Goal: Task Accomplishment & Management: Complete application form

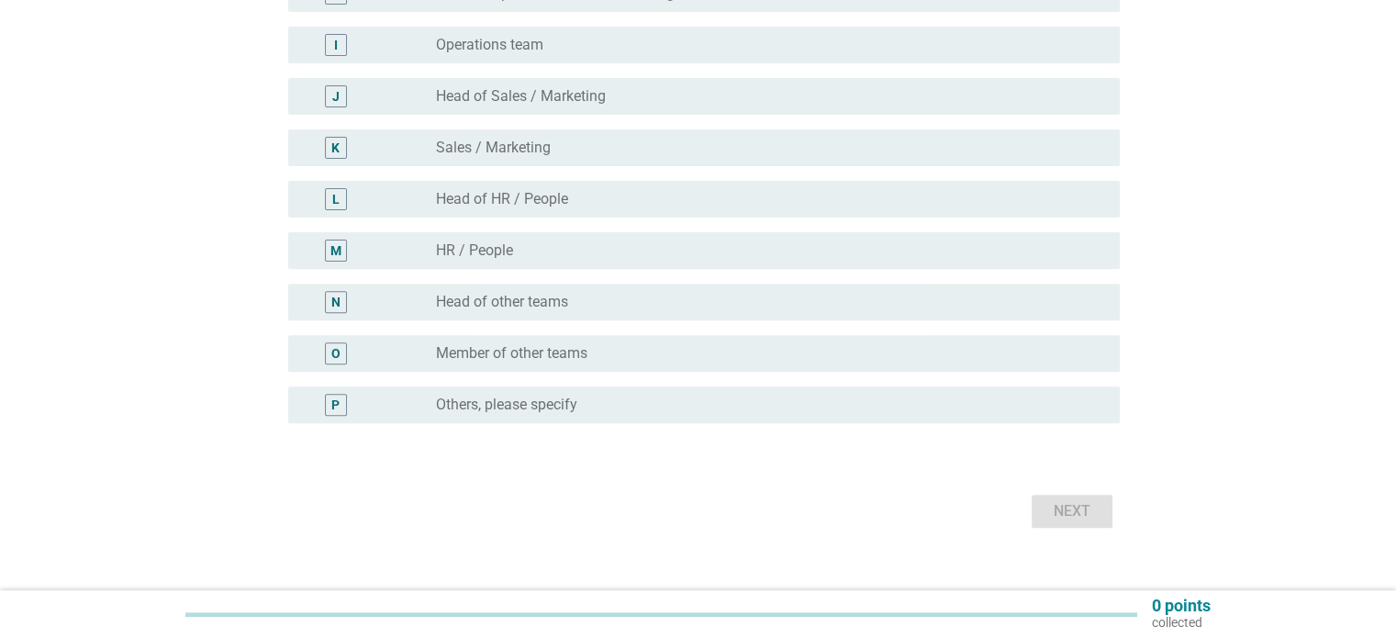
scroll to position [635, 0]
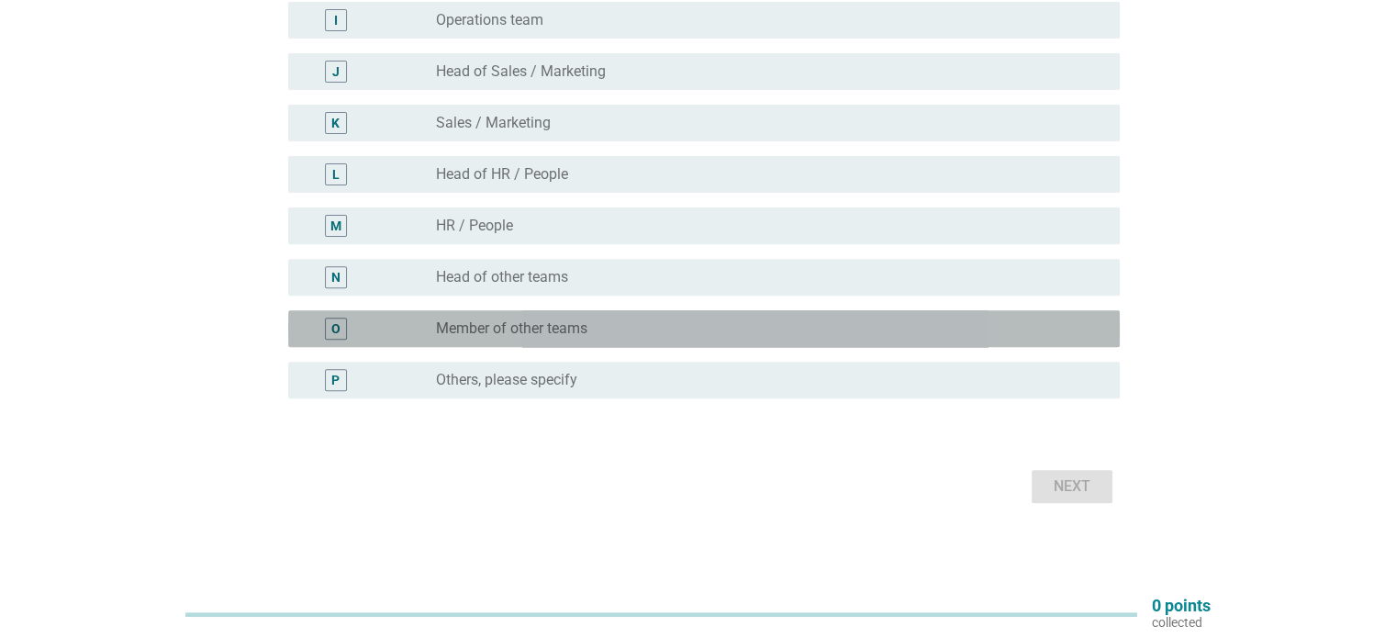
click at [600, 337] on div "radio_button_unchecked Member of other teams" at bounding box center [762, 328] width 653 height 18
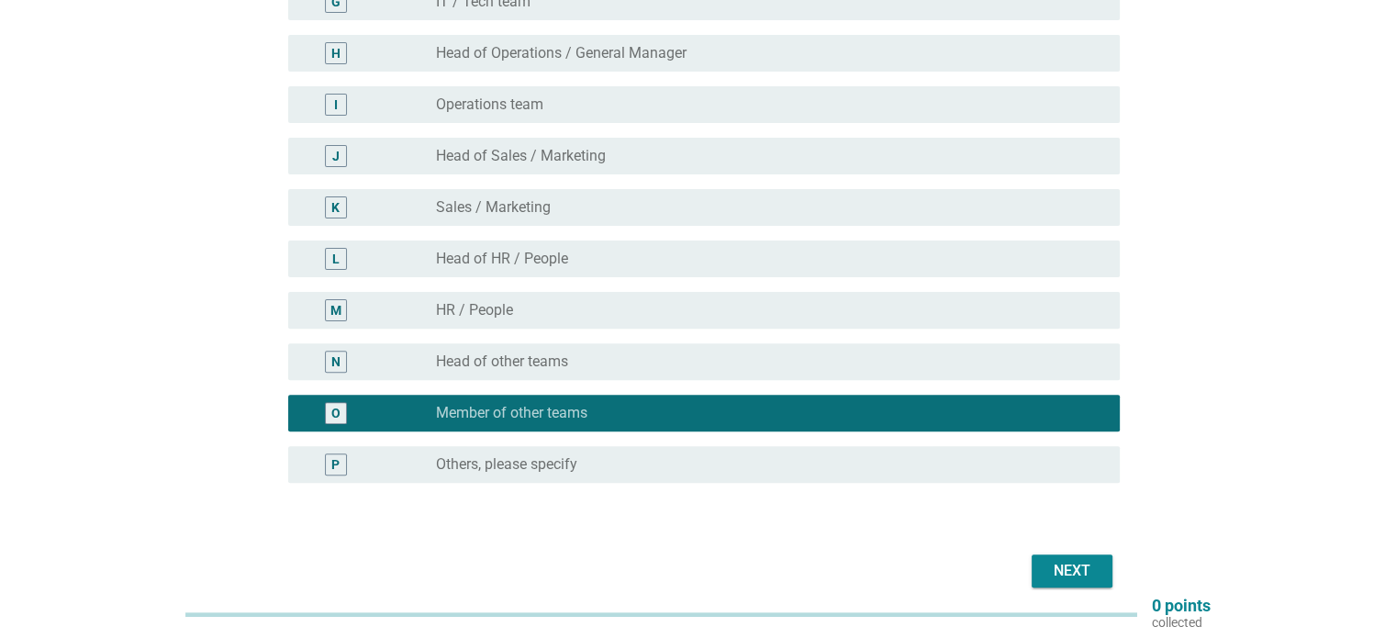
scroll to position [543, 0]
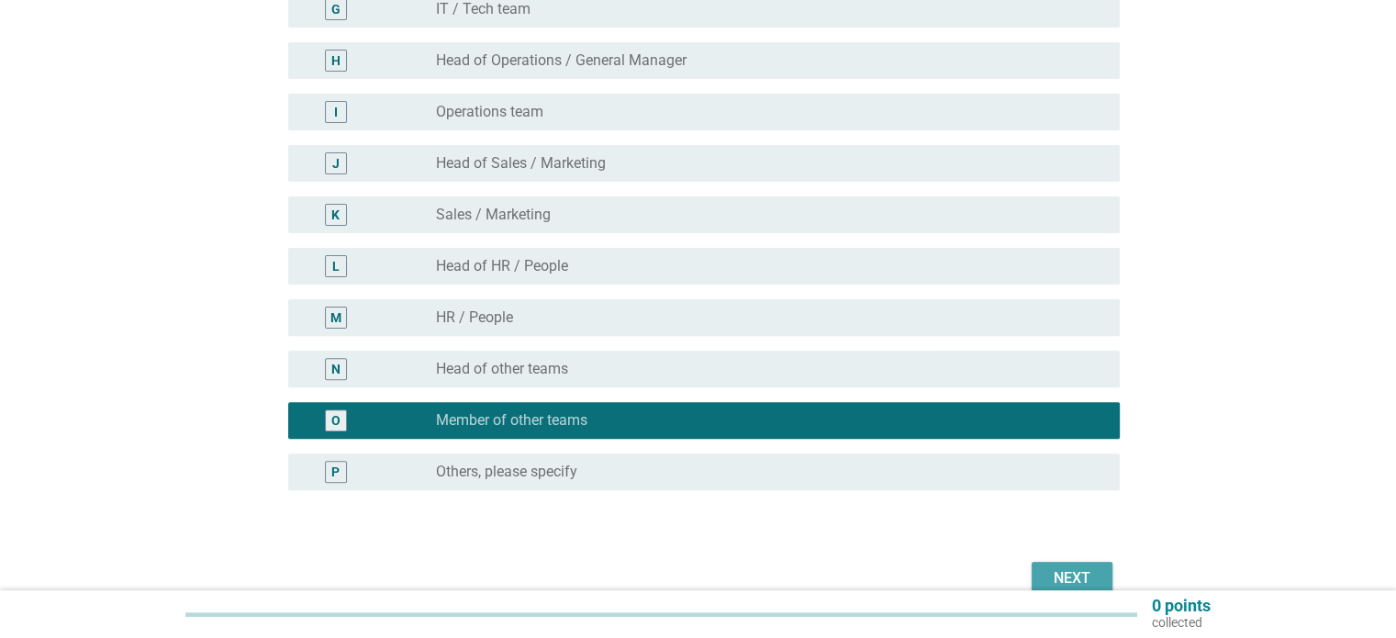
click at [1057, 575] on div "Next" at bounding box center [1071, 578] width 51 height 22
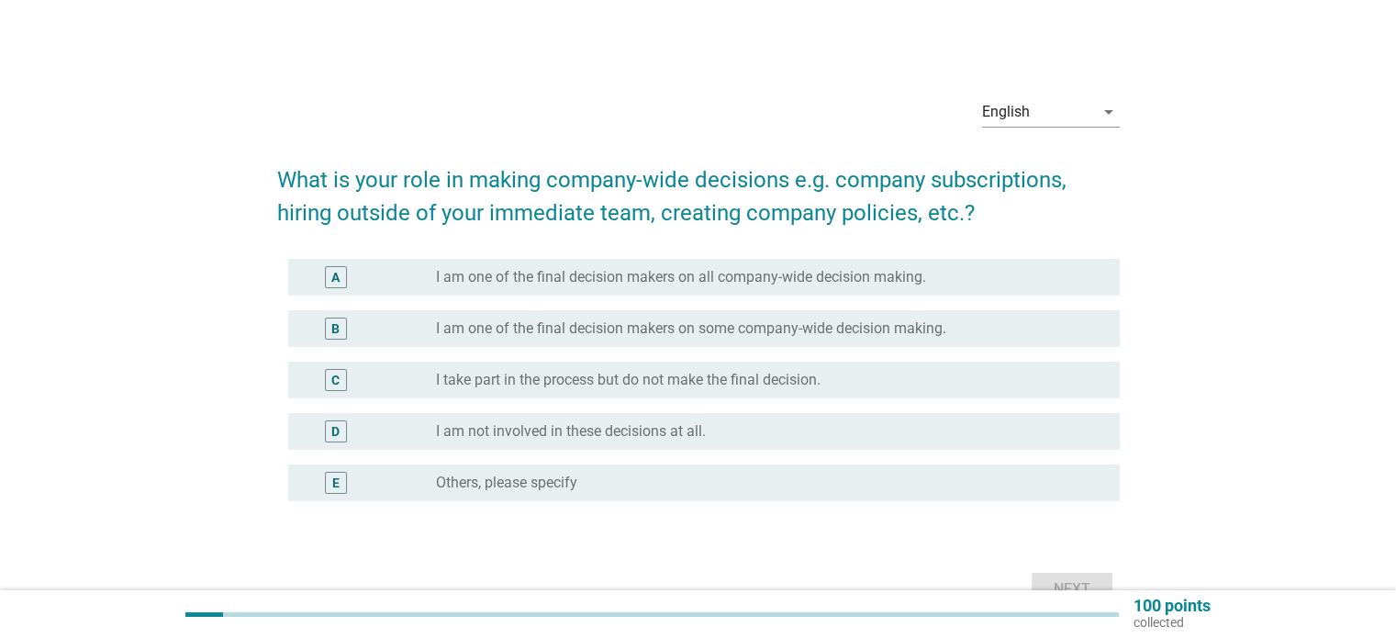
click at [660, 383] on label "I take part in the process but do not make the final decision." at bounding box center [628, 380] width 384 height 18
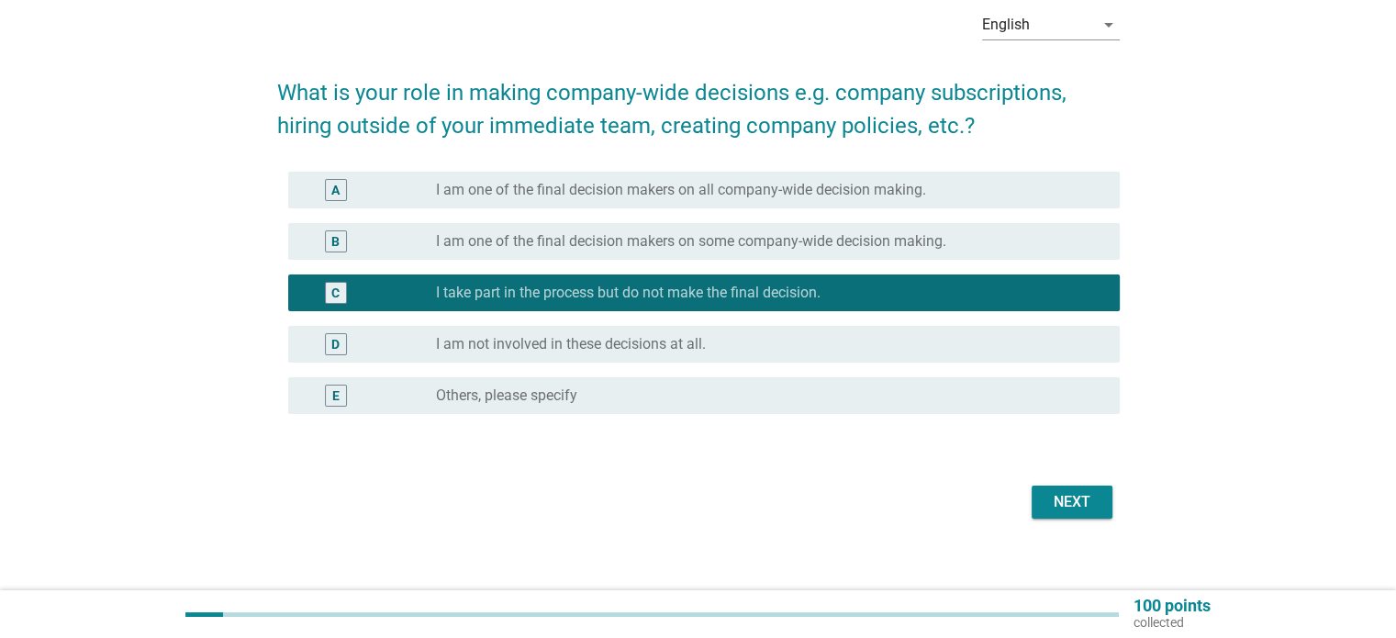
scroll to position [92, 0]
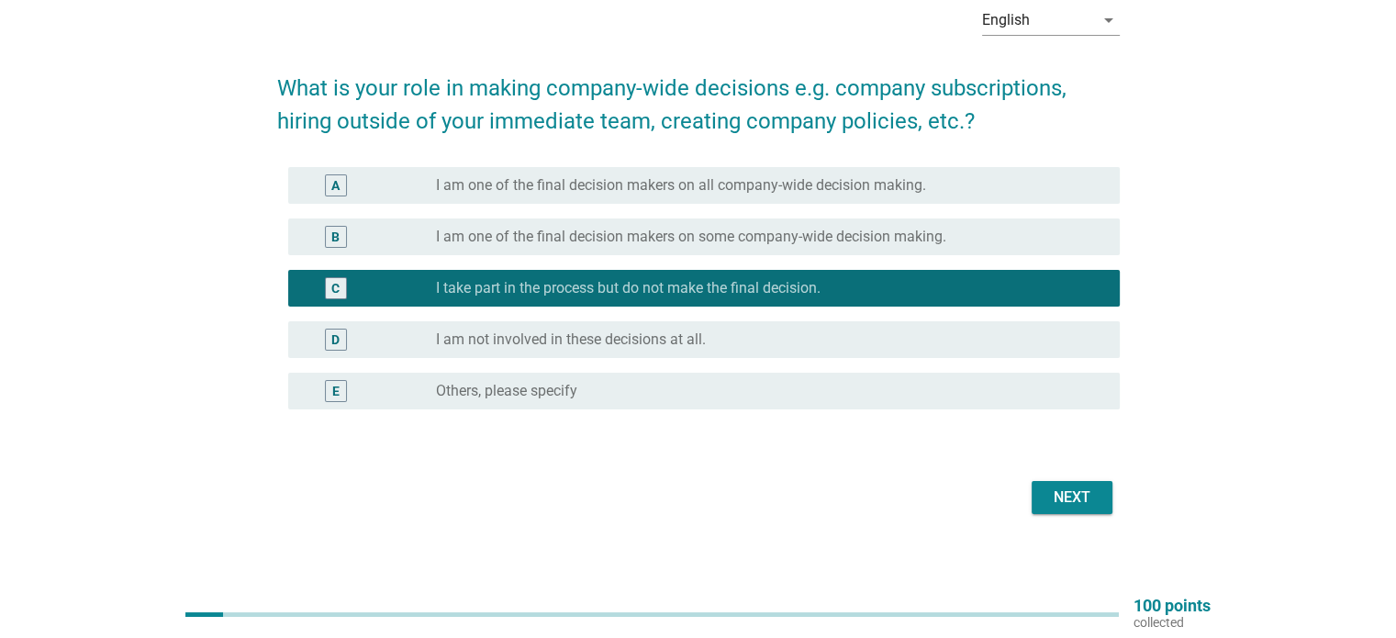
click at [1086, 495] on div "Next" at bounding box center [1071, 497] width 51 height 22
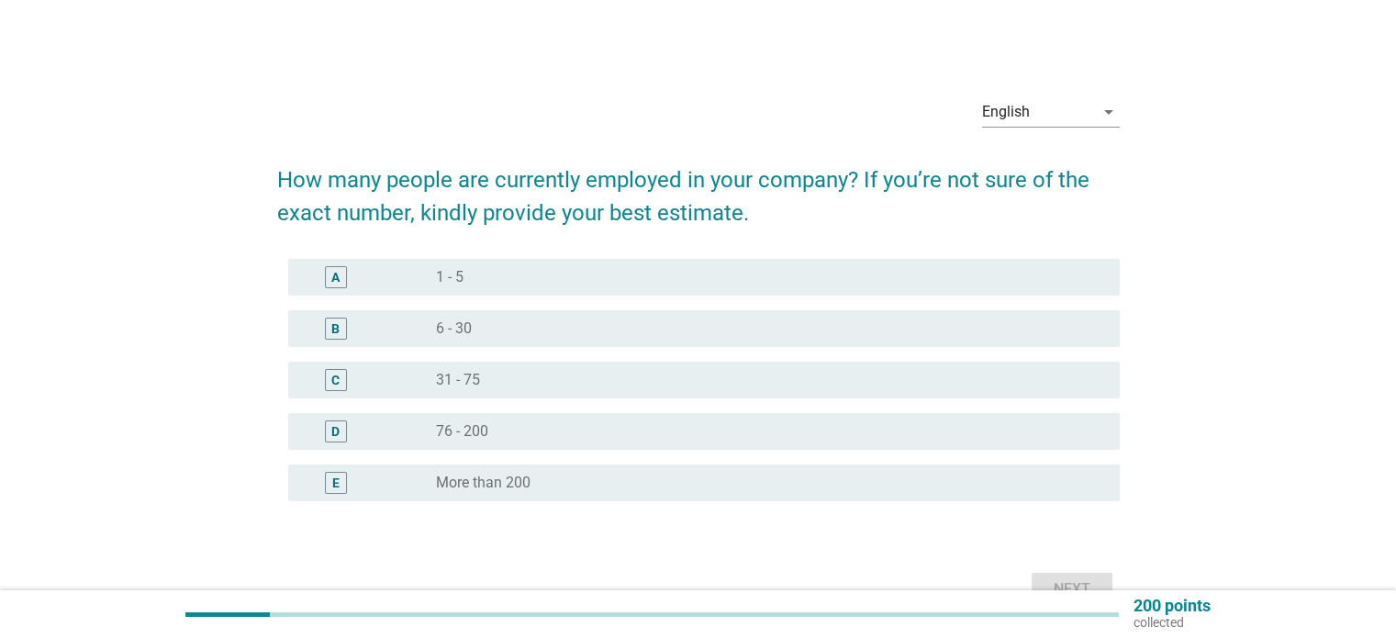
click at [523, 319] on div "radio_button_unchecked 6 - 30" at bounding box center [762, 328] width 653 height 18
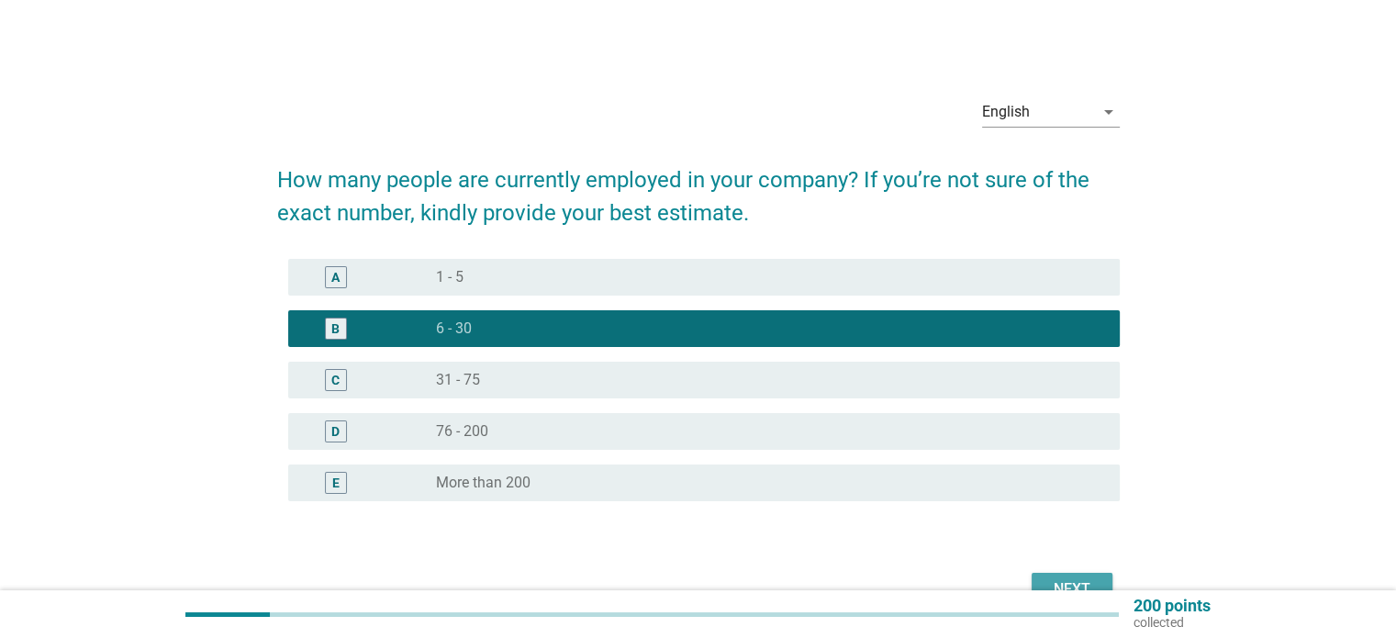
click at [1056, 575] on button "Next" at bounding box center [1071, 589] width 81 height 33
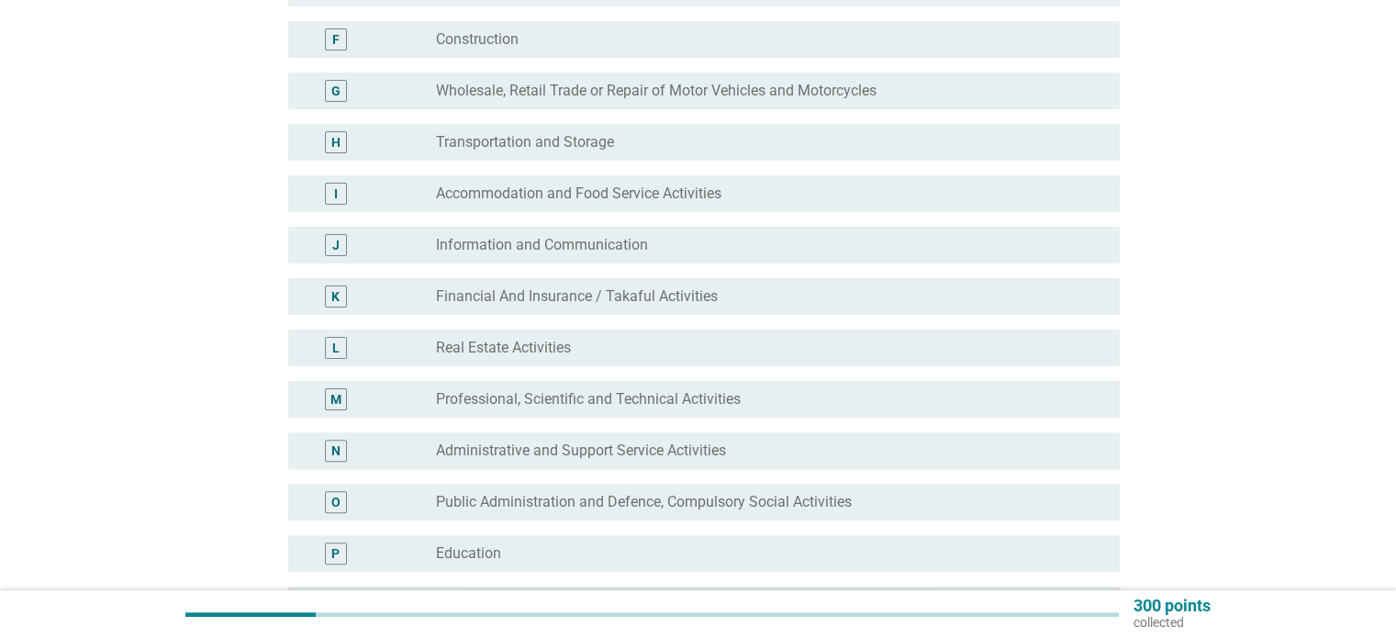
scroll to position [459, 0]
click at [604, 39] on div "radio_button_unchecked Construction" at bounding box center [762, 42] width 653 height 18
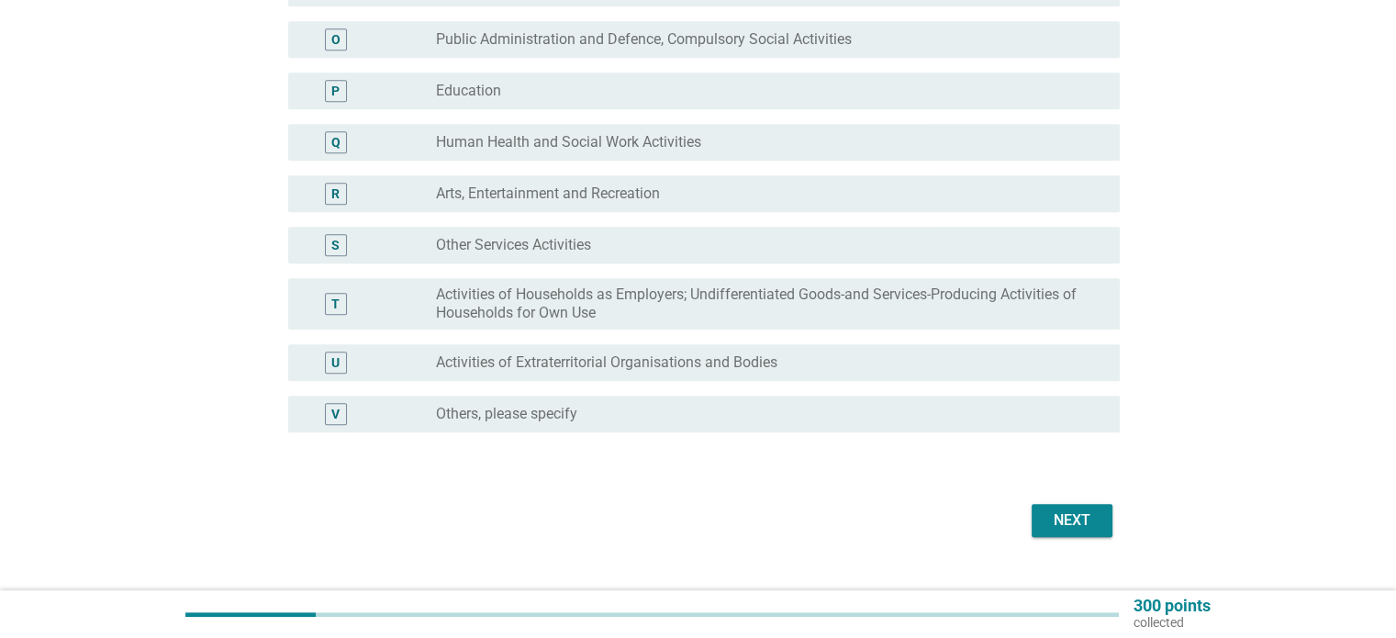
scroll to position [958, 0]
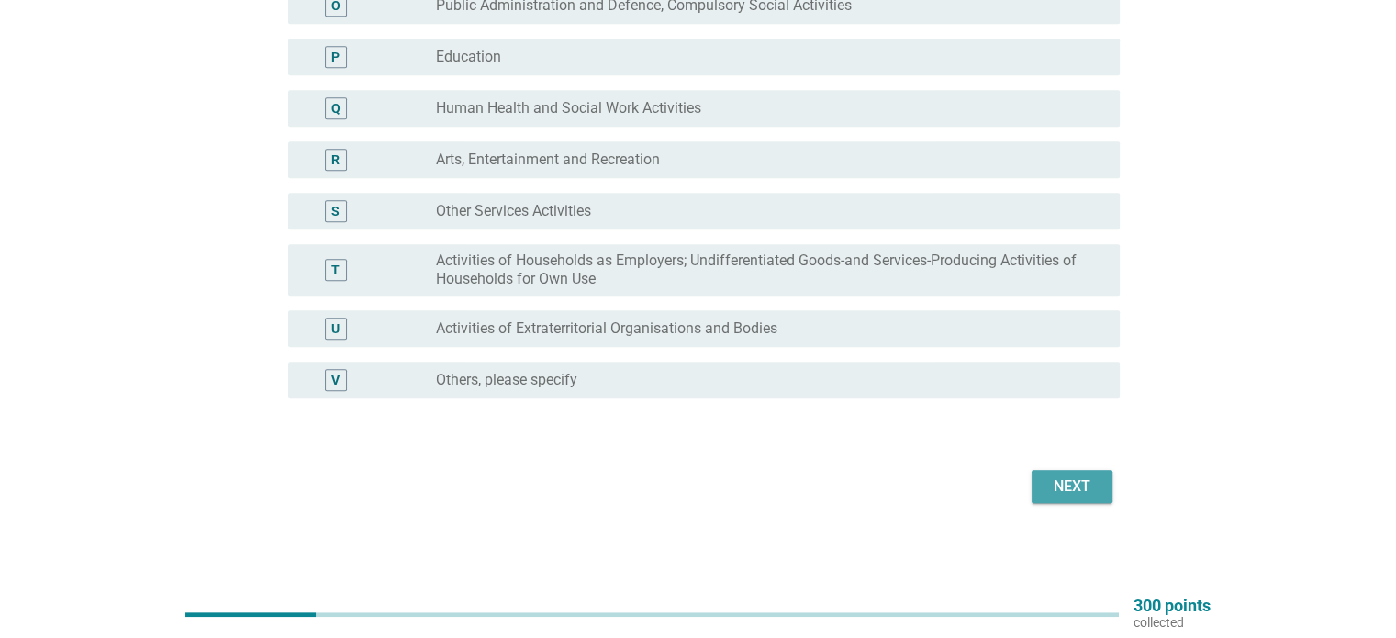
click at [1079, 485] on div "Next" at bounding box center [1071, 486] width 51 height 22
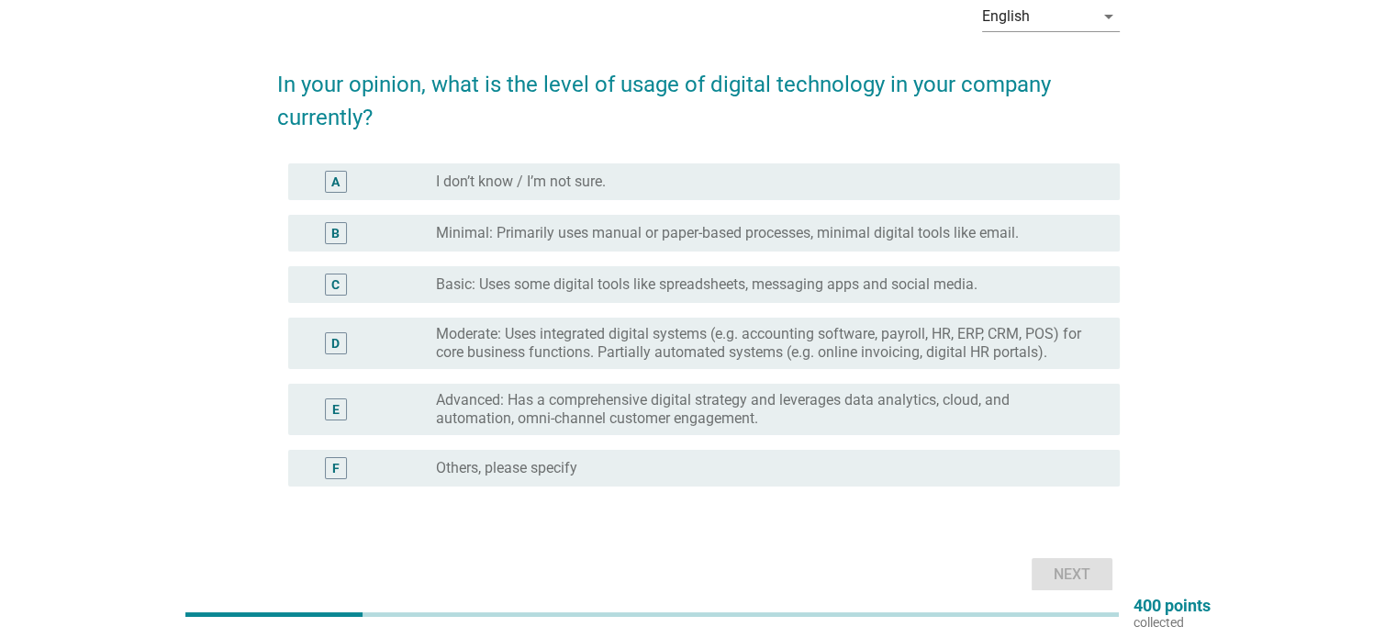
scroll to position [92, 0]
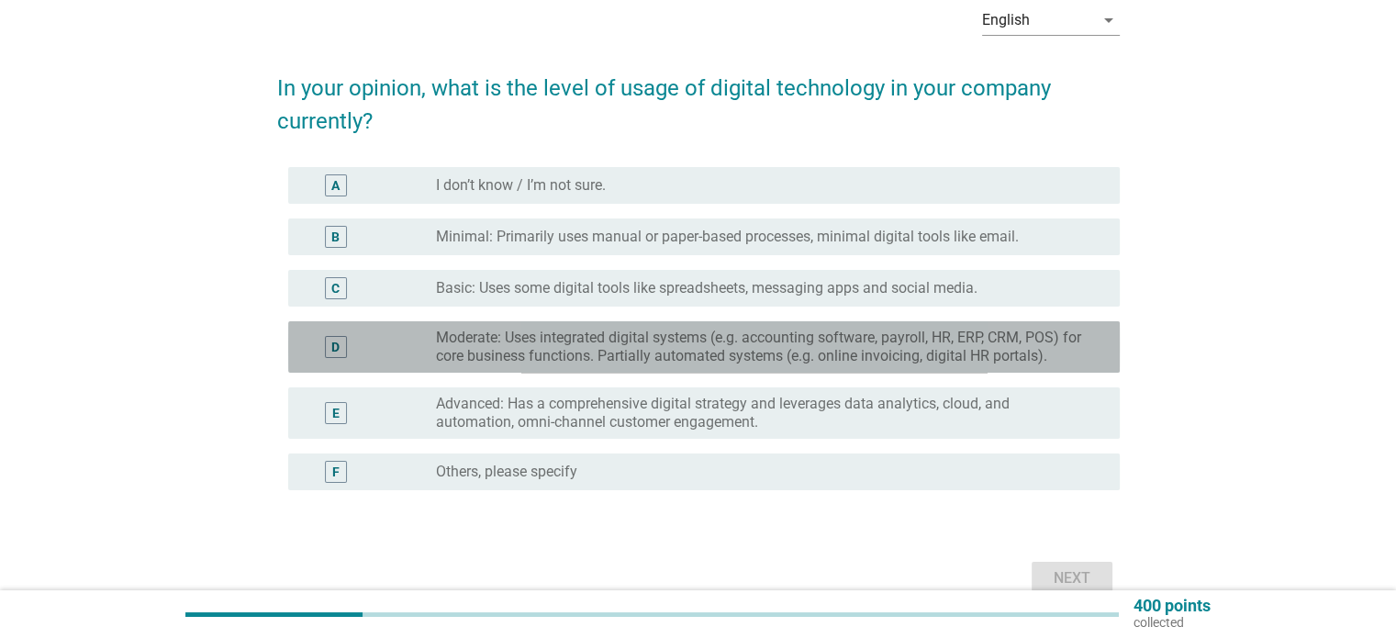
click at [444, 341] on label "Moderate: Uses integrated digital systems (e.g. accounting software, payroll, H…" at bounding box center [762, 346] width 653 height 37
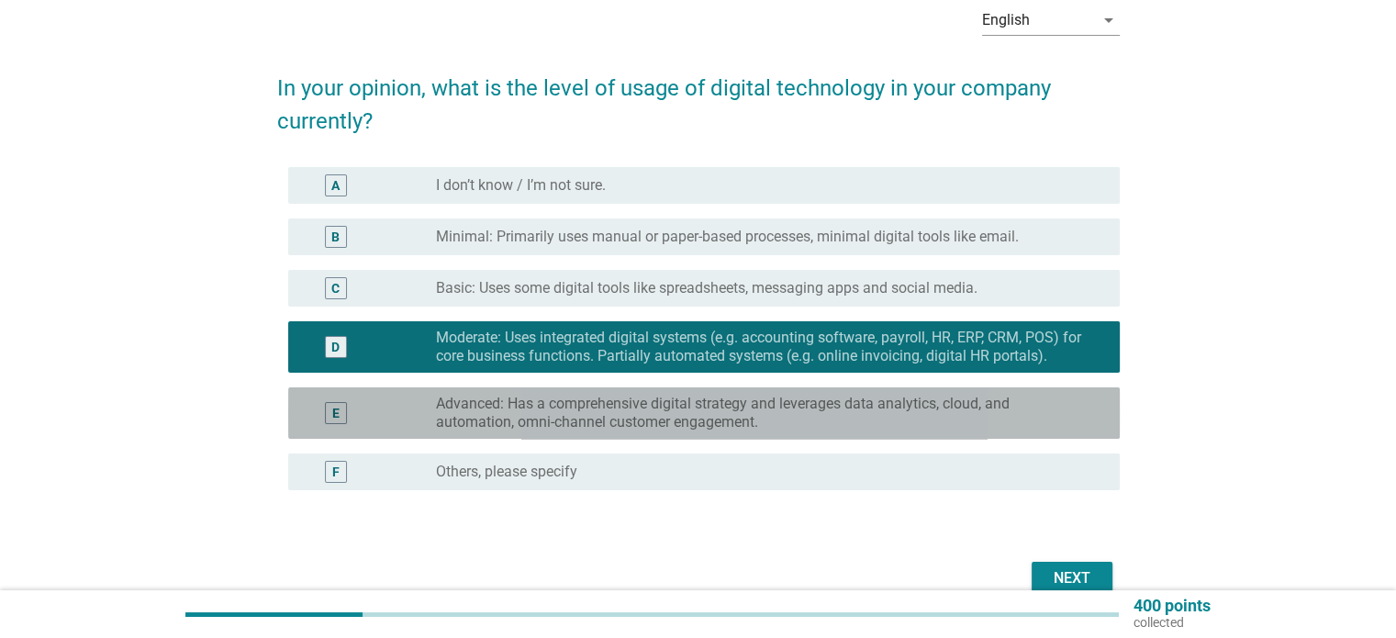
click at [873, 406] on label "Advanced: Has a comprehensive digital strategy and leverages data analytics, cl…" at bounding box center [762, 413] width 653 height 37
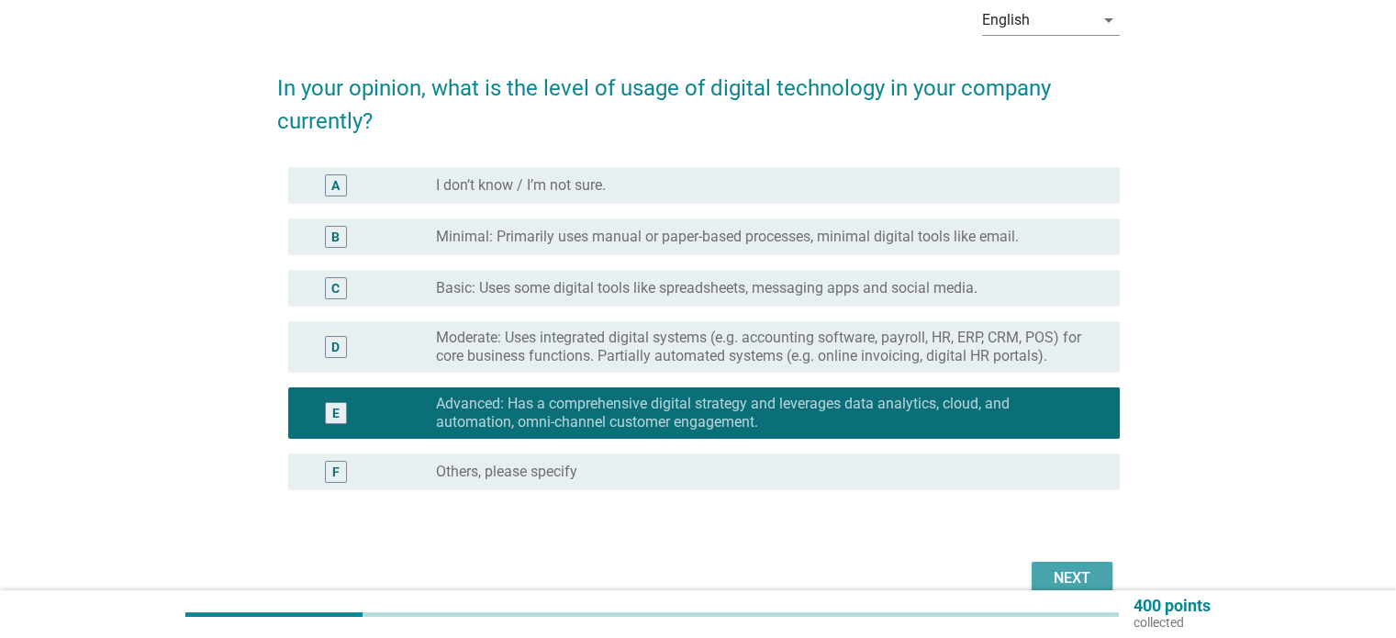
click at [1034, 573] on button "Next" at bounding box center [1071, 578] width 81 height 33
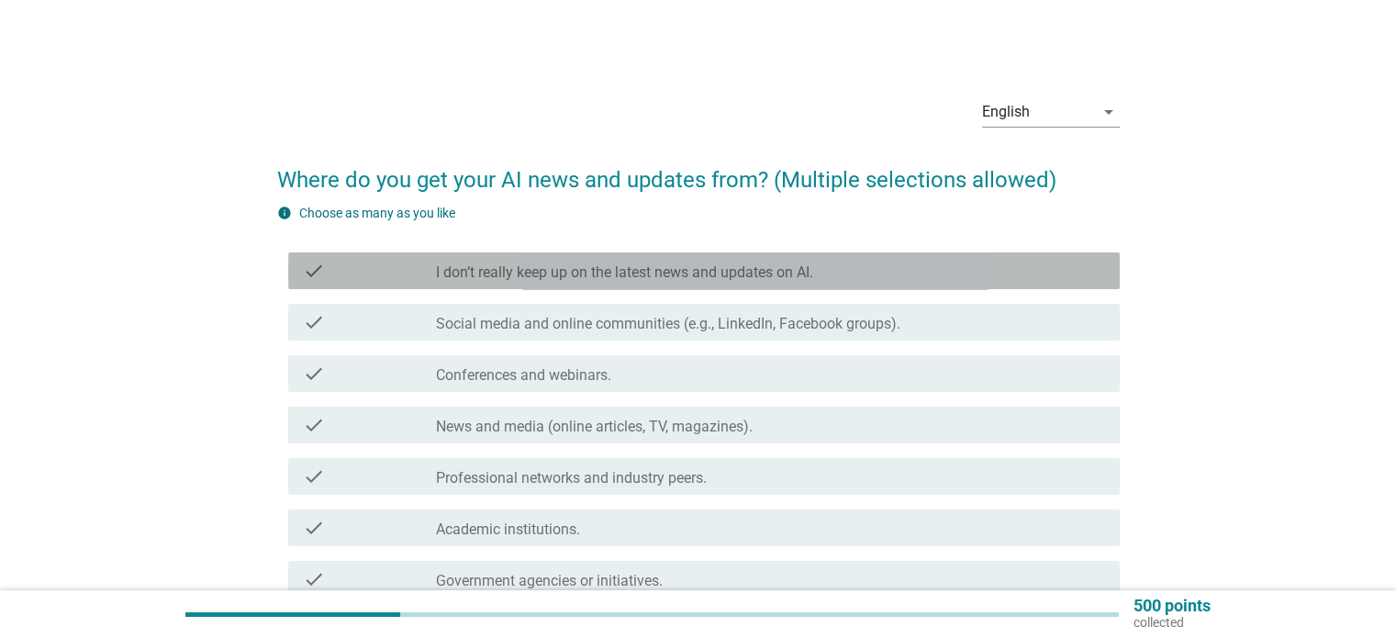
click at [679, 269] on label "I don’t really keep up on the latest news and updates on AI." at bounding box center [624, 272] width 377 height 18
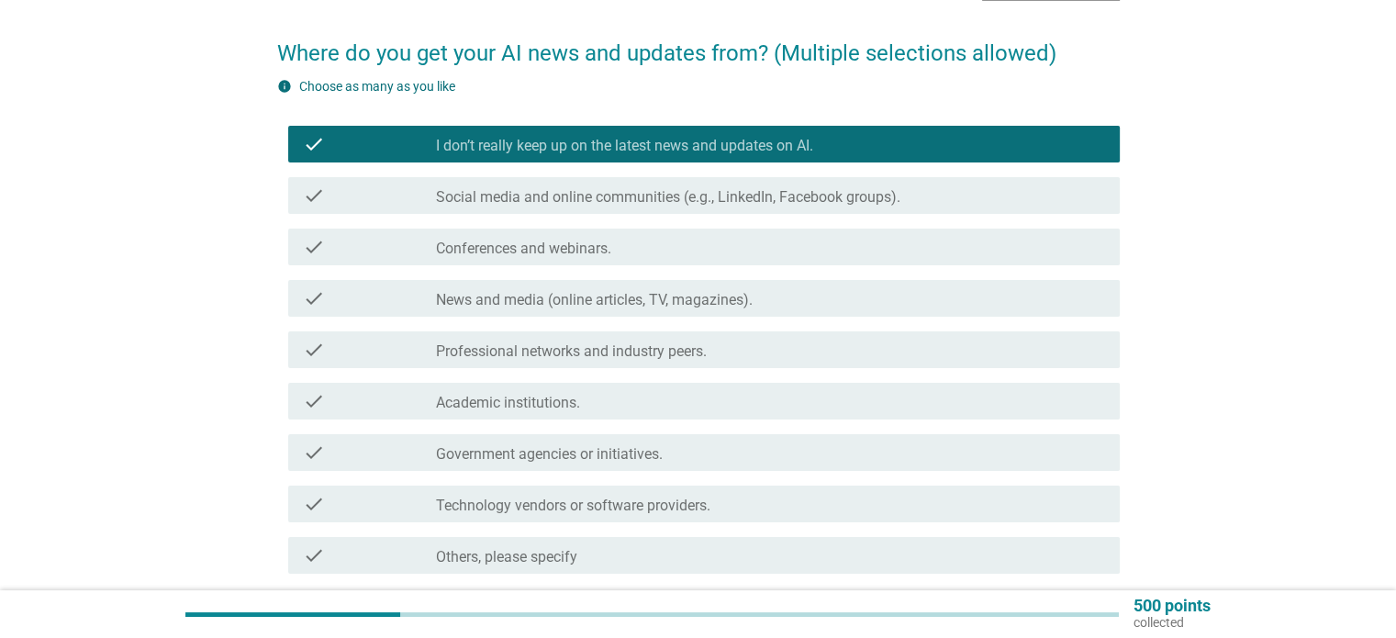
scroll to position [184, 0]
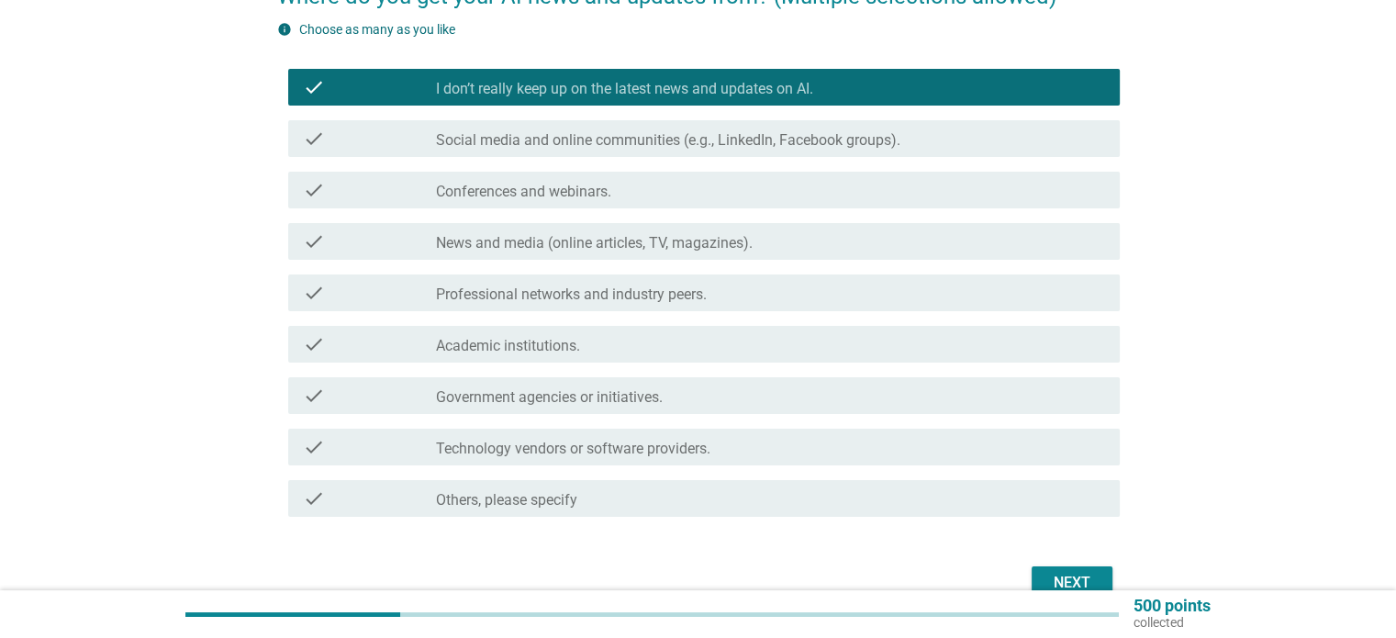
click at [741, 150] on div "check check_box_outline_blank Social media and online communities (e.g., Linked…" at bounding box center [703, 138] width 831 height 37
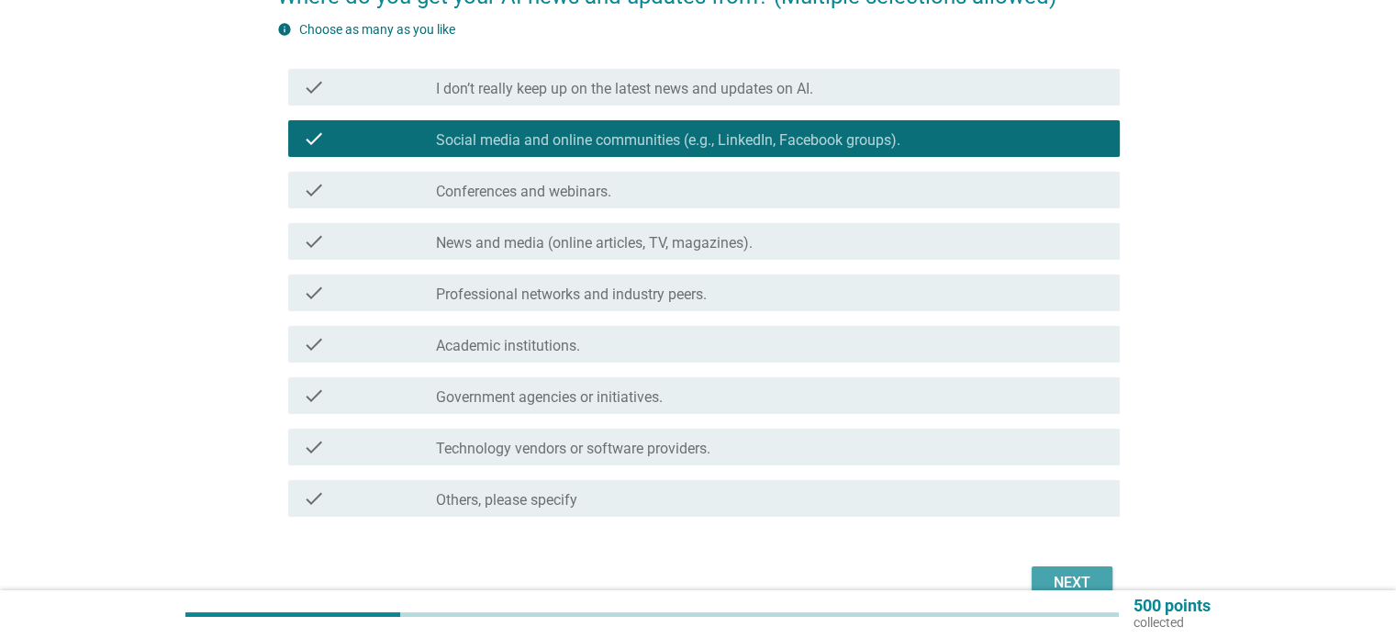
click at [1076, 577] on div "Next" at bounding box center [1071, 583] width 51 height 22
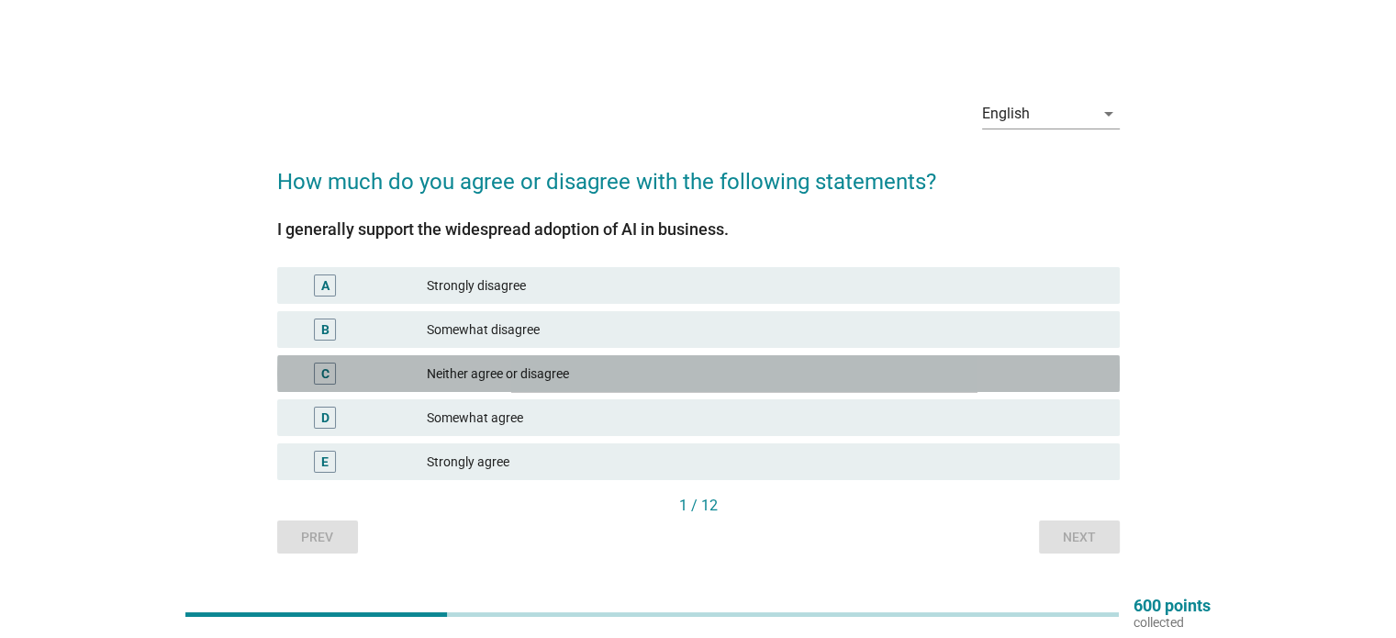
click at [358, 364] on div "C" at bounding box center [326, 373] width 68 height 22
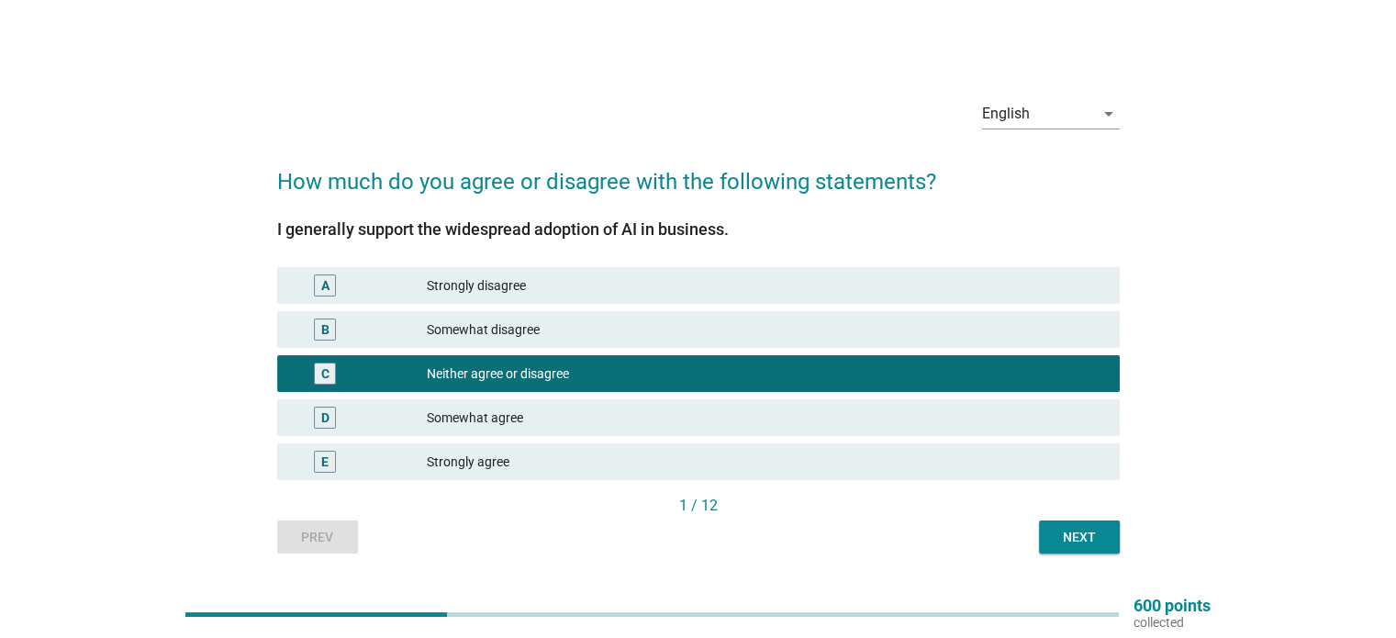
click at [1090, 536] on div "Next" at bounding box center [1078, 537] width 51 height 19
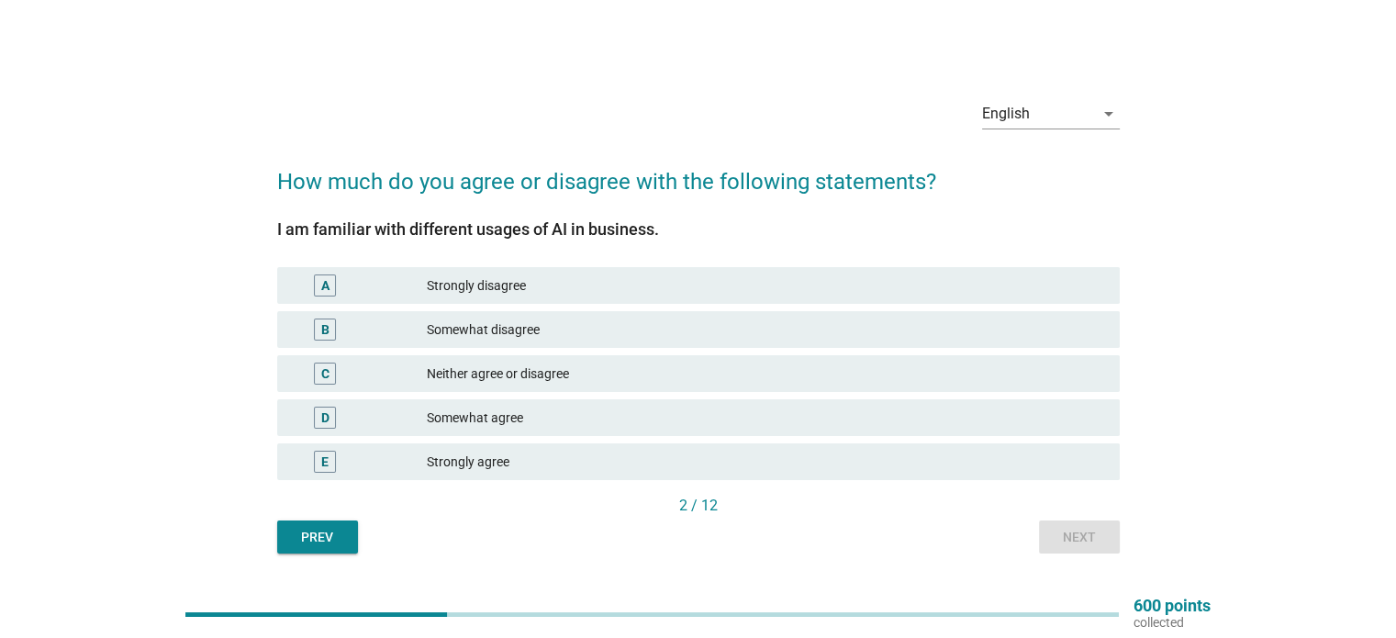
click at [510, 377] on div "Neither agree or disagree" at bounding box center [765, 373] width 677 height 22
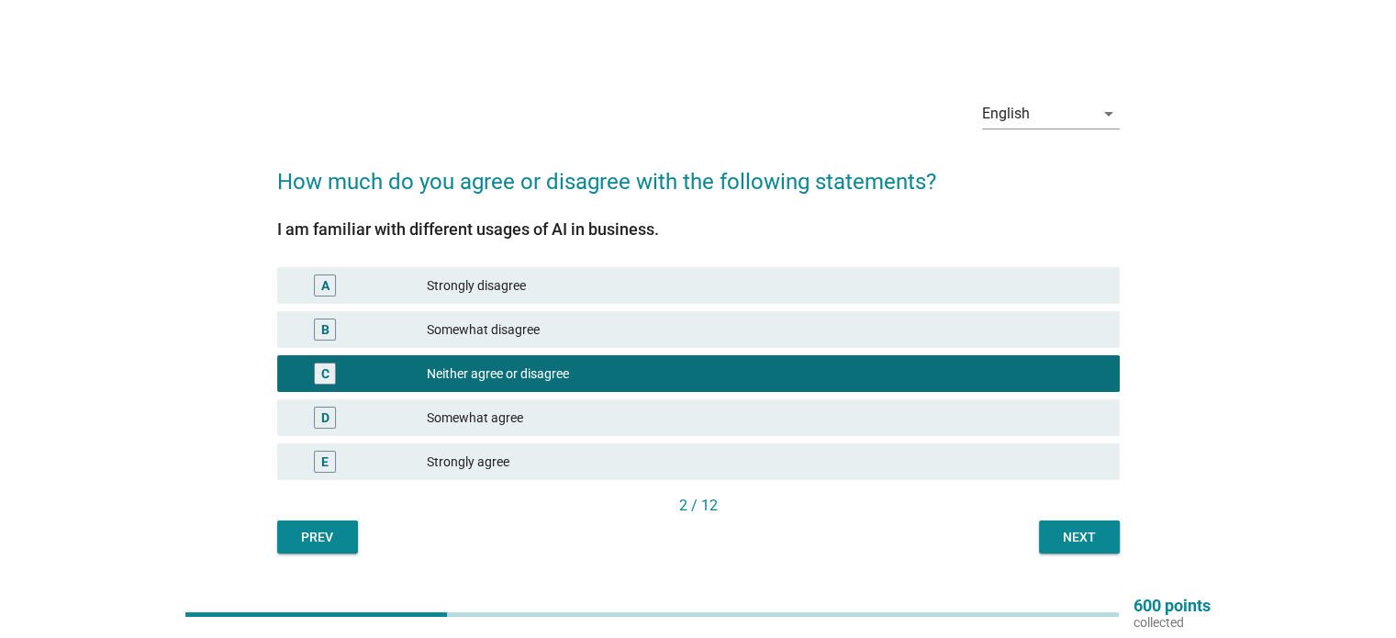
click at [1072, 531] on div "Next" at bounding box center [1078, 537] width 51 height 19
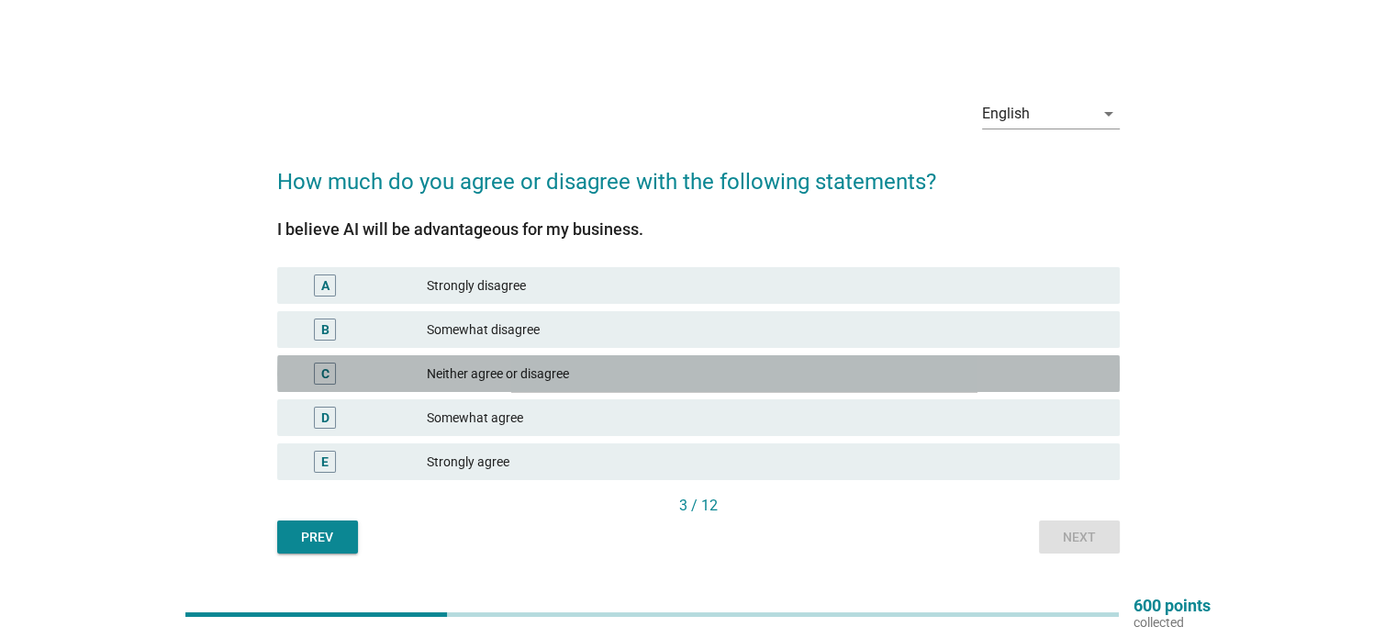
click at [401, 374] on div "C" at bounding box center [360, 373] width 136 height 22
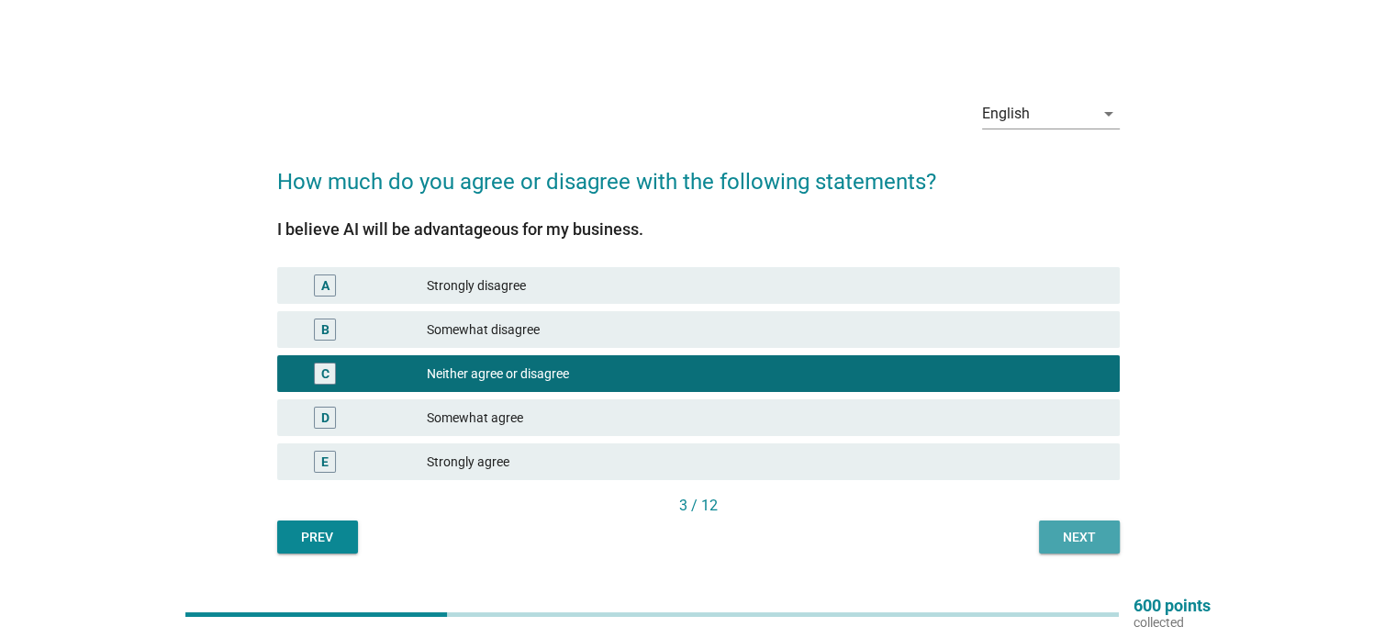
click at [1068, 531] on div "Next" at bounding box center [1078, 537] width 51 height 19
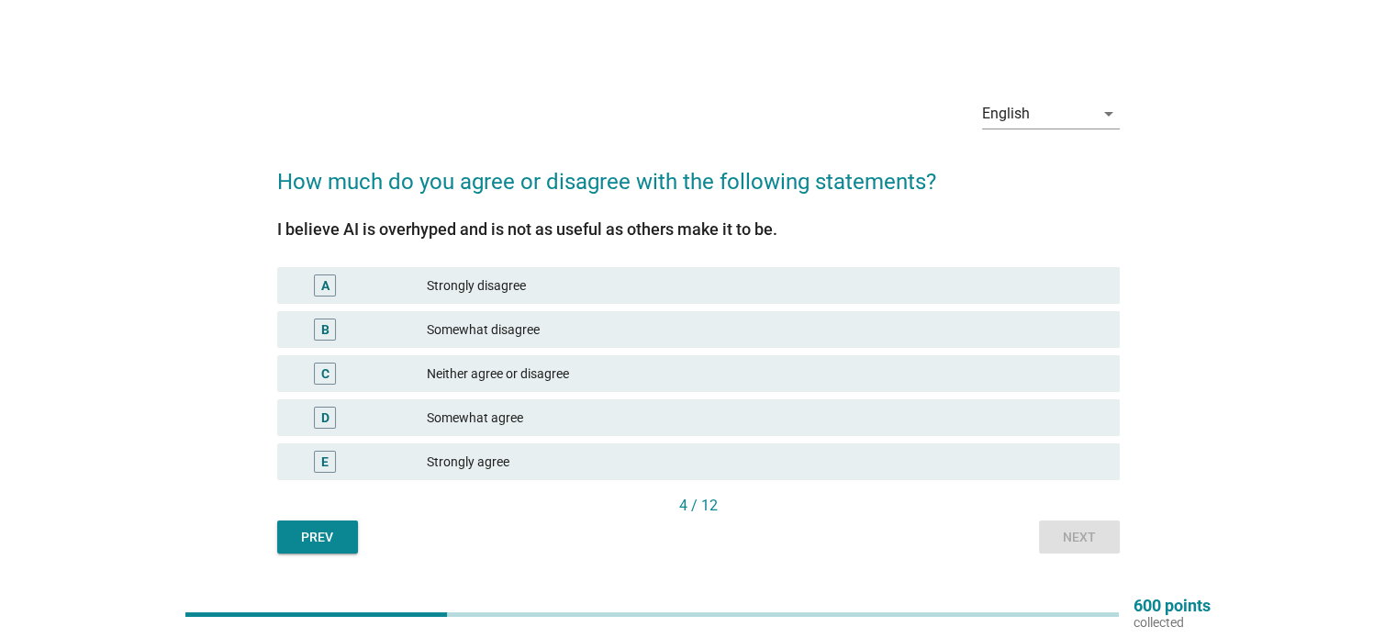
click at [440, 370] on div "Neither agree or disagree" at bounding box center [765, 373] width 677 height 22
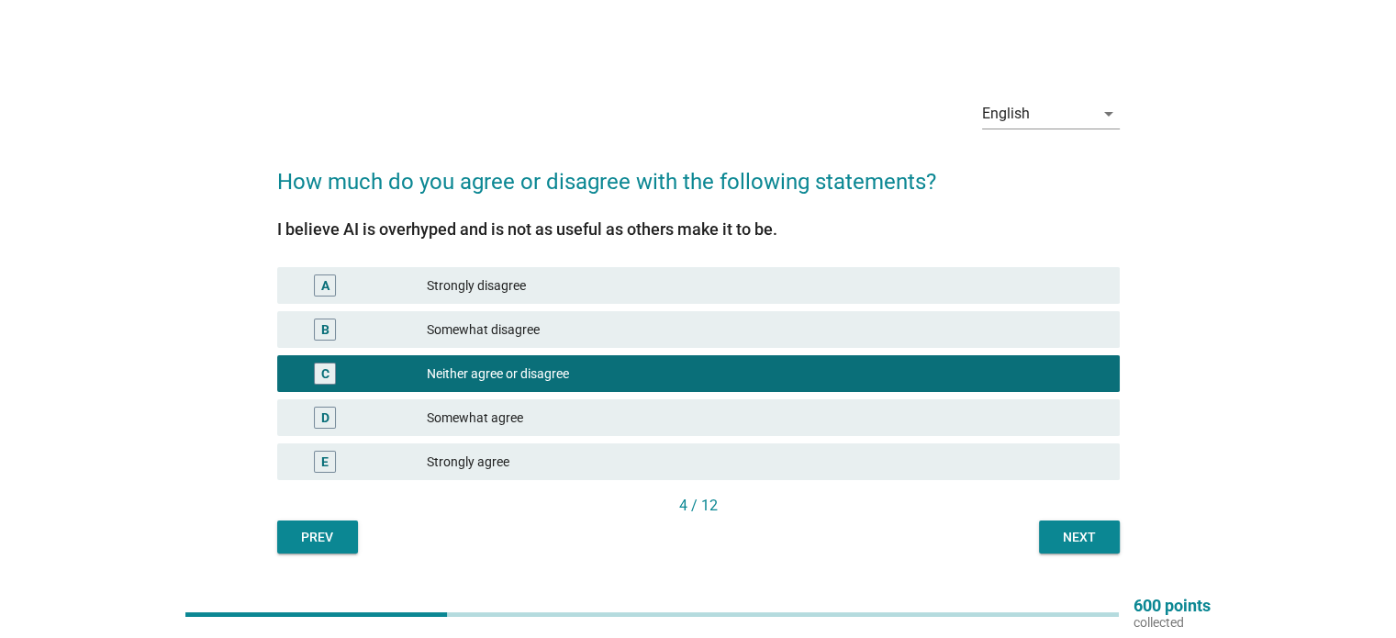
click at [1069, 535] on div "Next" at bounding box center [1078, 537] width 51 height 19
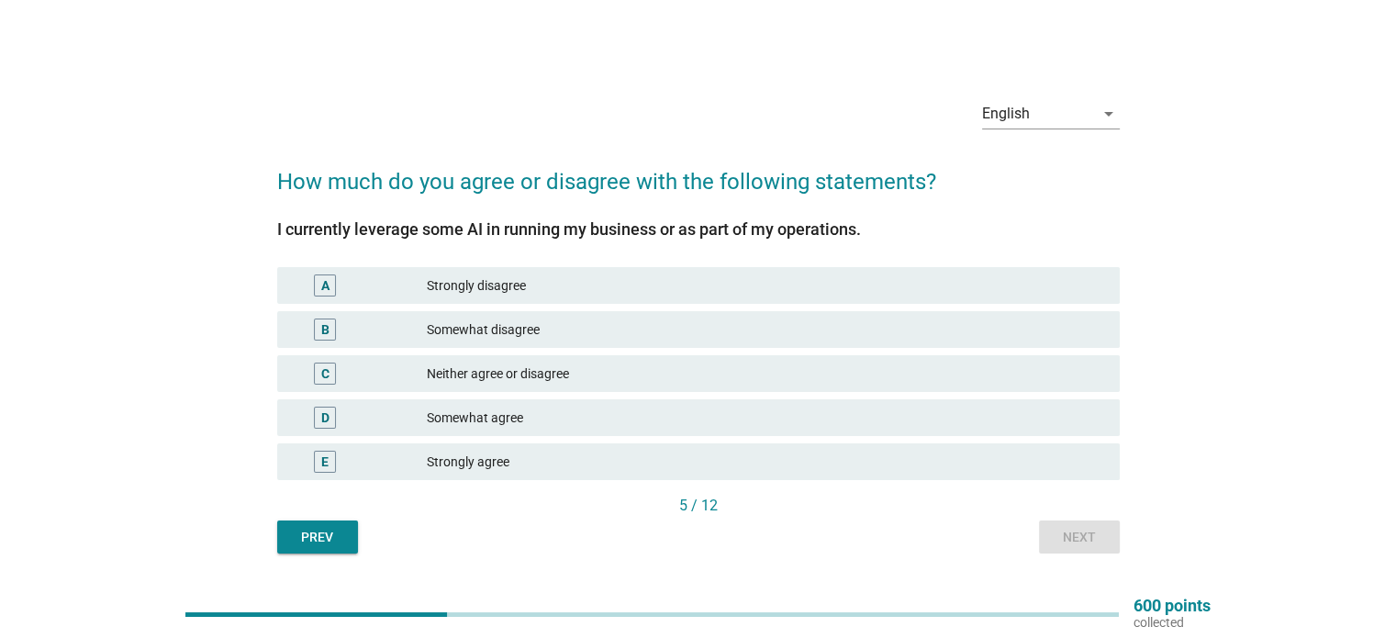
click at [1055, 389] on div "C Neither agree or disagree" at bounding box center [698, 373] width 842 height 37
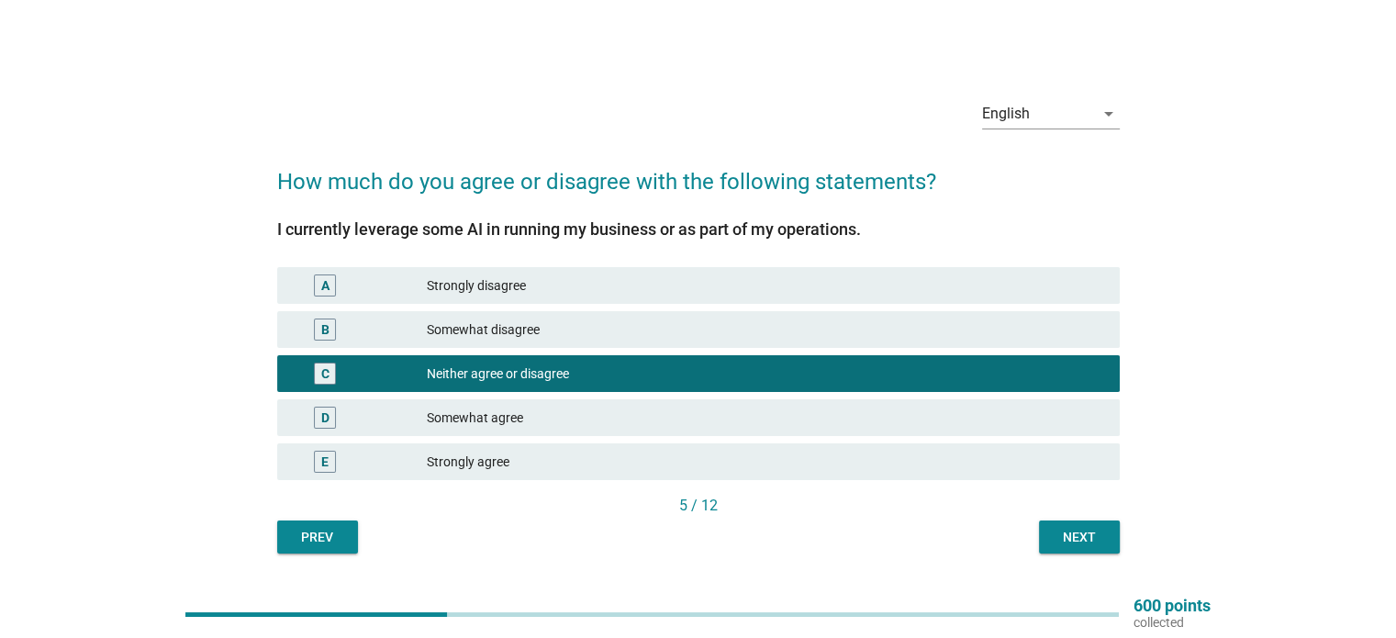
click at [1075, 545] on div "Next" at bounding box center [1078, 537] width 51 height 19
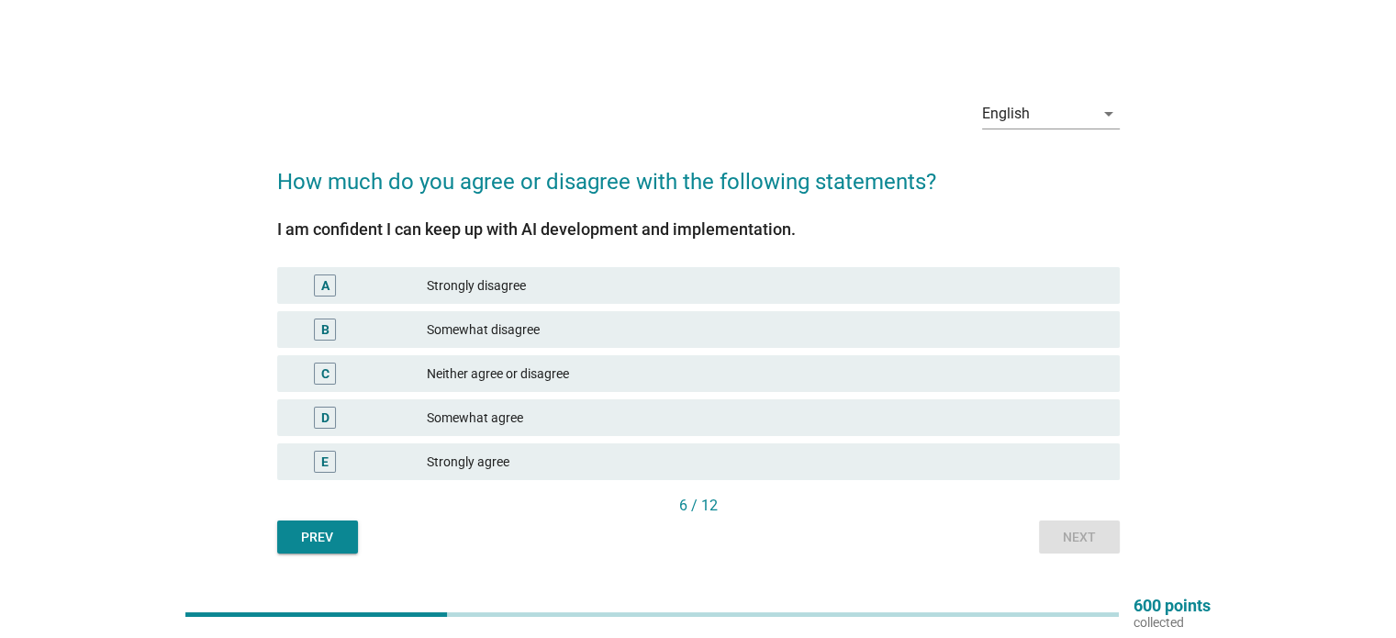
click at [1024, 384] on div "Neither agree or disagree" at bounding box center [765, 373] width 677 height 22
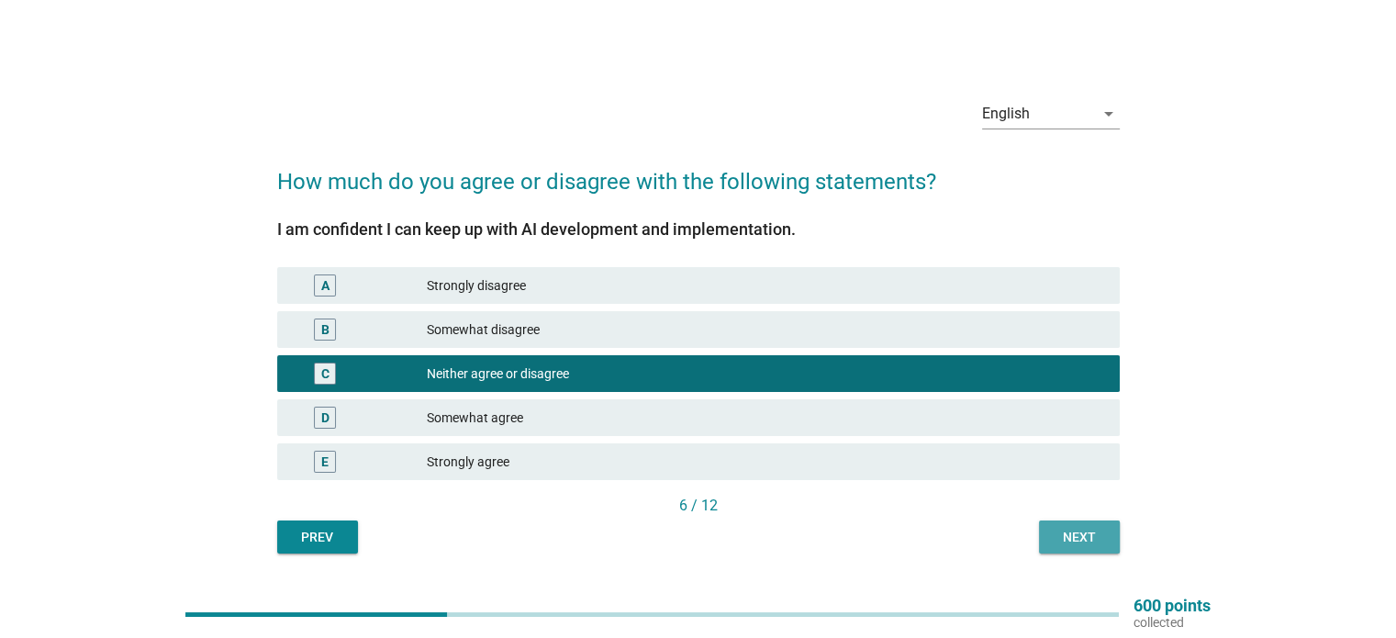
click at [1074, 528] on div "Next" at bounding box center [1078, 537] width 51 height 19
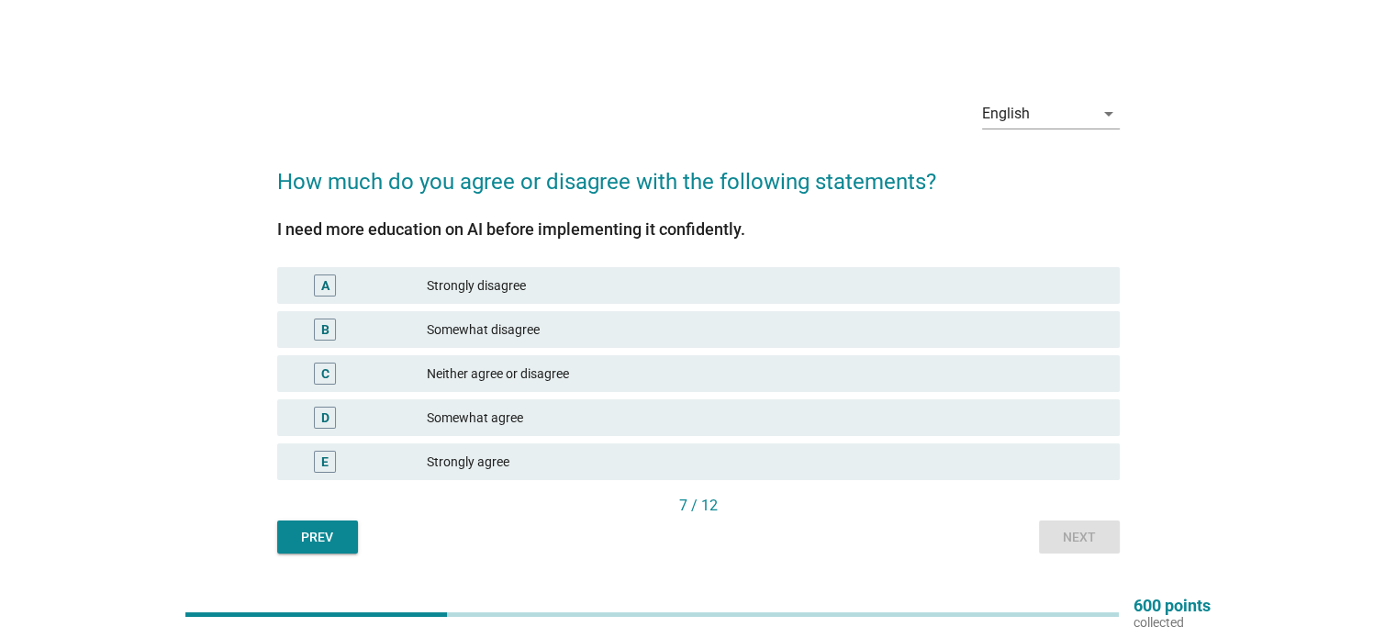
click at [1009, 378] on div "Neither agree or disagree" at bounding box center [765, 373] width 677 height 22
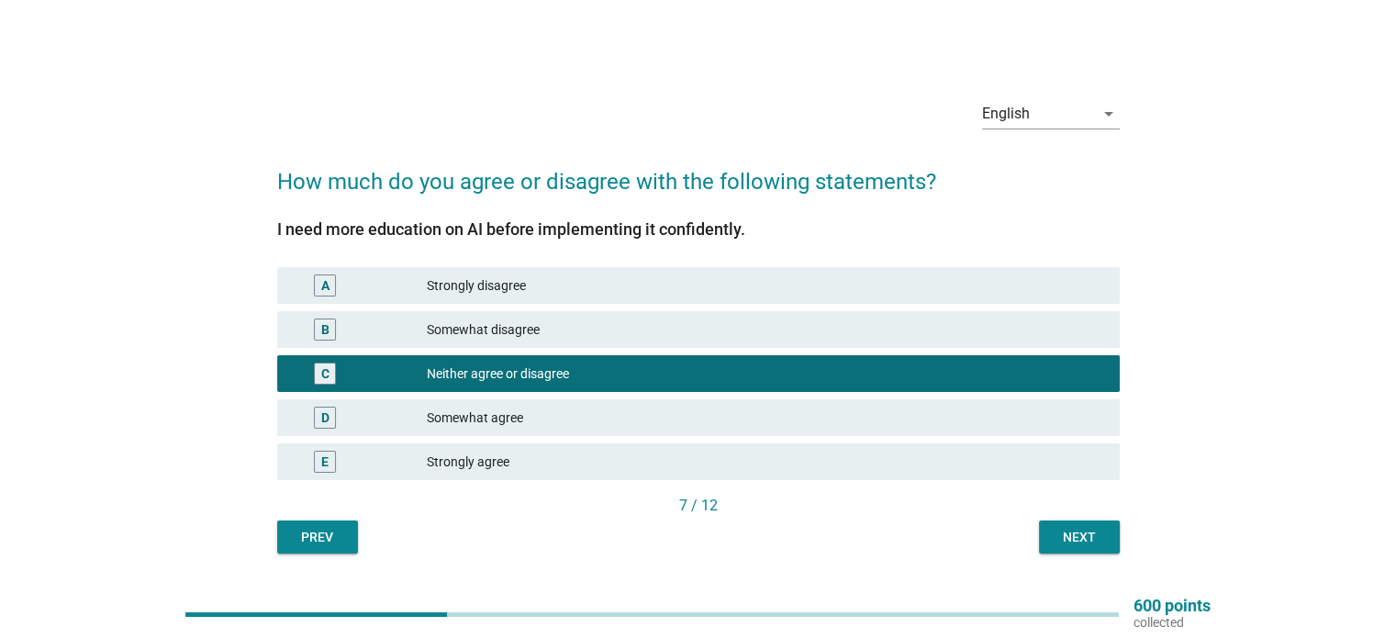
click at [1069, 539] on div "Next" at bounding box center [1078, 537] width 51 height 19
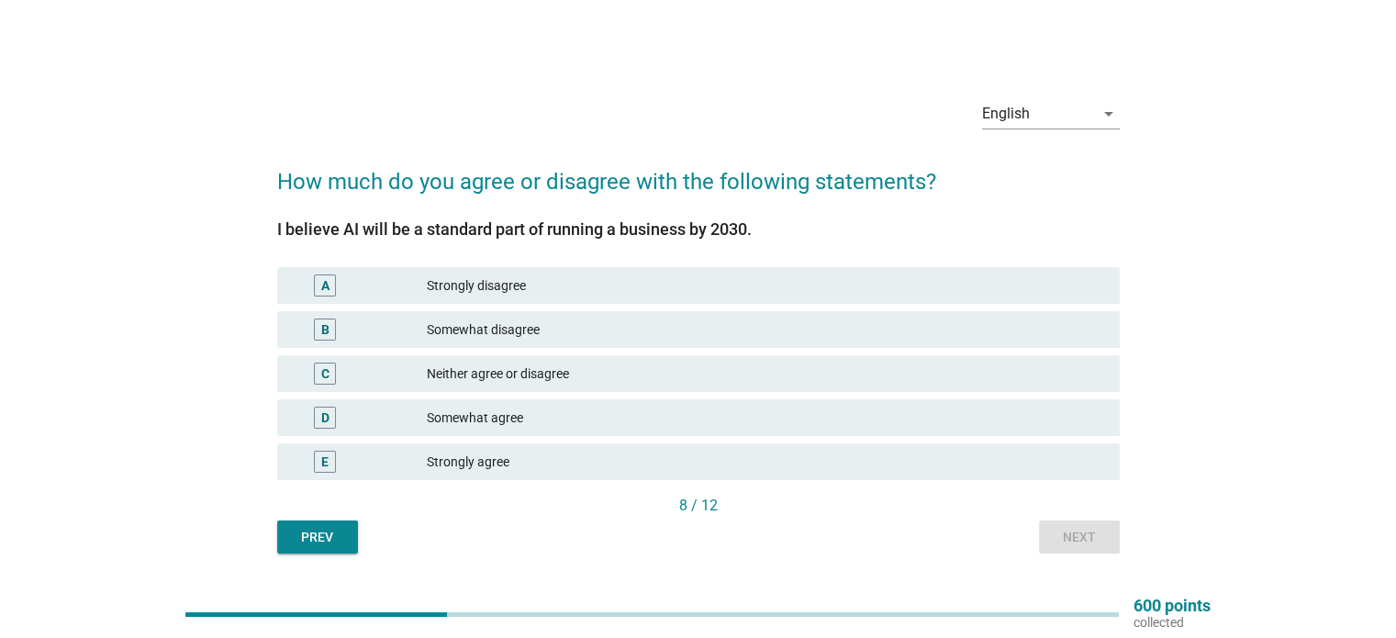
click at [956, 377] on div "Neither agree or disagree" at bounding box center [765, 373] width 677 height 22
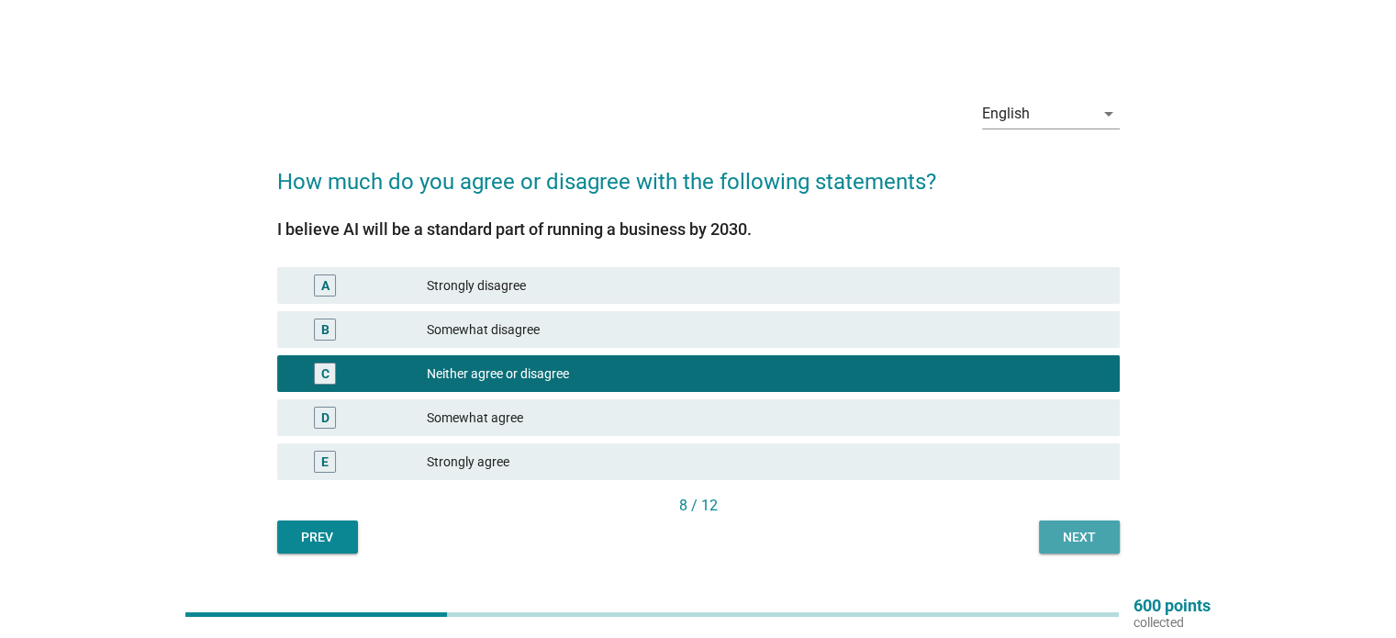
click at [1064, 542] on div "Next" at bounding box center [1078, 537] width 51 height 19
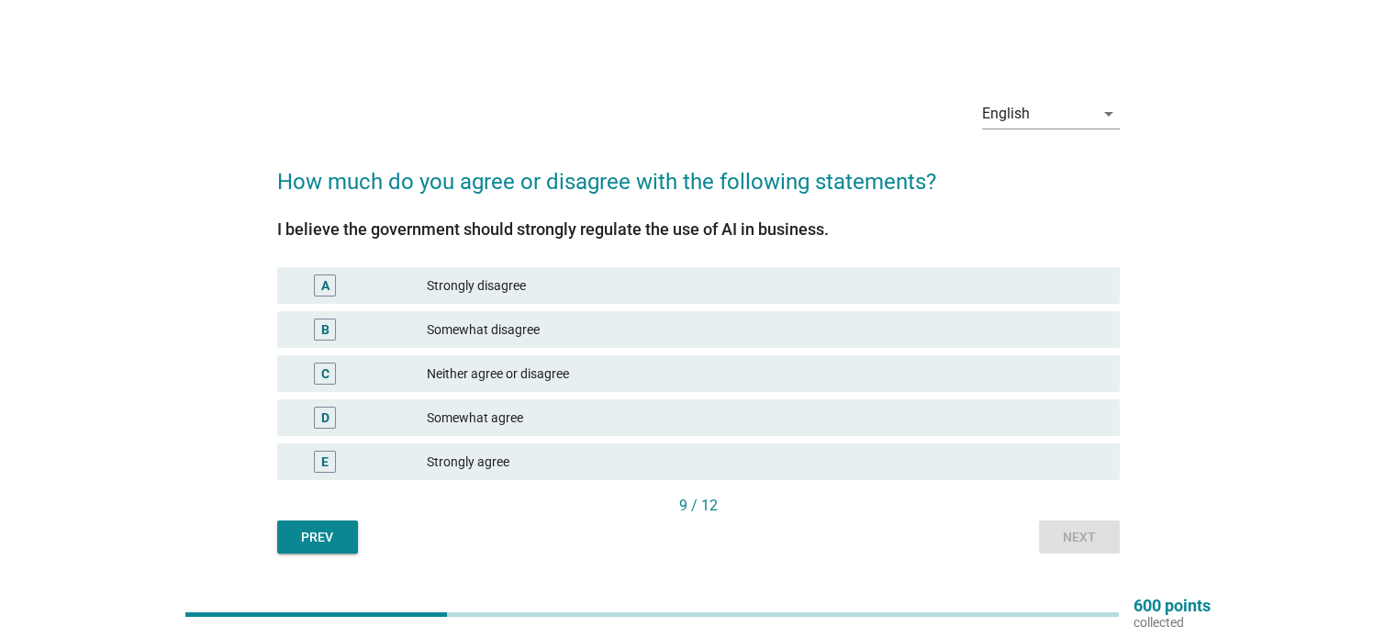
click at [902, 370] on div "Neither agree or disagree" at bounding box center [765, 373] width 677 height 22
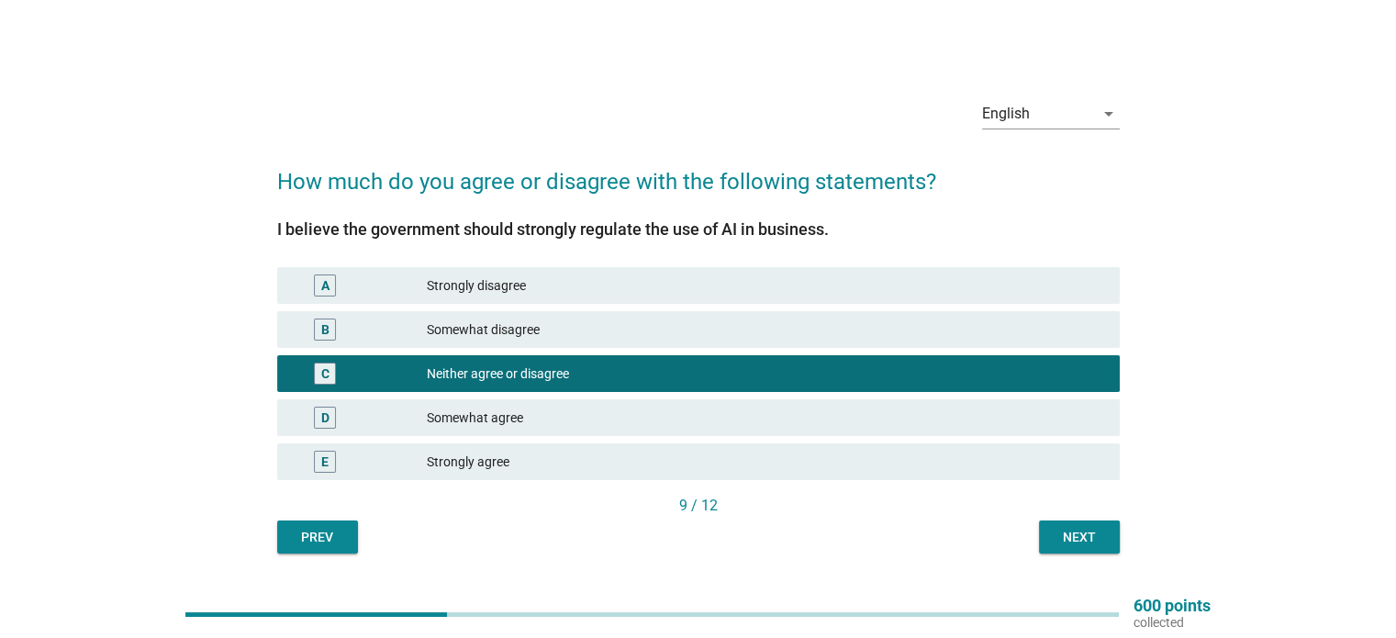
click at [821, 411] on div "Somewhat agree" at bounding box center [765, 417] width 677 height 22
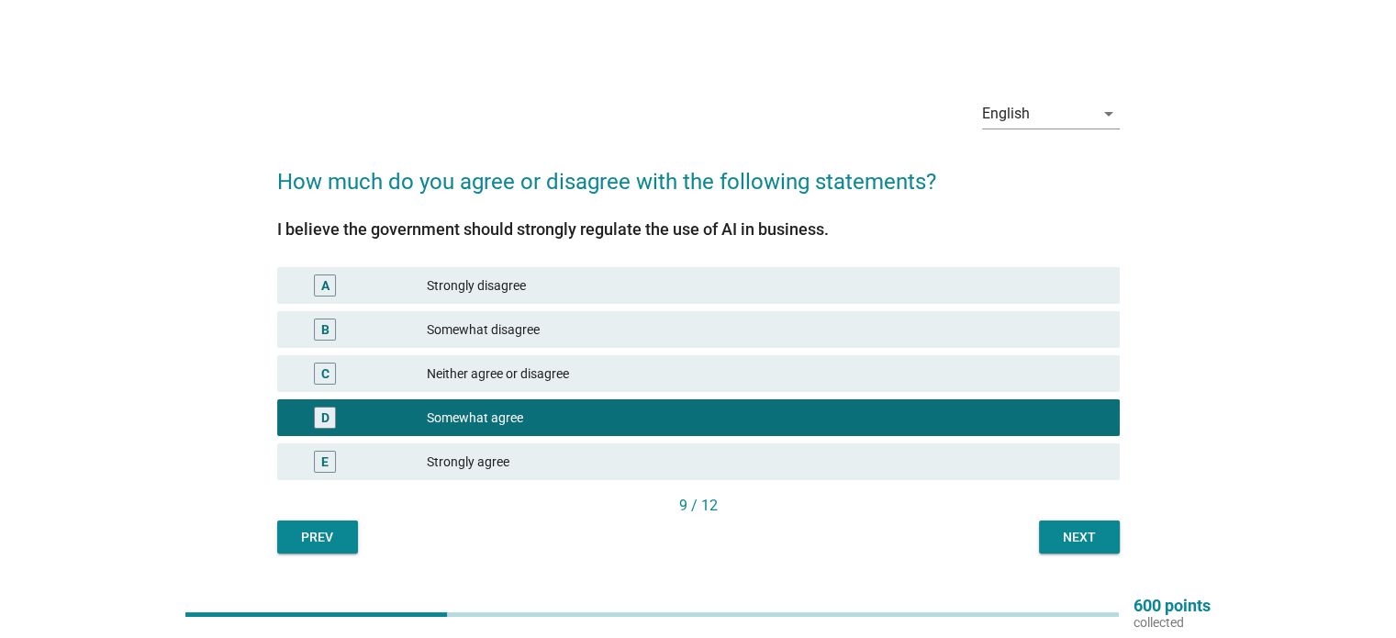
drag, startPoint x: 1024, startPoint y: 534, endPoint x: 1033, endPoint y: 538, distance: 9.9
click at [1031, 538] on div "Prev Next" at bounding box center [698, 536] width 842 height 33
click at [1059, 539] on div "Next" at bounding box center [1078, 537] width 51 height 19
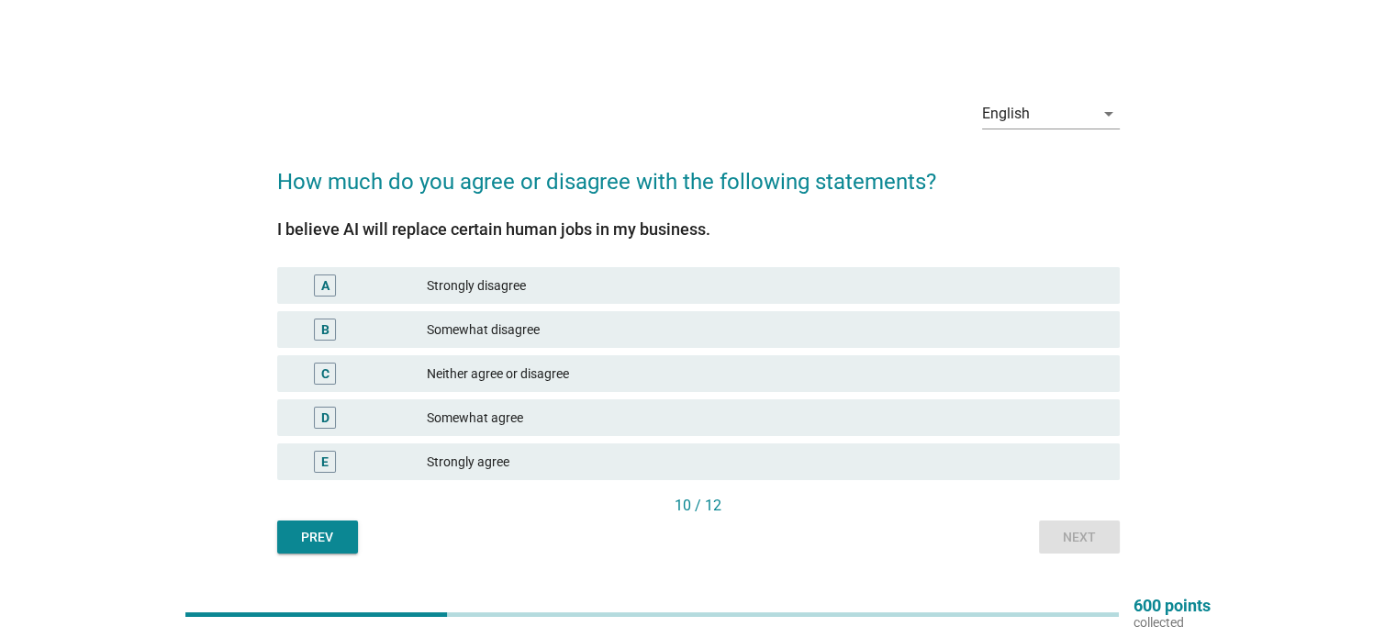
click at [753, 381] on div "Neither agree or disagree" at bounding box center [765, 373] width 677 height 22
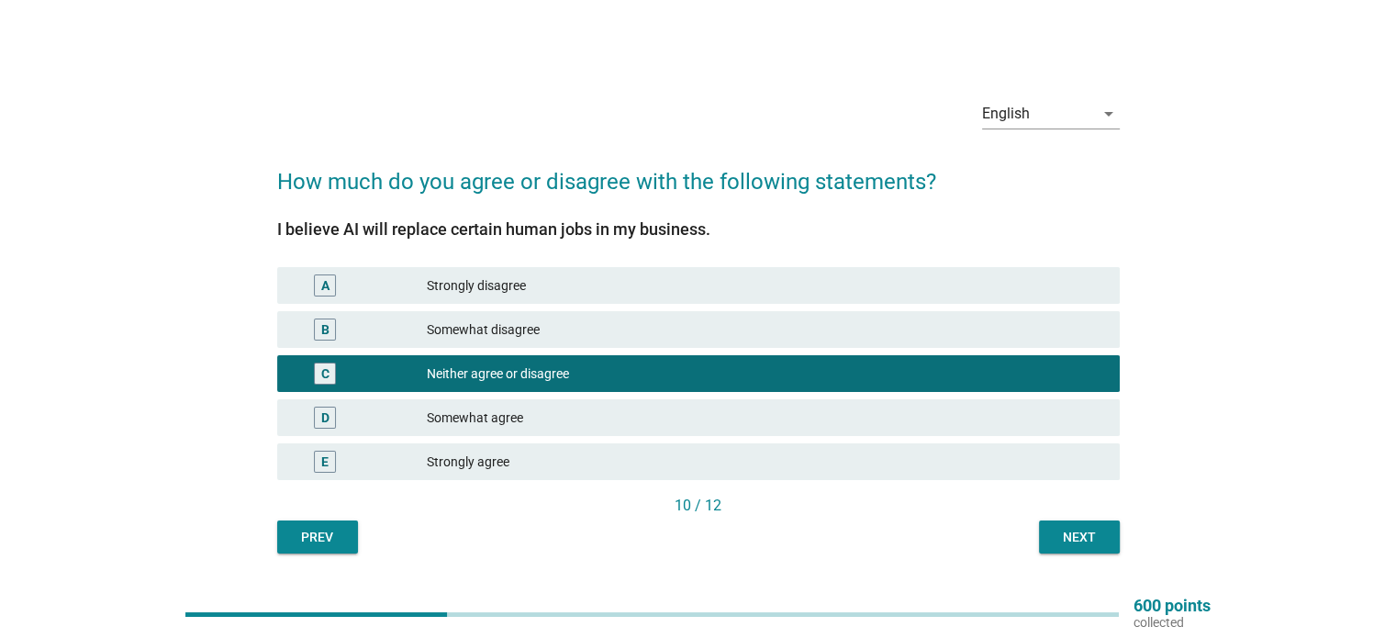
click at [1086, 553] on div "English arrow_drop_down How much do you agree or disagree with the following st…" at bounding box center [698, 319] width 872 height 498
click at [1086, 547] on button "Next" at bounding box center [1079, 536] width 81 height 33
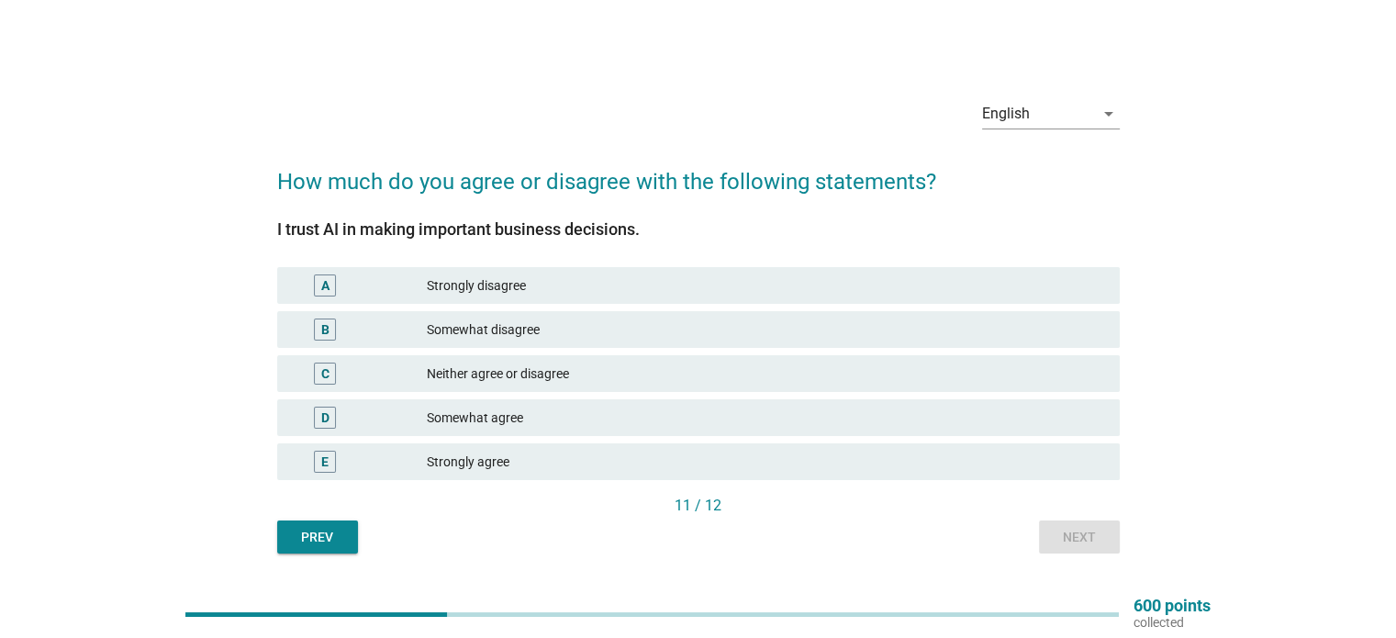
click at [782, 374] on div "Neither agree or disagree" at bounding box center [765, 373] width 677 height 22
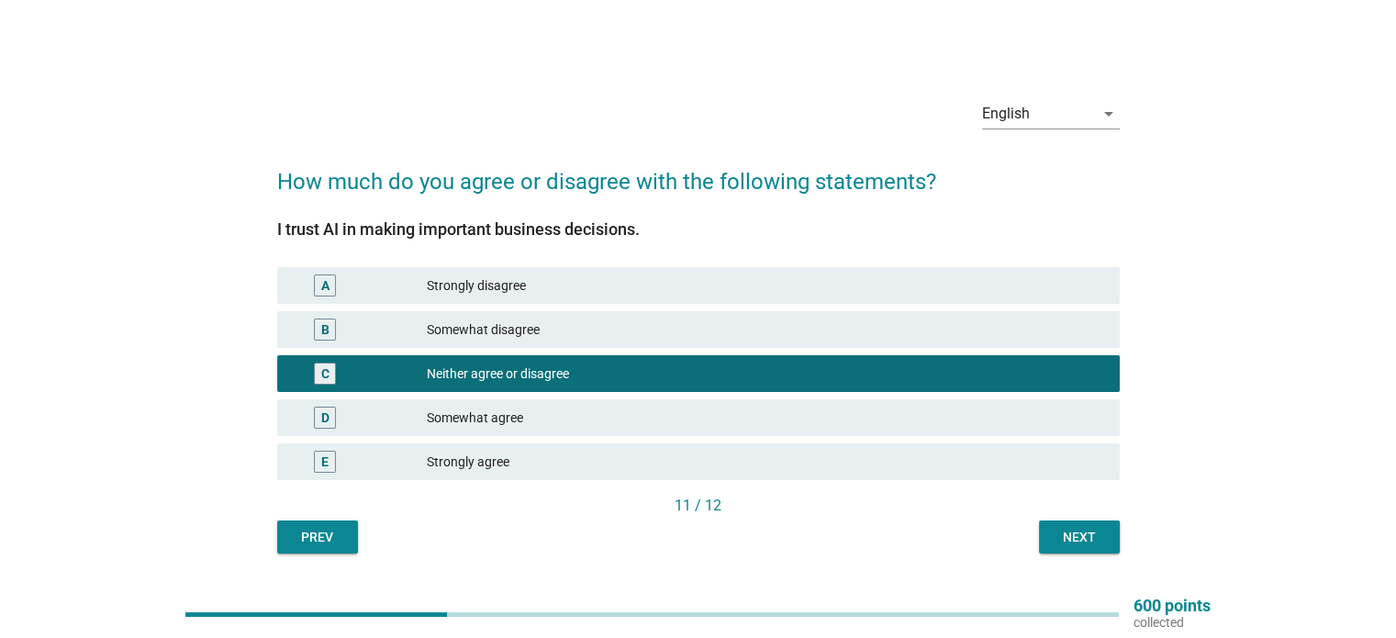
click at [1069, 535] on div "Next" at bounding box center [1078, 537] width 51 height 19
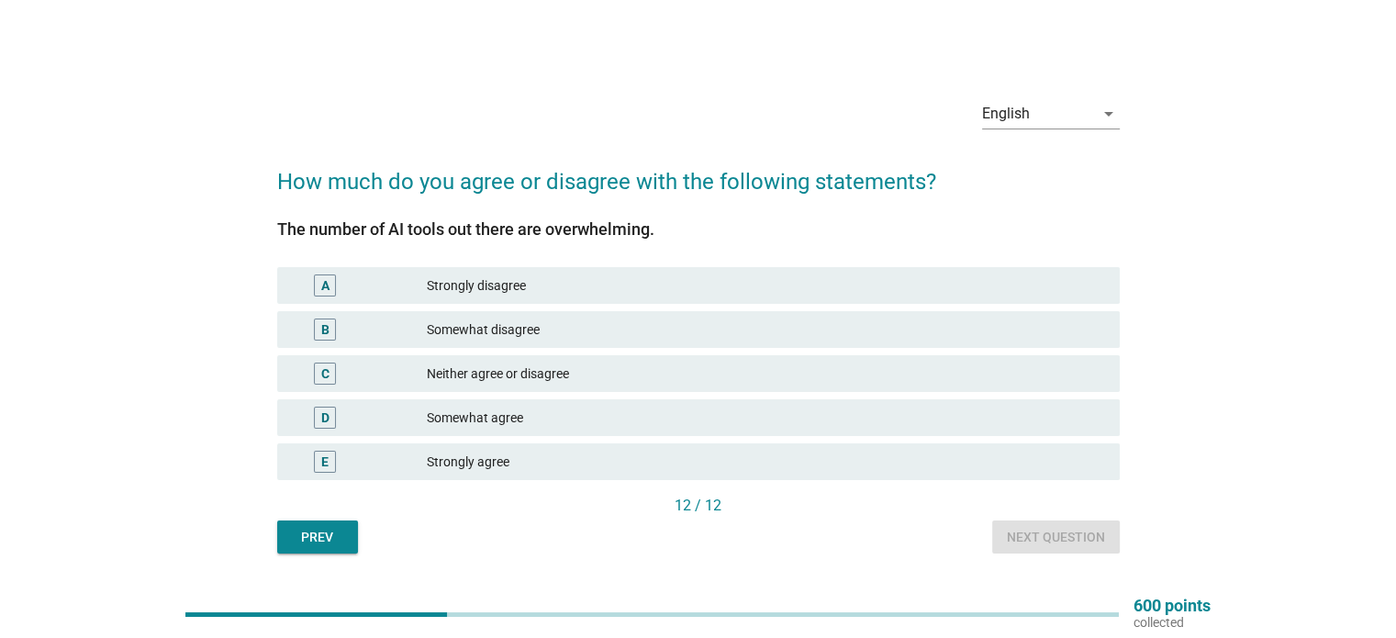
click at [771, 365] on div "Neither agree or disagree" at bounding box center [765, 373] width 677 height 22
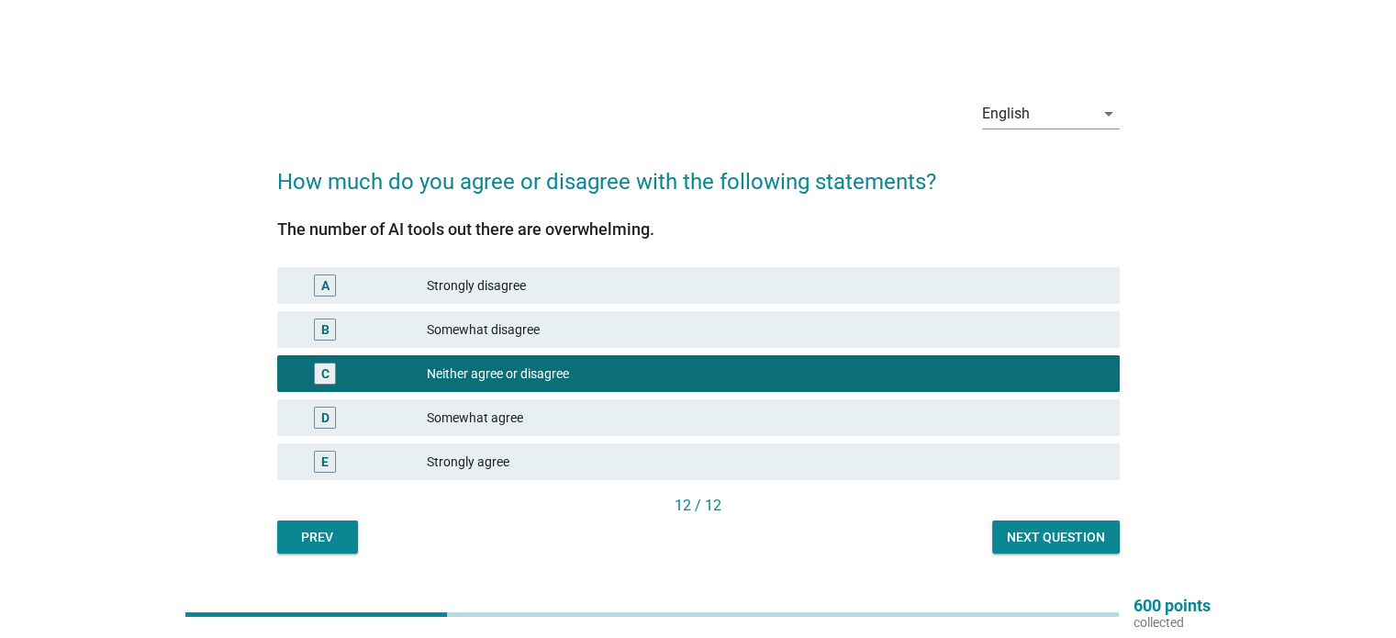
click at [955, 417] on div "Somewhat agree" at bounding box center [765, 417] width 677 height 22
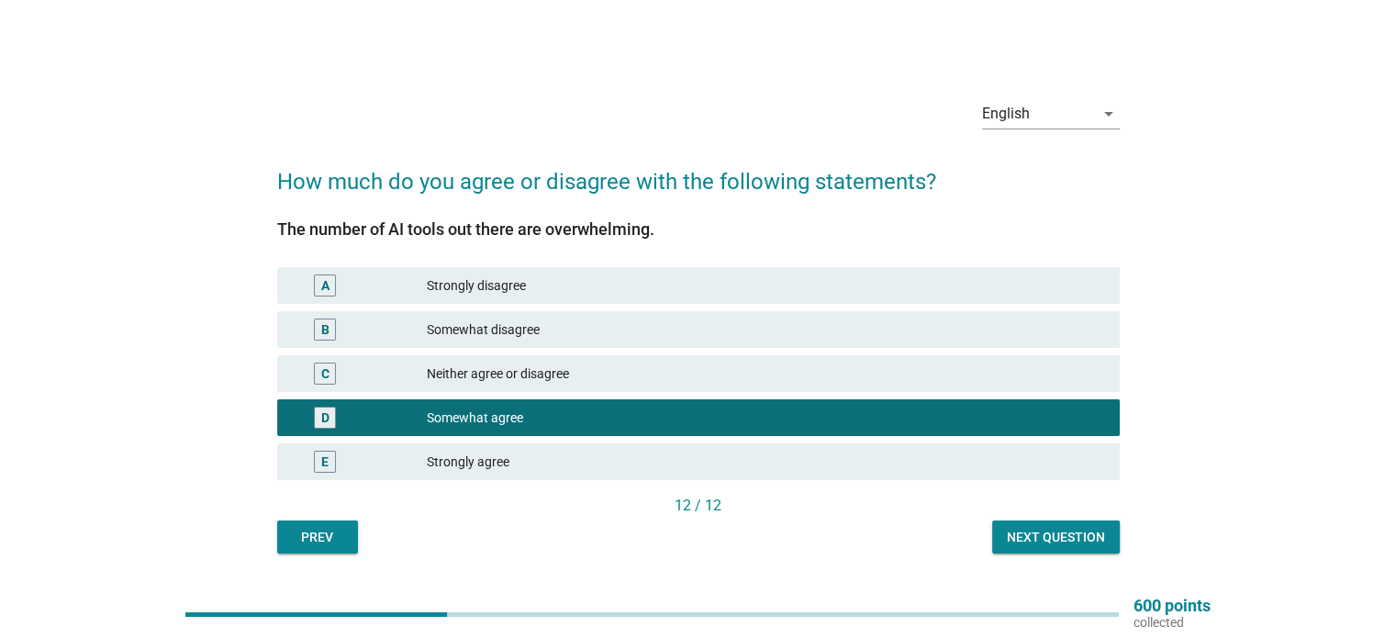
click at [1057, 539] on div "Next question" at bounding box center [1056, 537] width 98 height 19
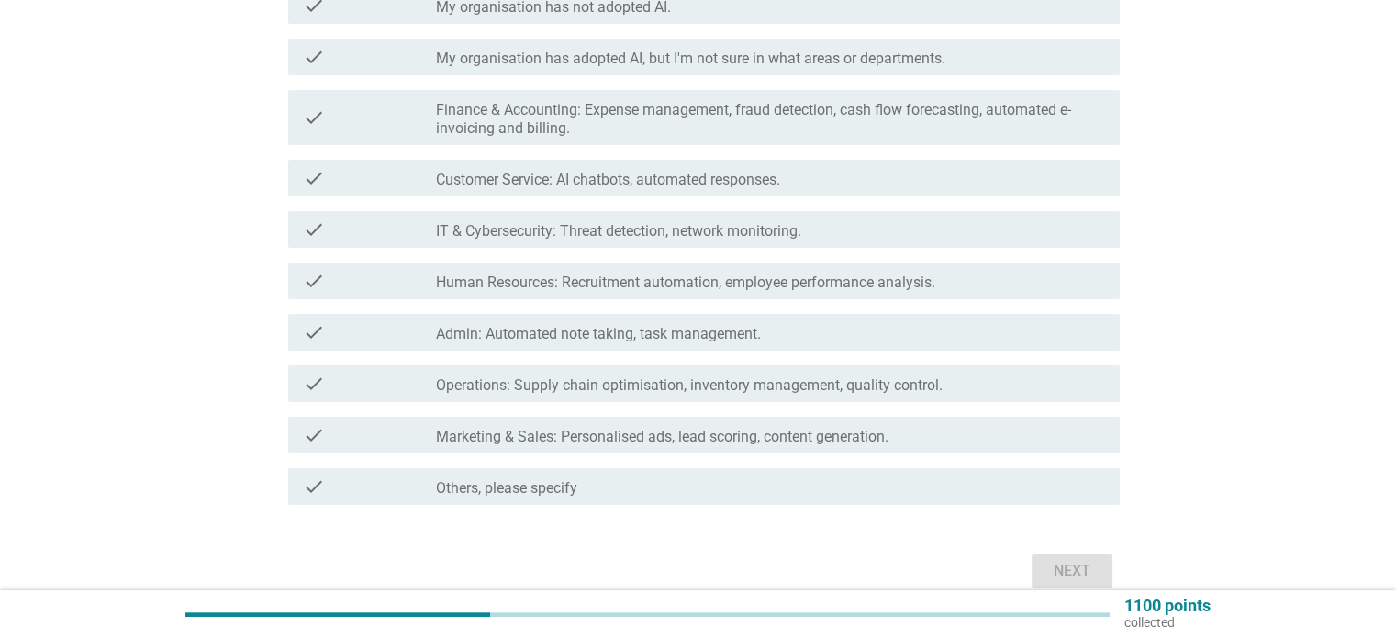
scroll to position [275, 0]
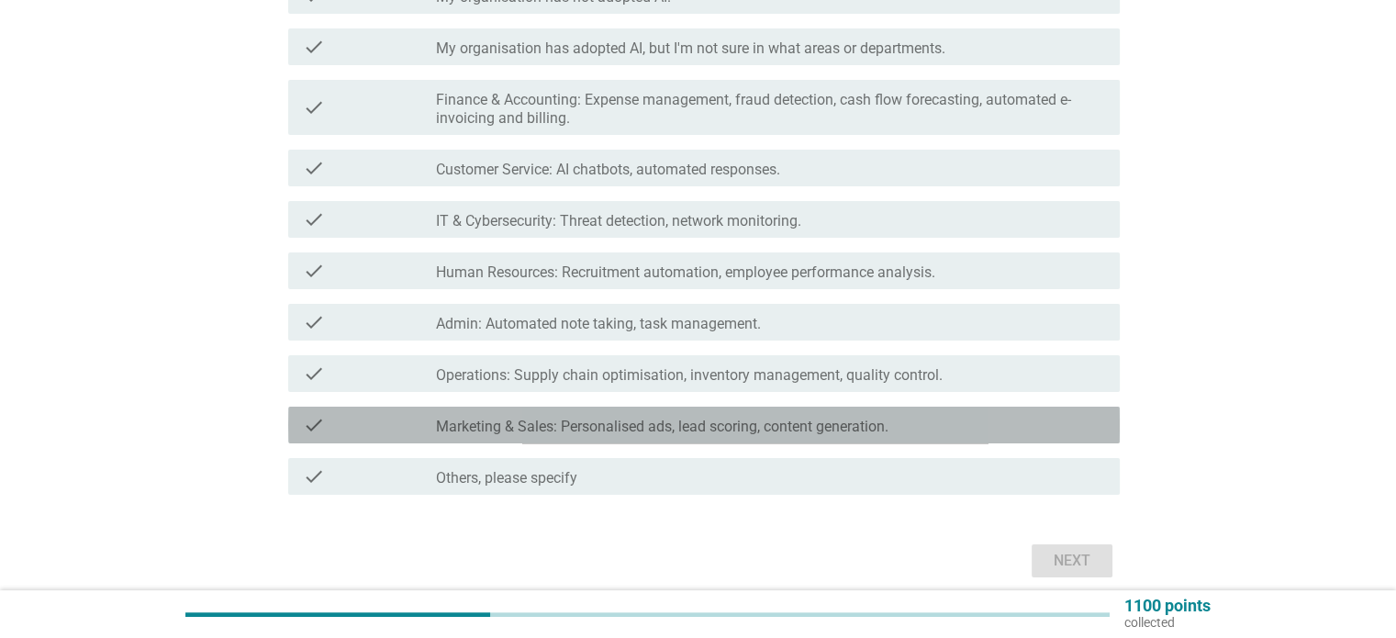
click at [996, 411] on div "check check_box_outline_blank Marketing & Sales: Personalised ads, lead scoring…" at bounding box center [703, 424] width 831 height 37
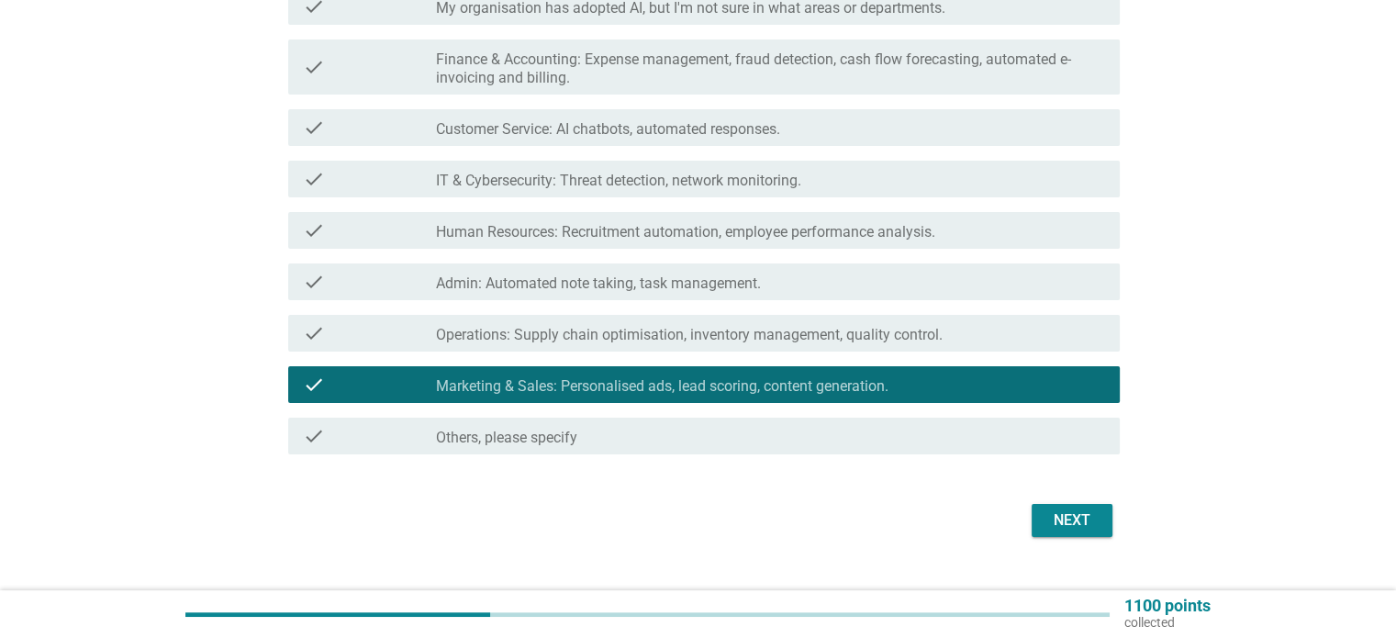
scroll to position [350, 0]
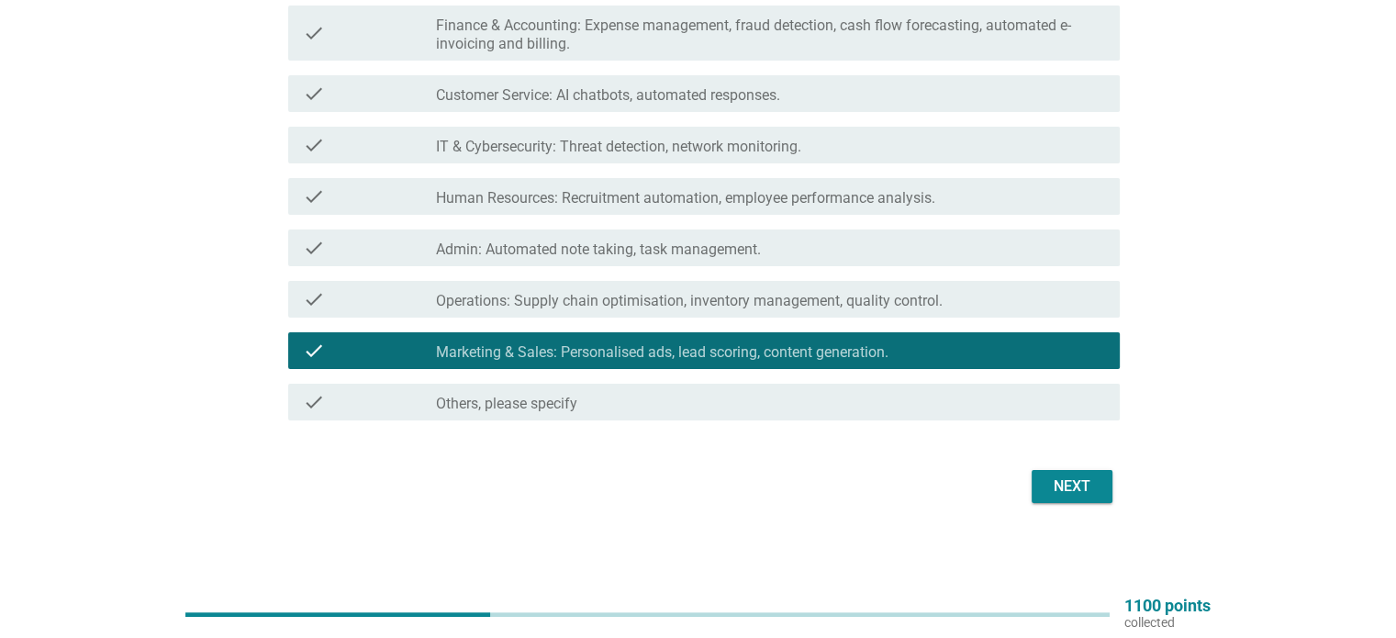
click at [1094, 479] on div "Next" at bounding box center [1071, 486] width 51 height 22
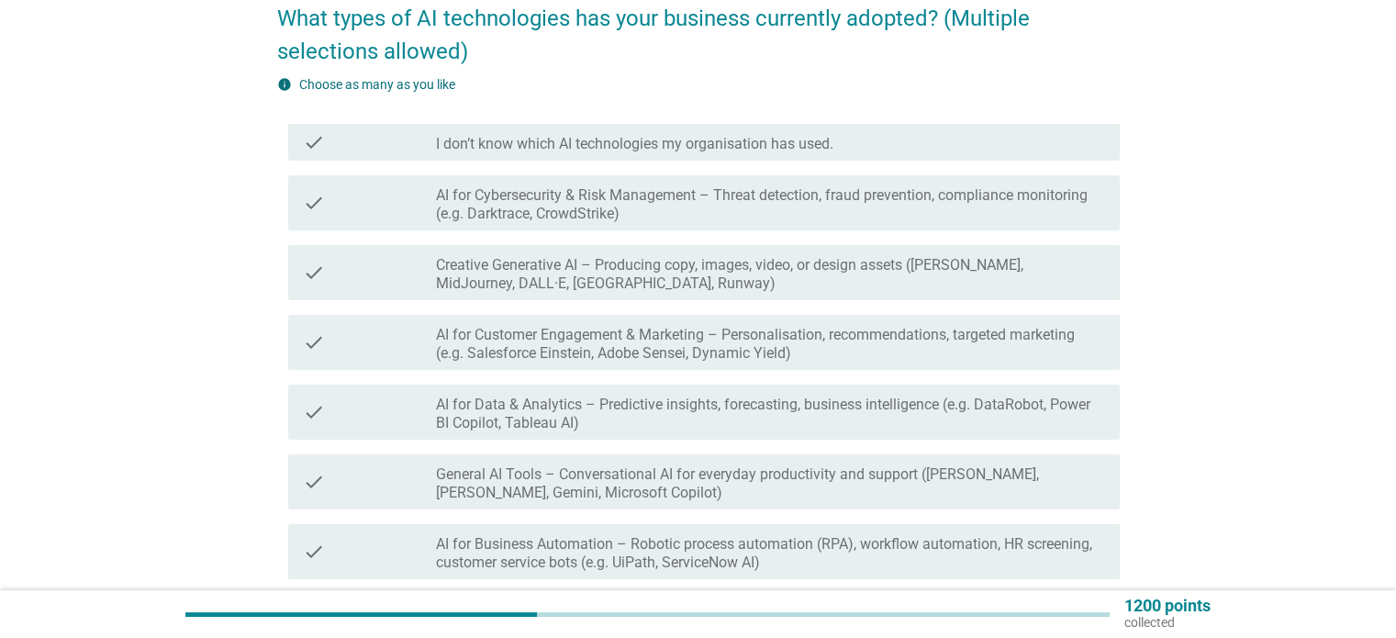
scroll to position [184, 0]
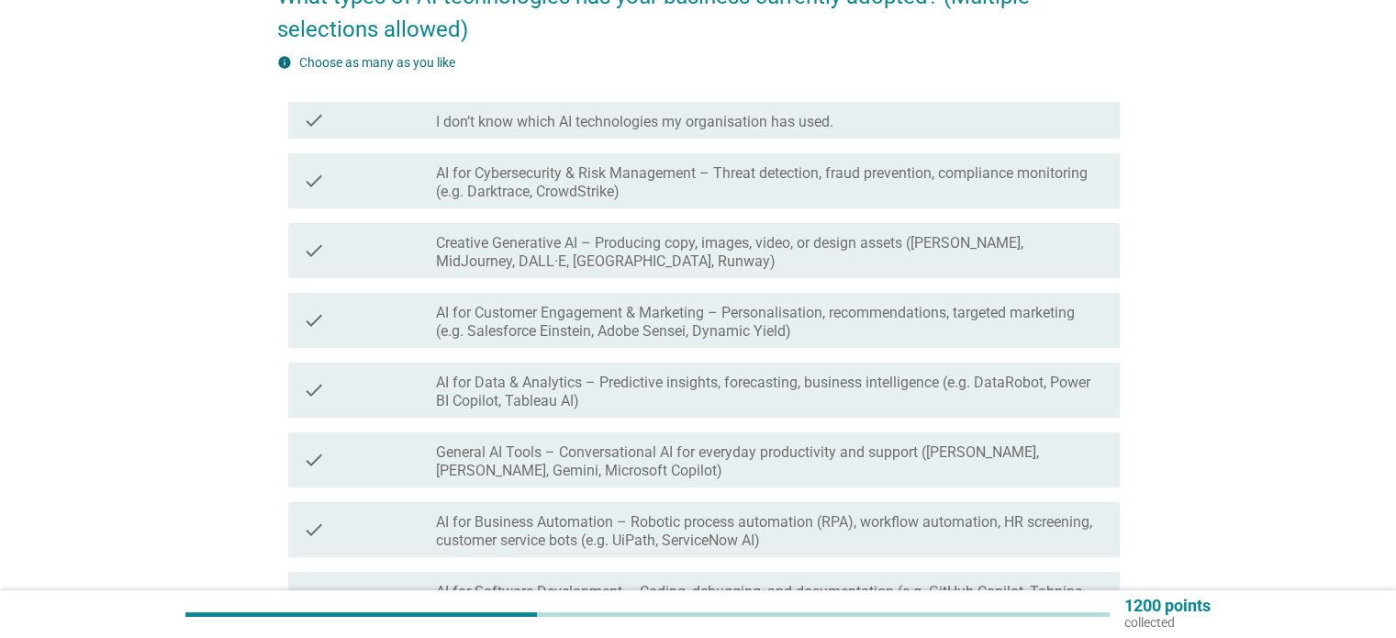
click at [882, 452] on label "General AI Tools – Conversational AI for everyday productivity and support ([PE…" at bounding box center [770, 461] width 668 height 37
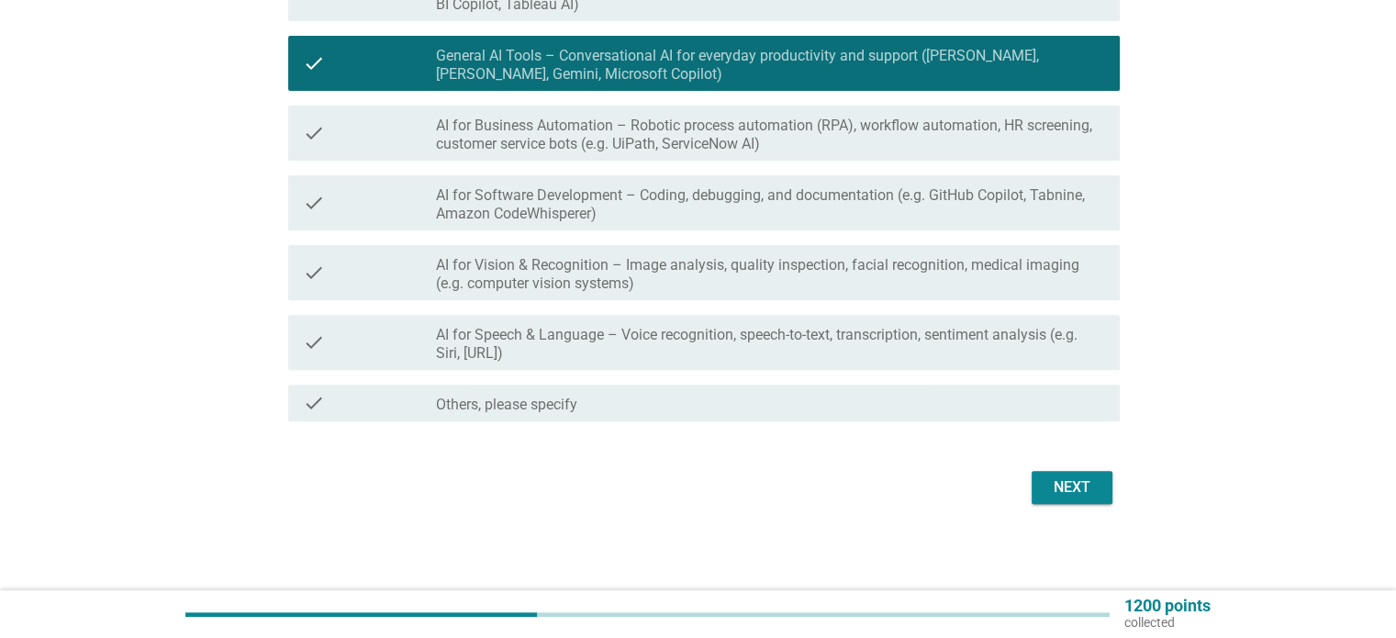
scroll to position [581, 0]
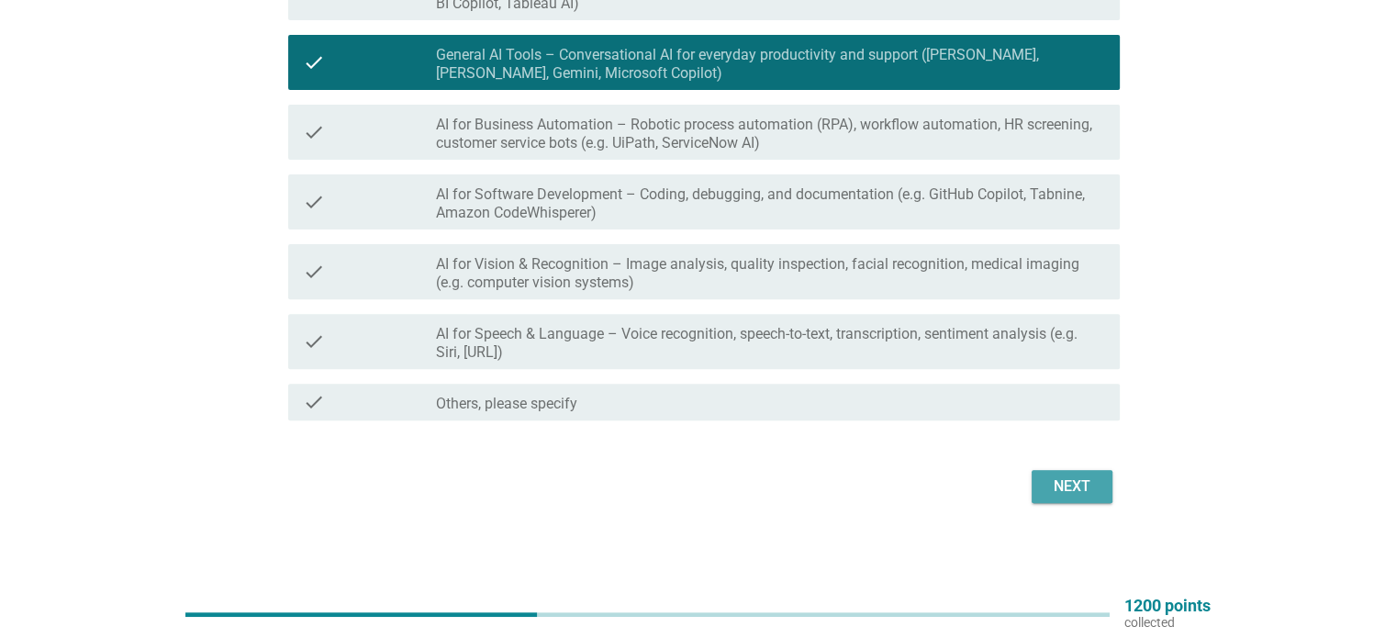
click at [1096, 473] on button "Next" at bounding box center [1071, 486] width 81 height 33
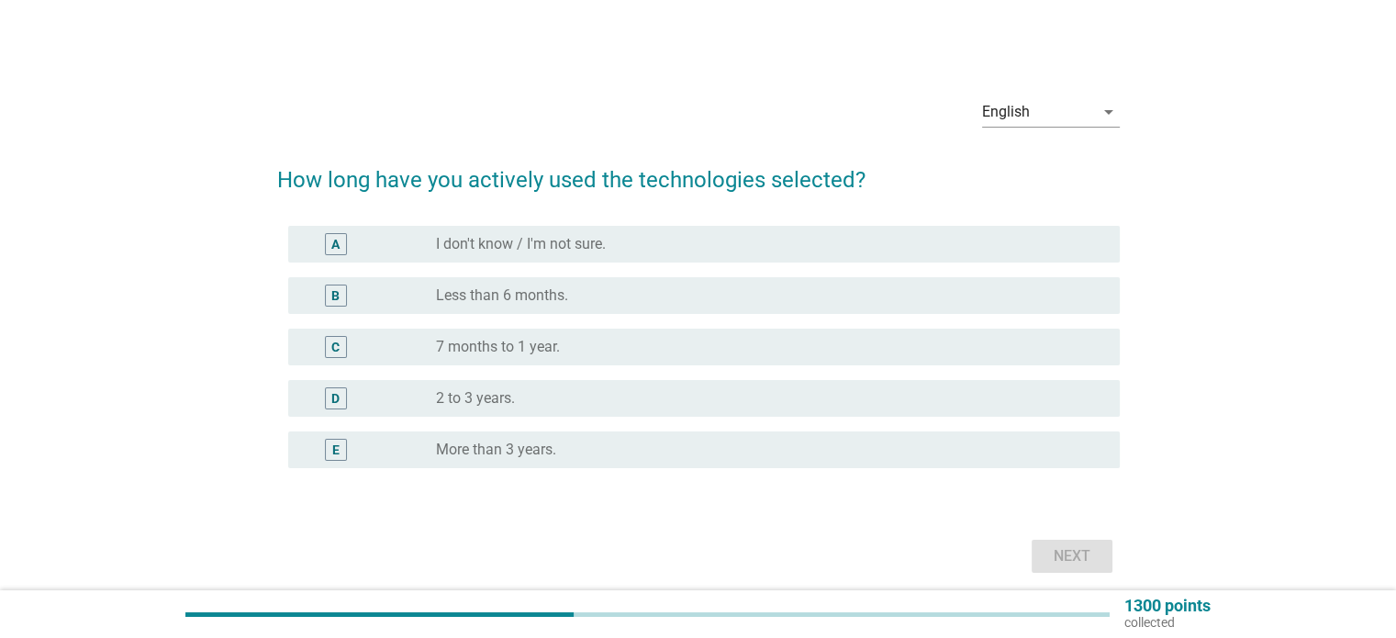
click at [703, 296] on div "radio_button_unchecked Less than 6 months." at bounding box center [762, 295] width 653 height 18
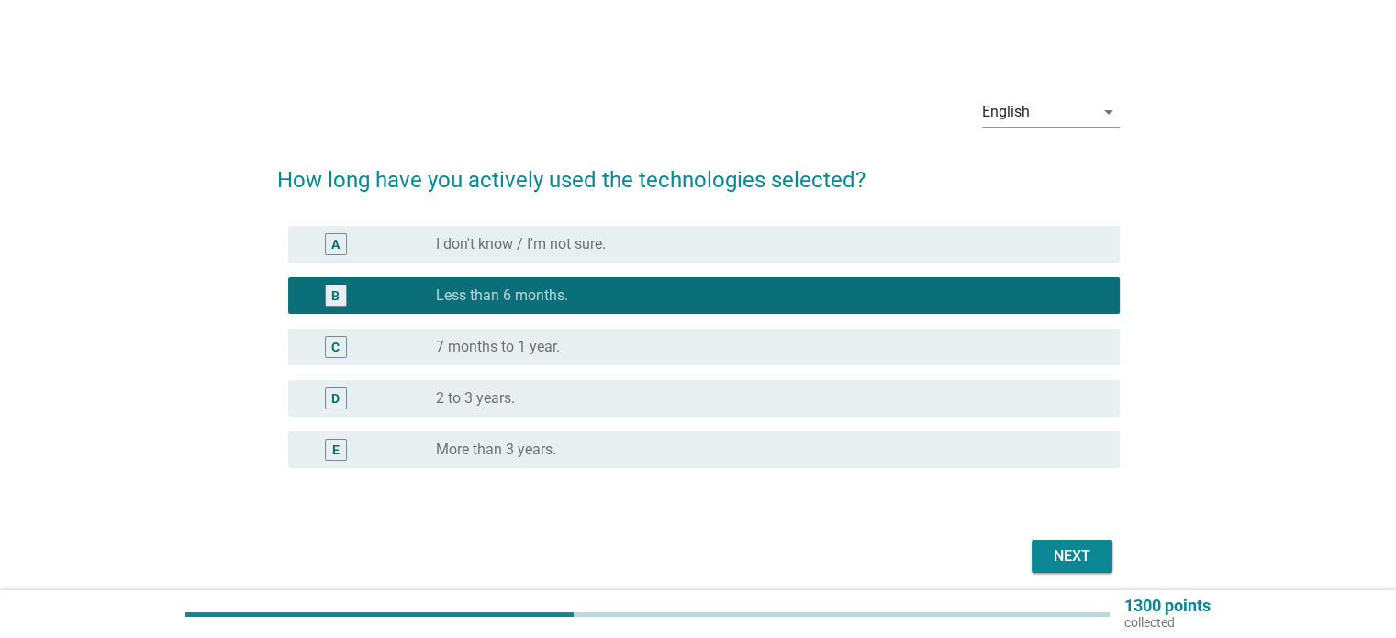
click at [1072, 551] on div "Next" at bounding box center [1071, 556] width 51 height 22
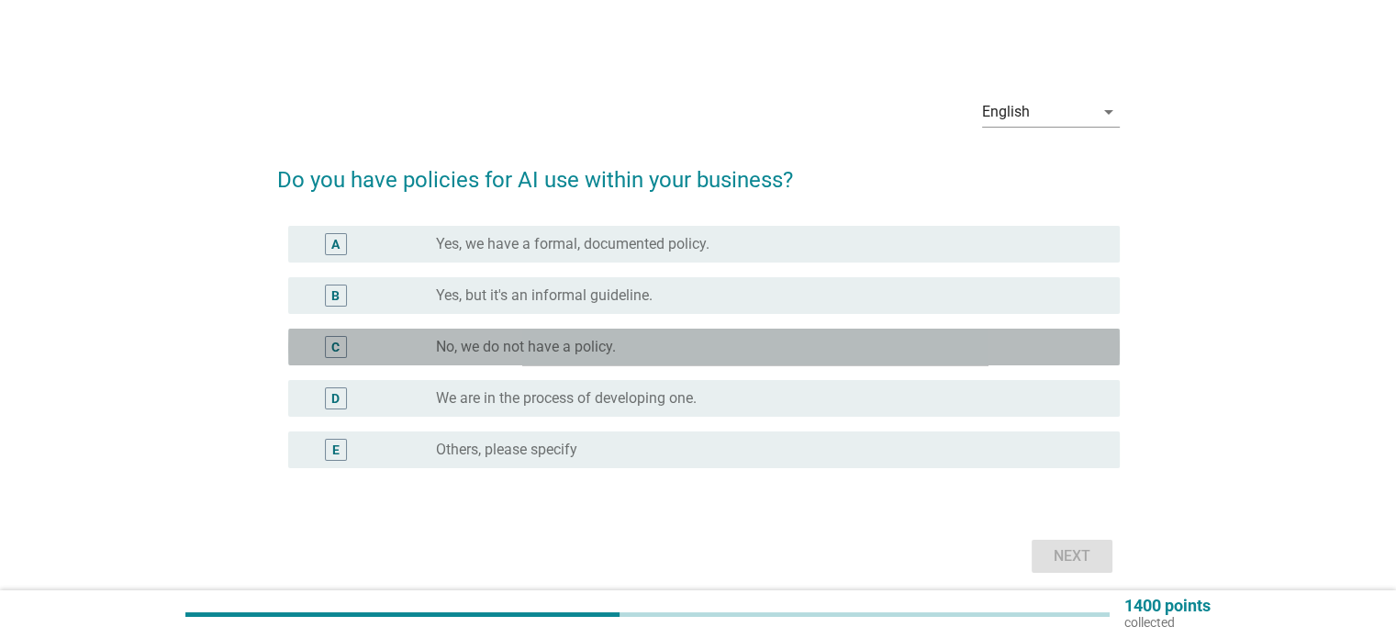
click at [638, 355] on div "radio_button_unchecked No, we do not have a policy." at bounding box center [762, 347] width 653 height 18
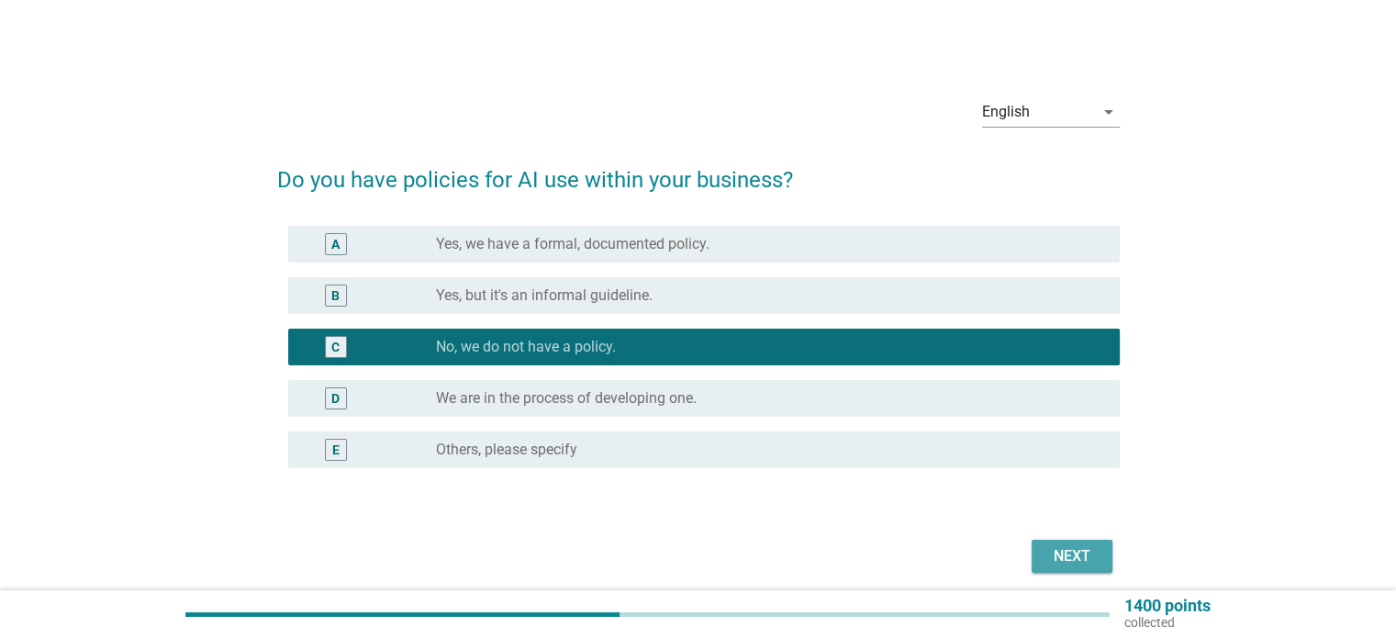
click at [1066, 555] on div "Next" at bounding box center [1071, 556] width 51 height 22
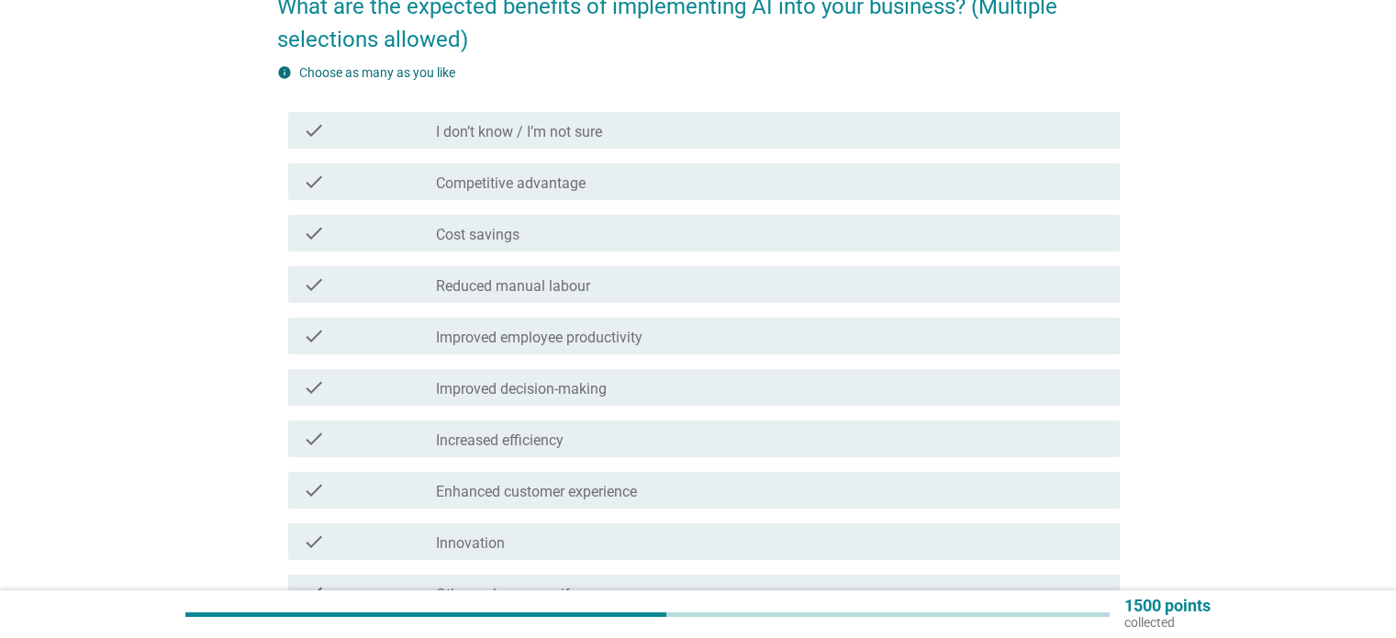
scroll to position [184, 0]
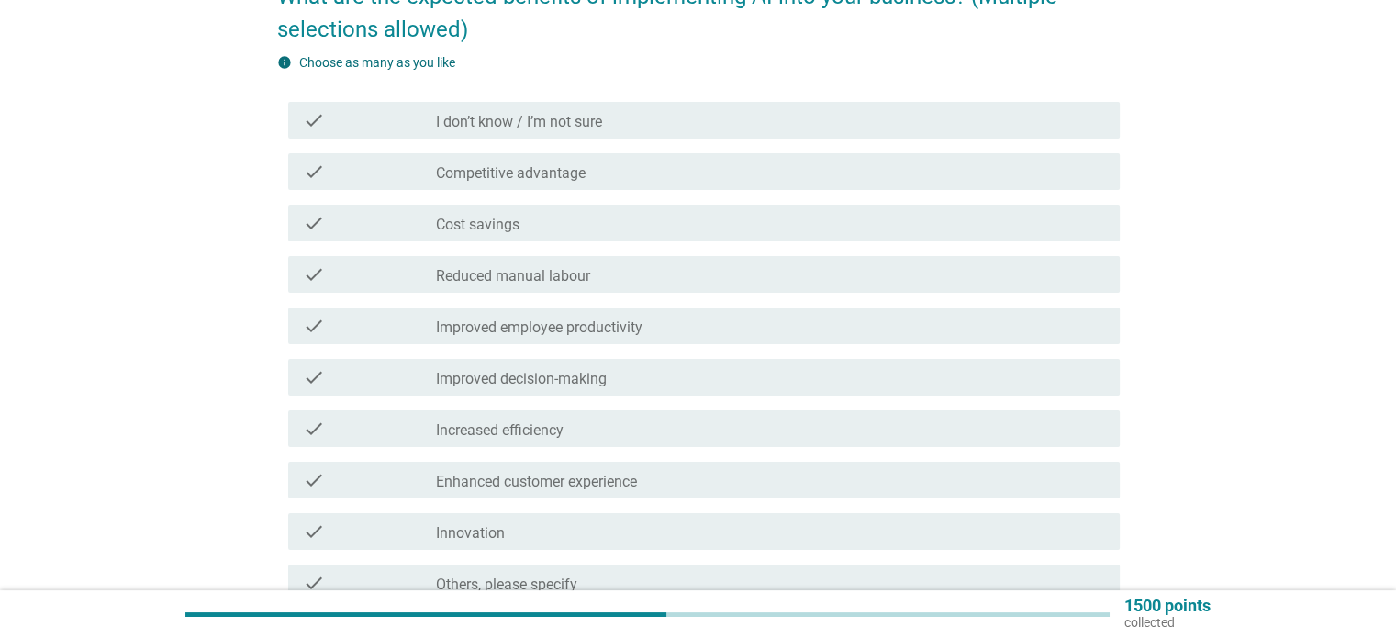
click at [657, 117] on div "check_box_outline_blank I don’t know / I’m not sure" at bounding box center [770, 120] width 668 height 22
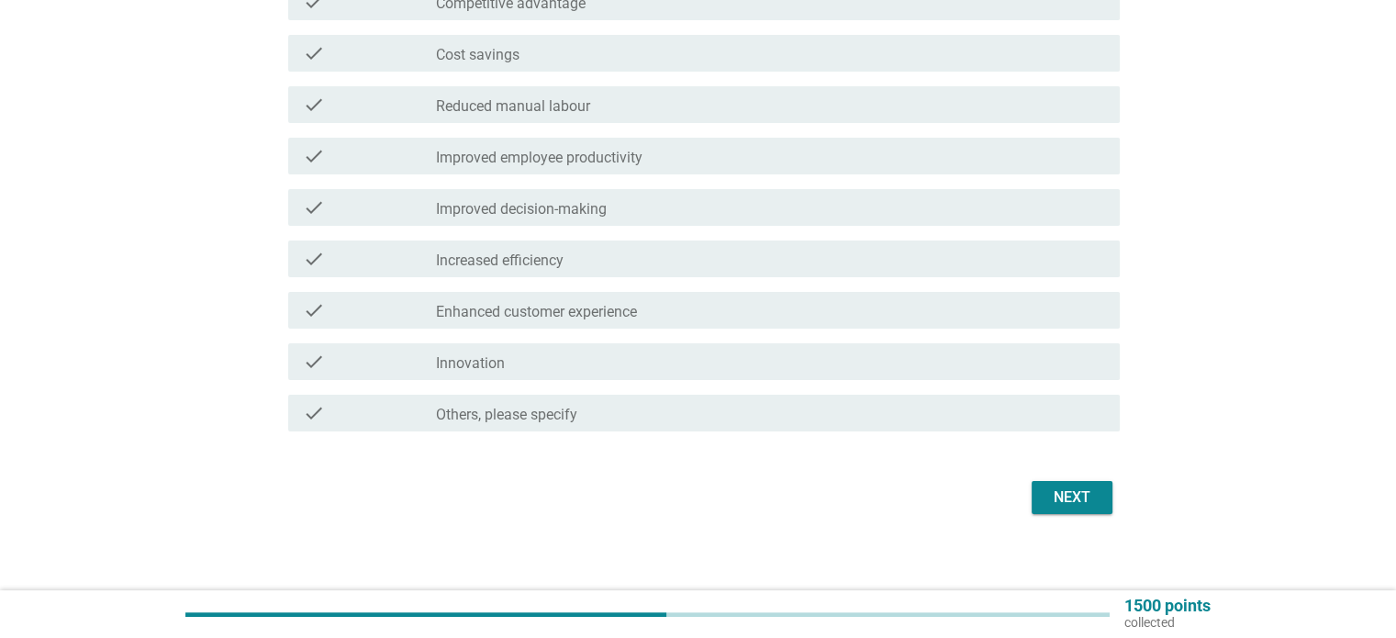
scroll to position [364, 0]
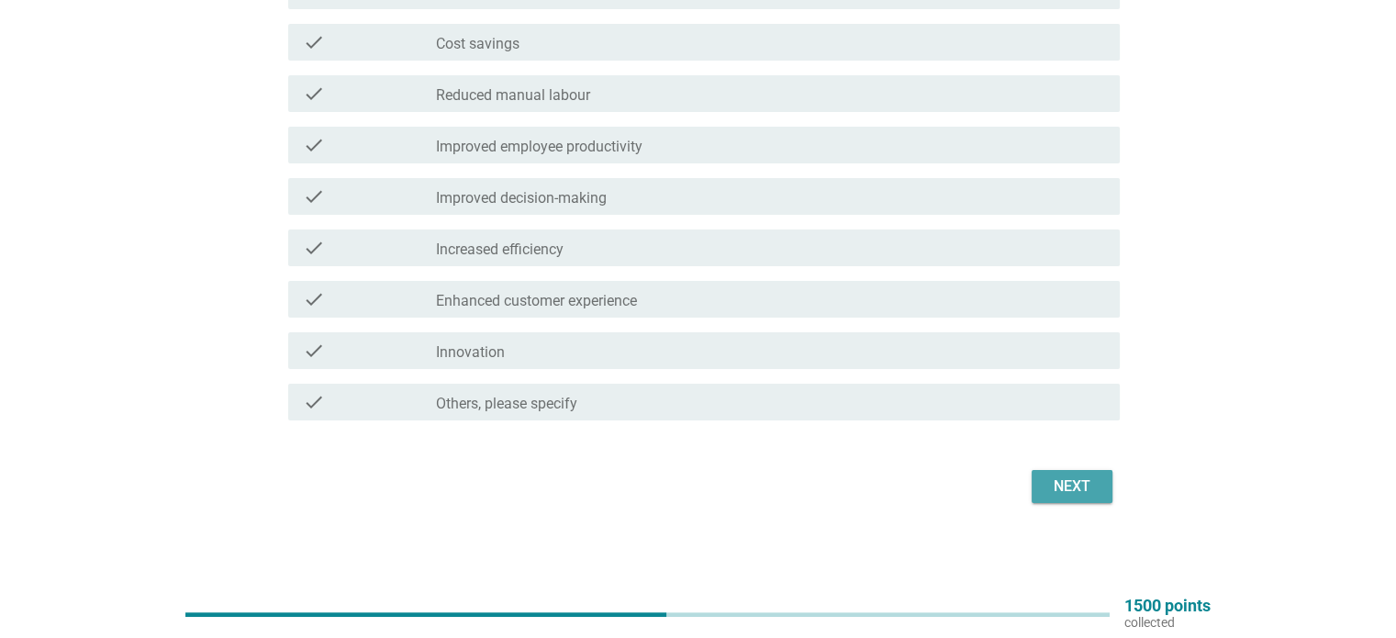
click at [1071, 479] on div "Next" at bounding box center [1071, 486] width 51 height 22
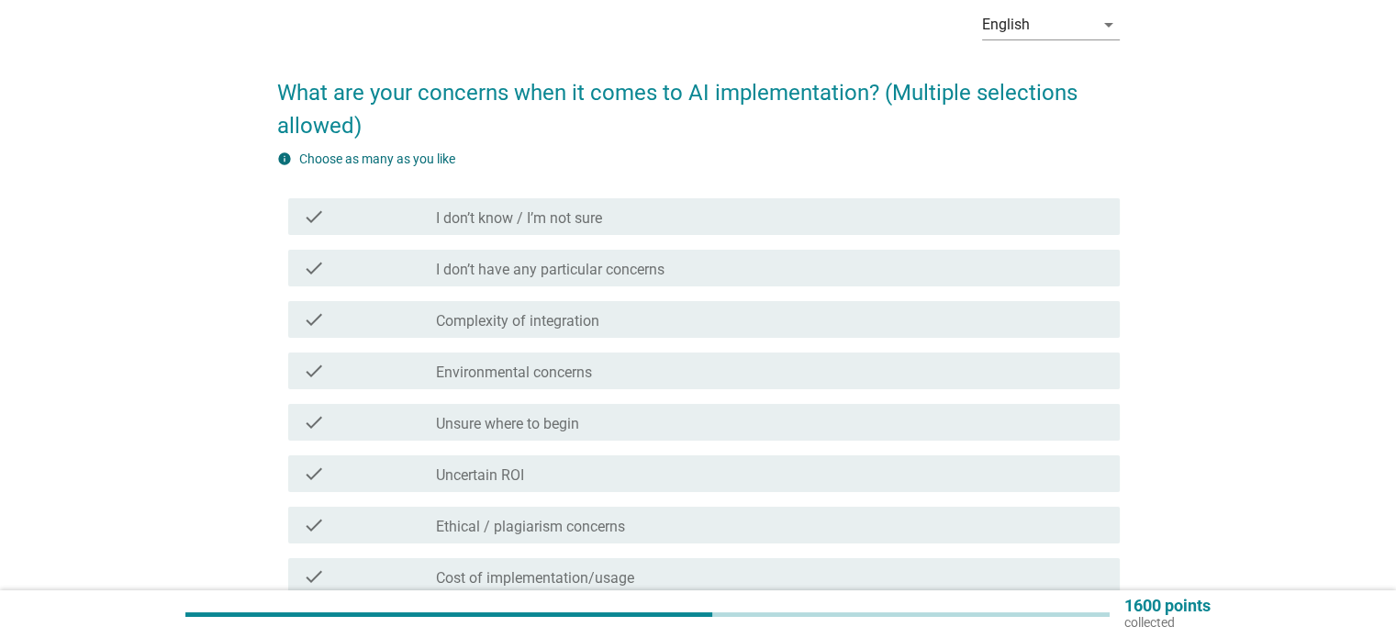
scroll to position [92, 0]
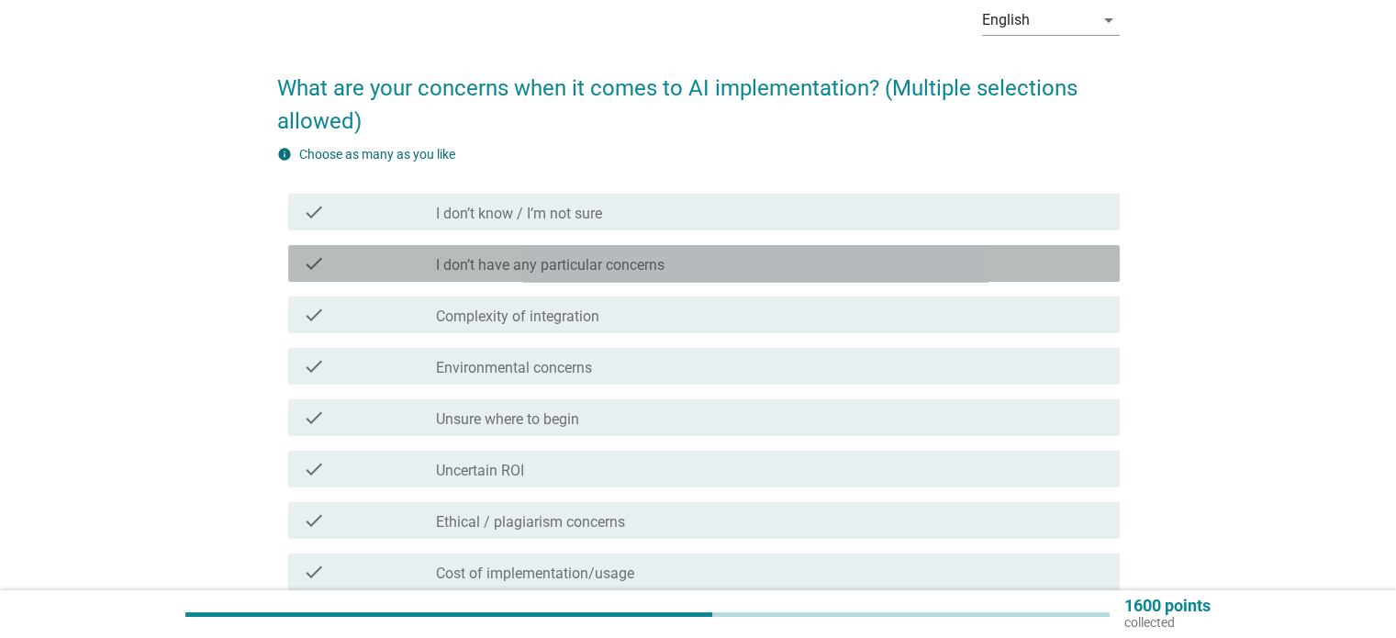
click at [771, 257] on div "check_box_outline_blank I don’t have any particular concerns" at bounding box center [770, 263] width 668 height 22
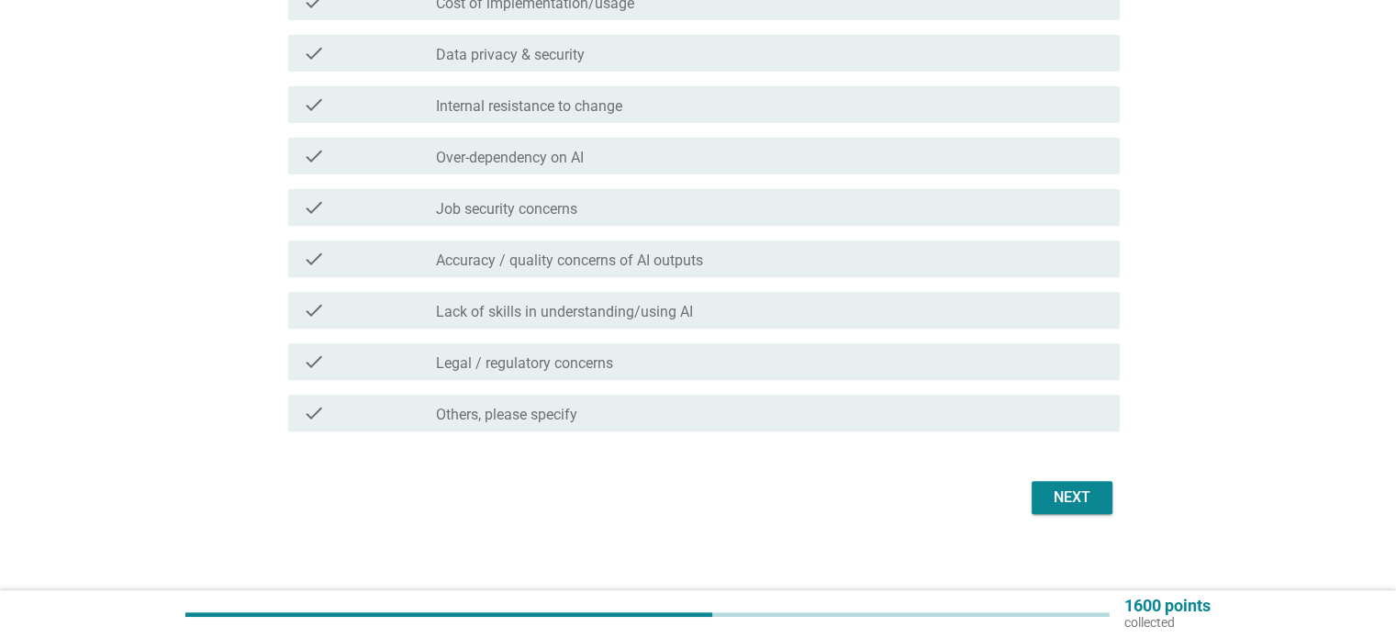
scroll to position [673, 0]
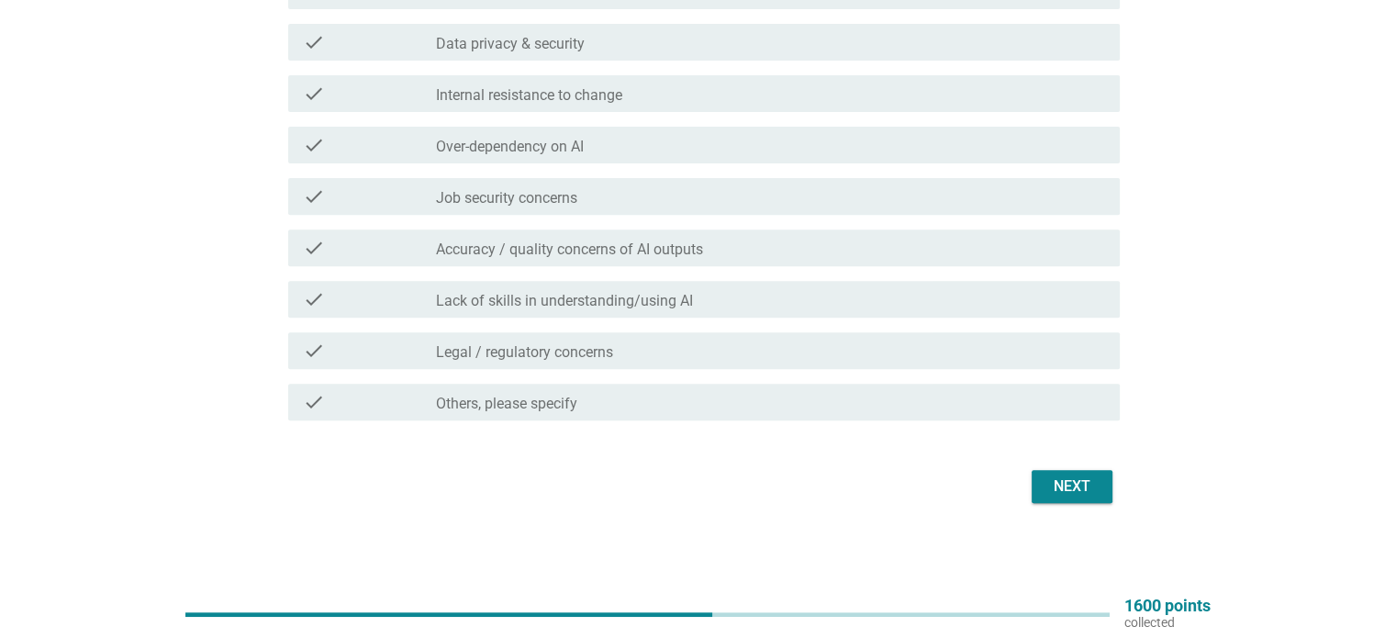
click at [1061, 491] on div "Next" at bounding box center [1071, 486] width 51 height 22
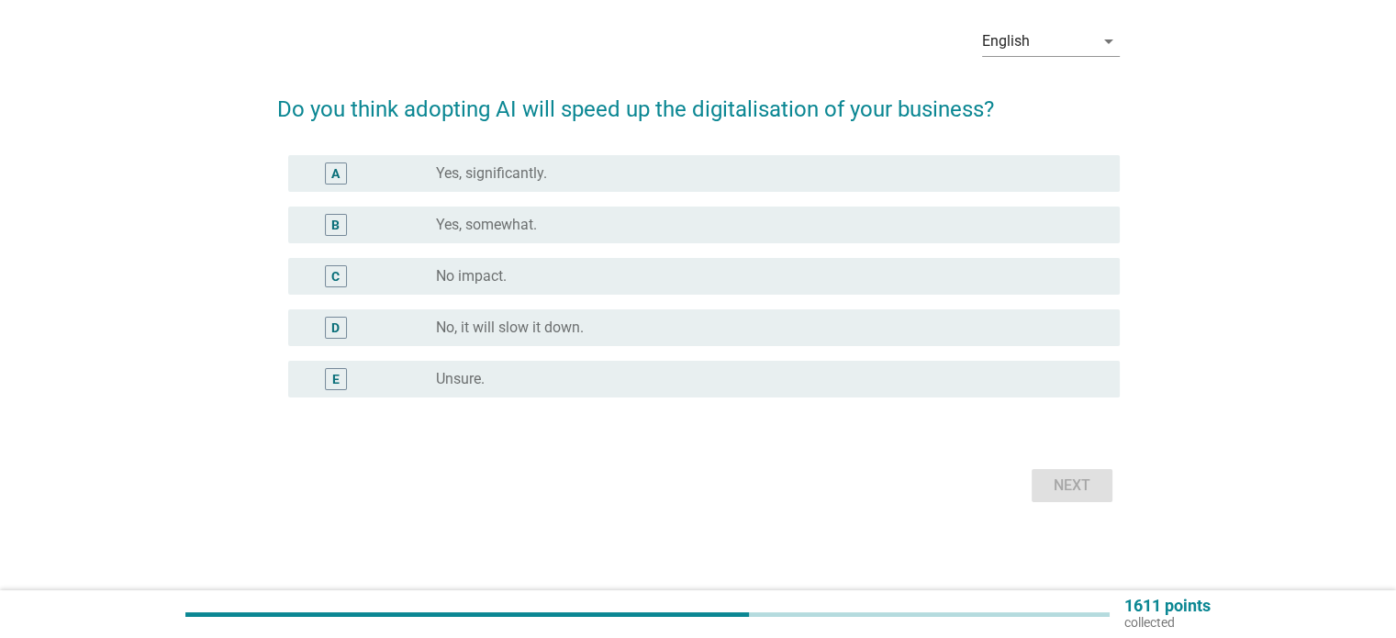
scroll to position [0, 0]
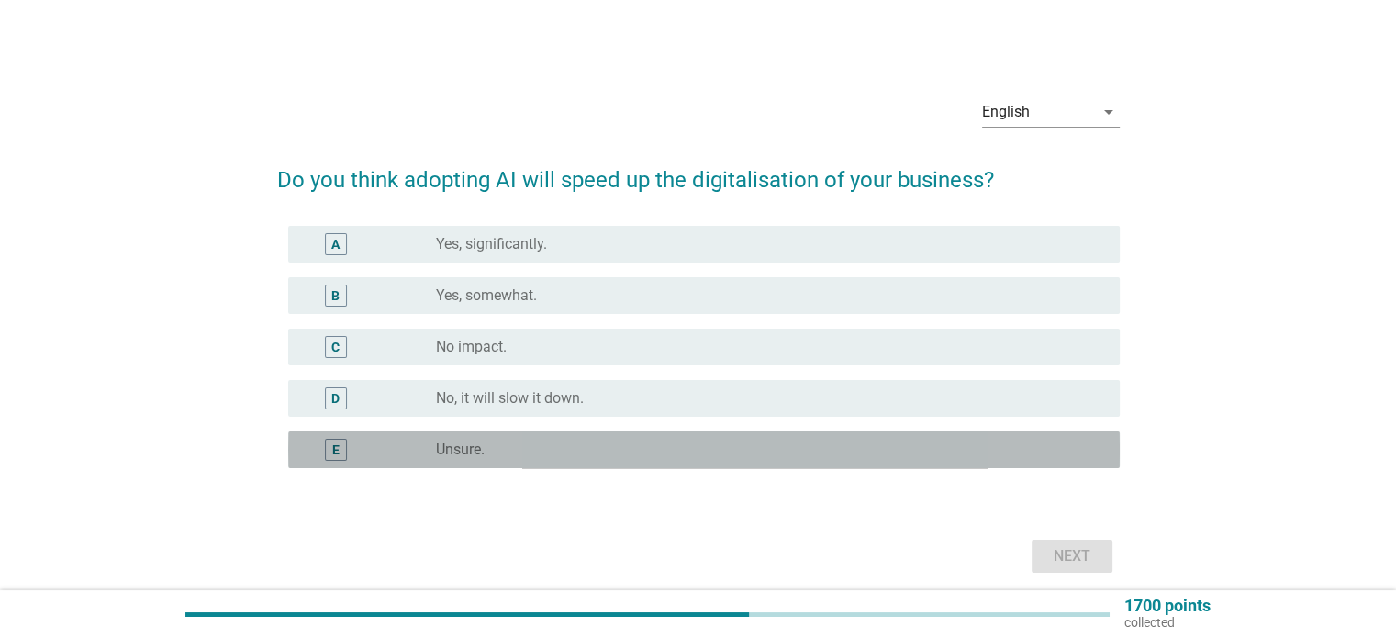
click at [699, 439] on div "radio_button_unchecked Unsure." at bounding box center [770, 450] width 668 height 22
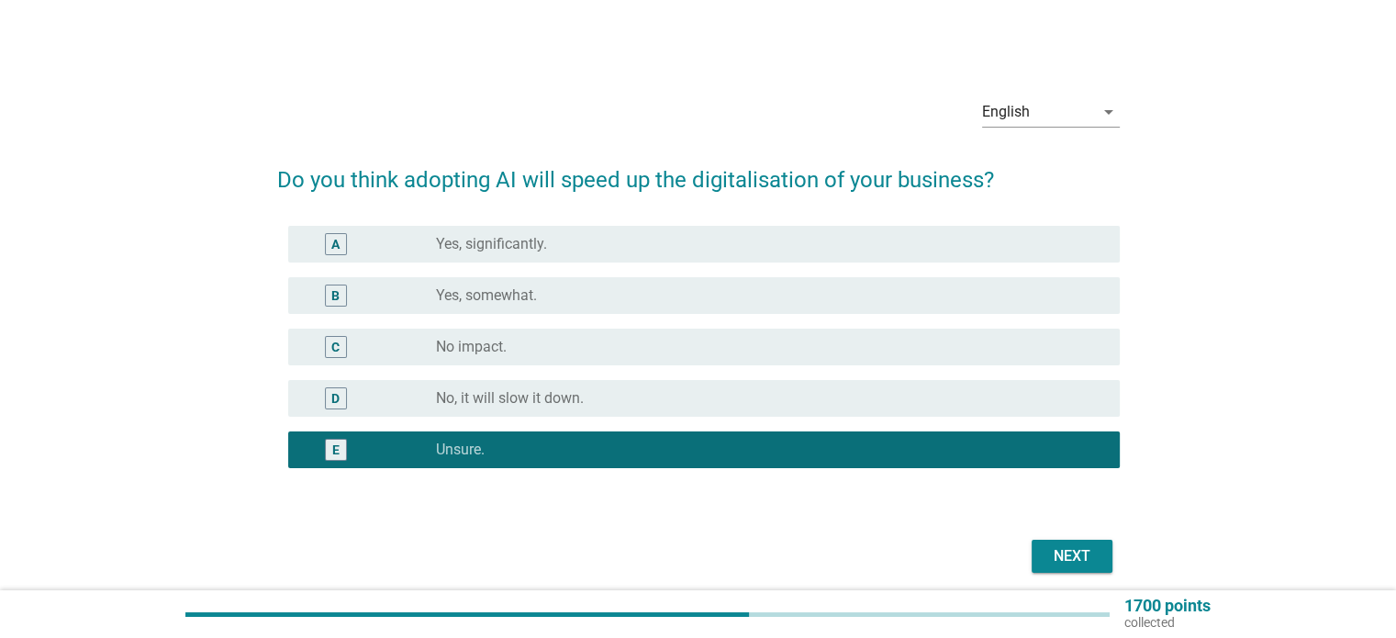
drag, startPoint x: 1031, startPoint y: 537, endPoint x: 1053, endPoint y: 553, distance: 27.5
click at [1045, 550] on div "Next" at bounding box center [698, 556] width 842 height 44
click at [1054, 553] on div "Next" at bounding box center [1071, 556] width 51 height 22
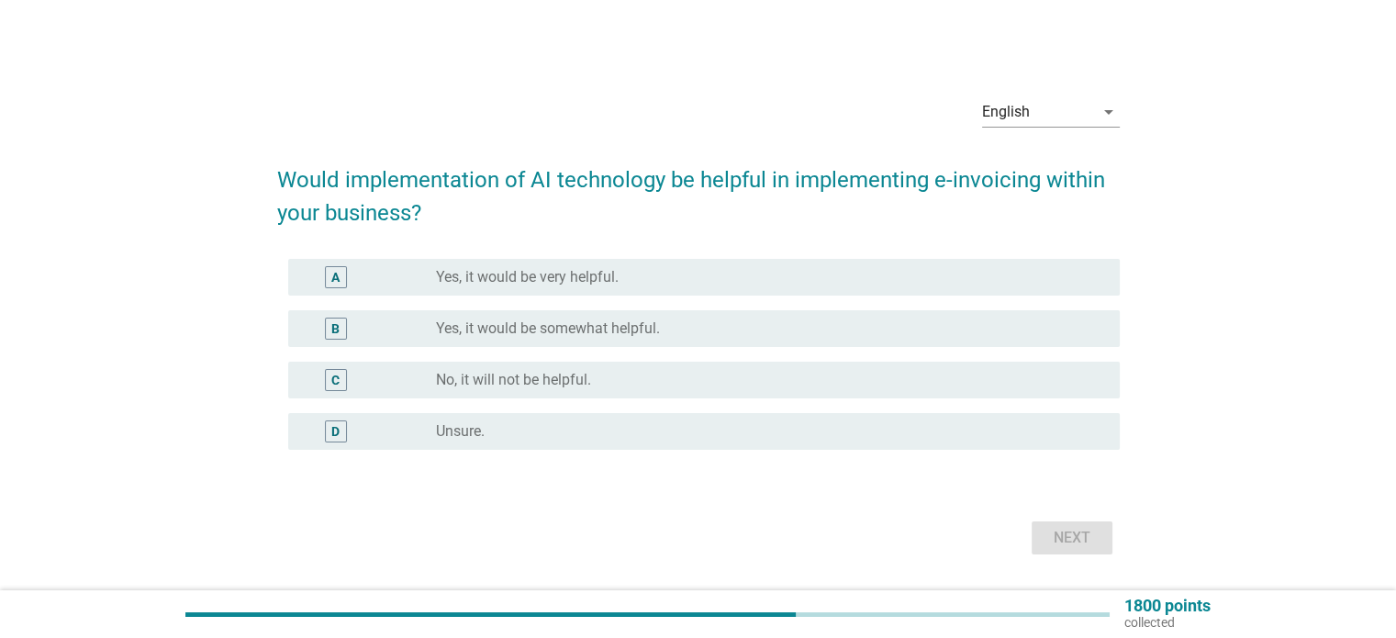
click at [933, 443] on div "D radio_button_unchecked Unsure." at bounding box center [703, 431] width 831 height 37
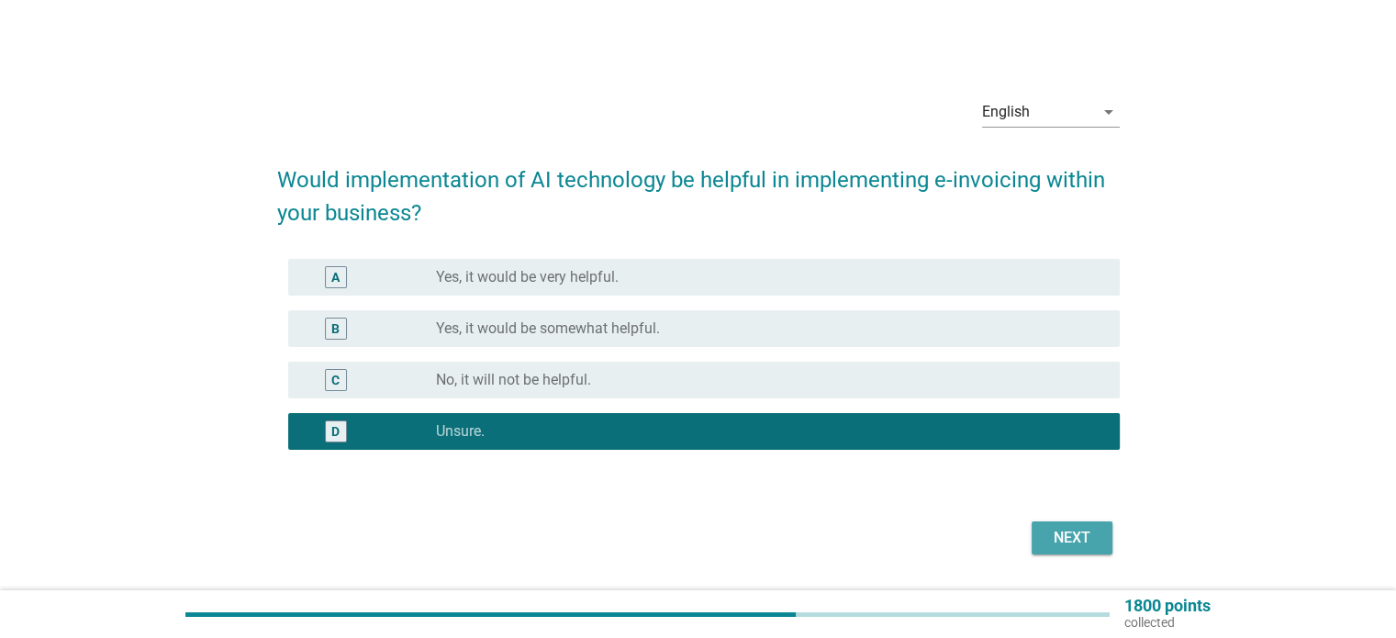
click at [1069, 533] on div "Next" at bounding box center [1071, 538] width 51 height 22
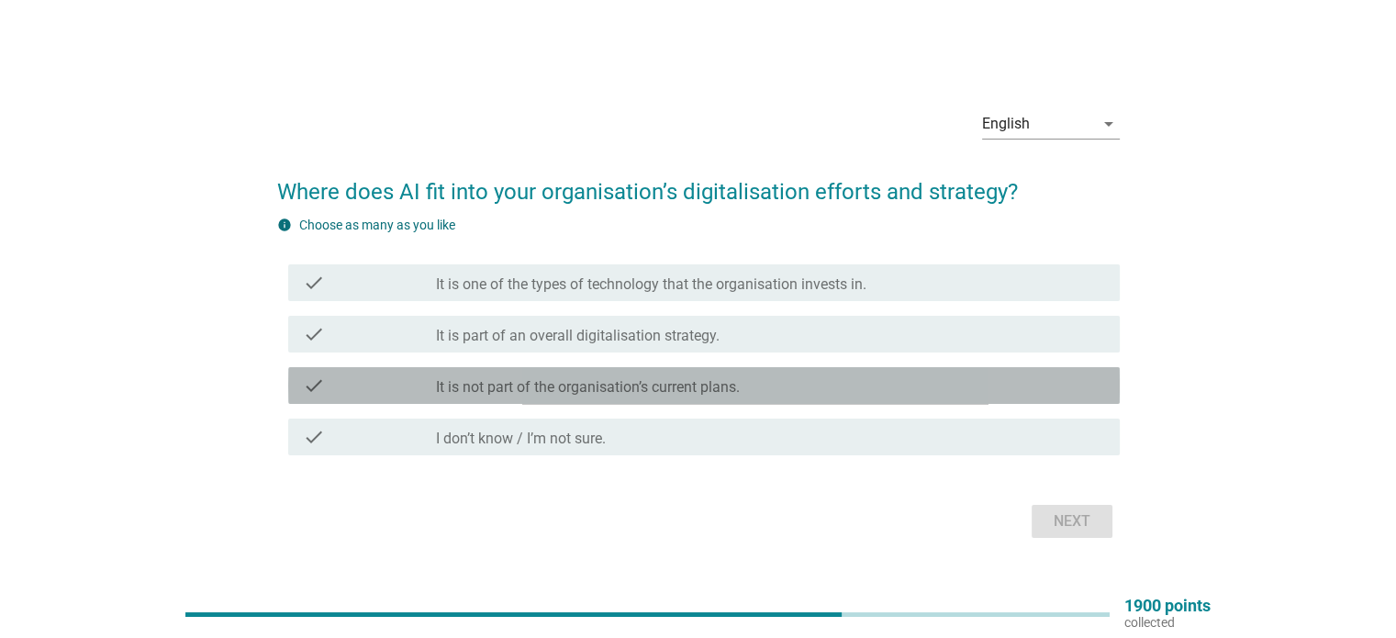
click at [910, 398] on div "check check_box_outline_blank It is not part of the organisation’s current plan…" at bounding box center [703, 385] width 831 height 37
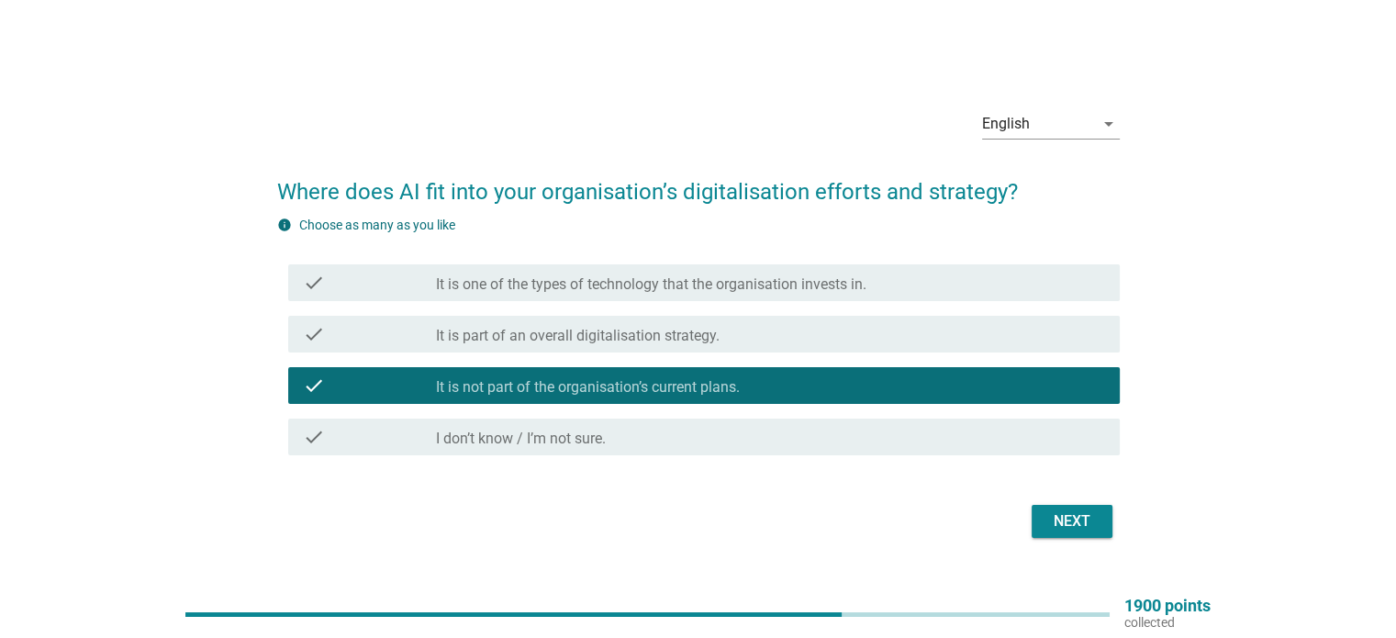
click at [1066, 526] on div "Next" at bounding box center [1071, 521] width 51 height 22
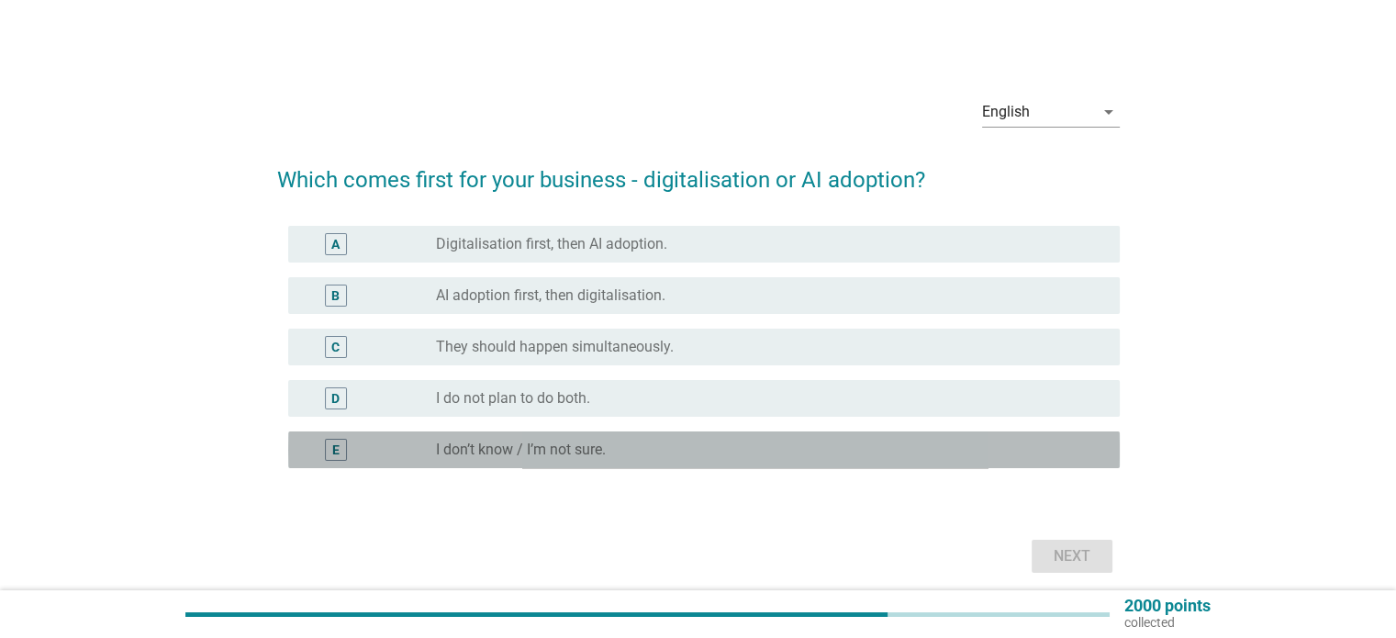
click at [853, 447] on div "radio_button_unchecked I don’t know / I’m not sure." at bounding box center [762, 449] width 653 height 18
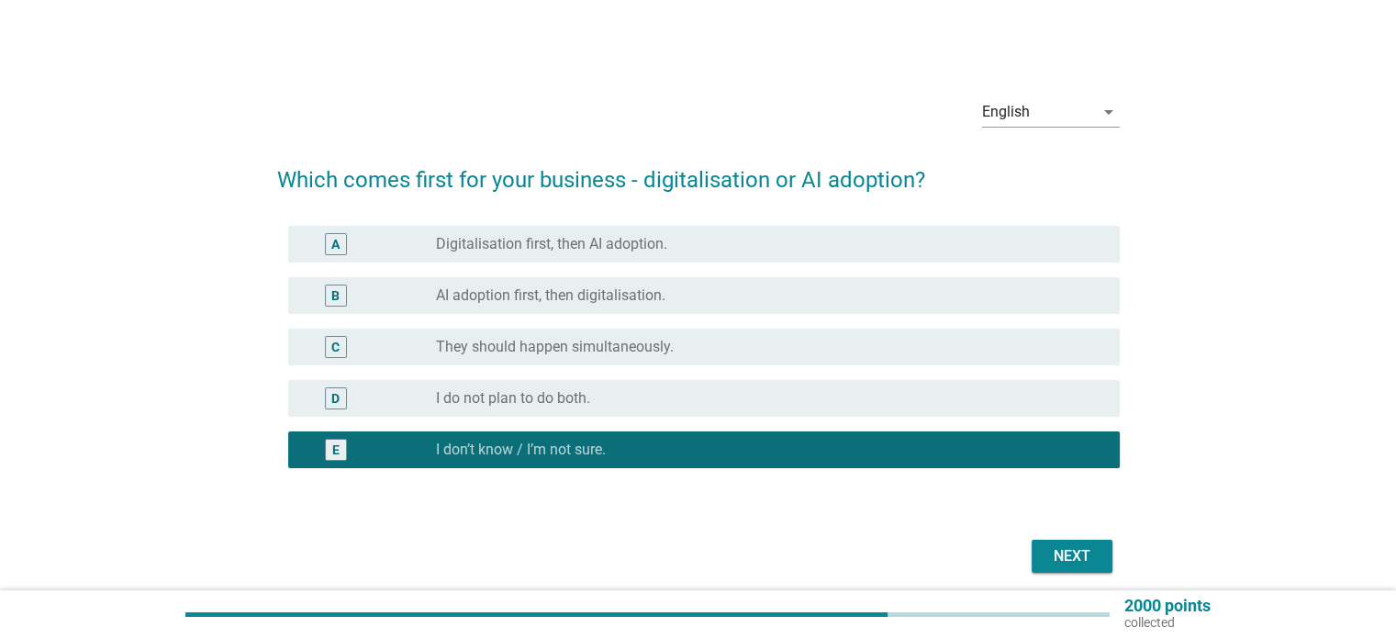
click at [896, 406] on div "radio_button_unchecked I do not plan to do both." at bounding box center [762, 398] width 653 height 18
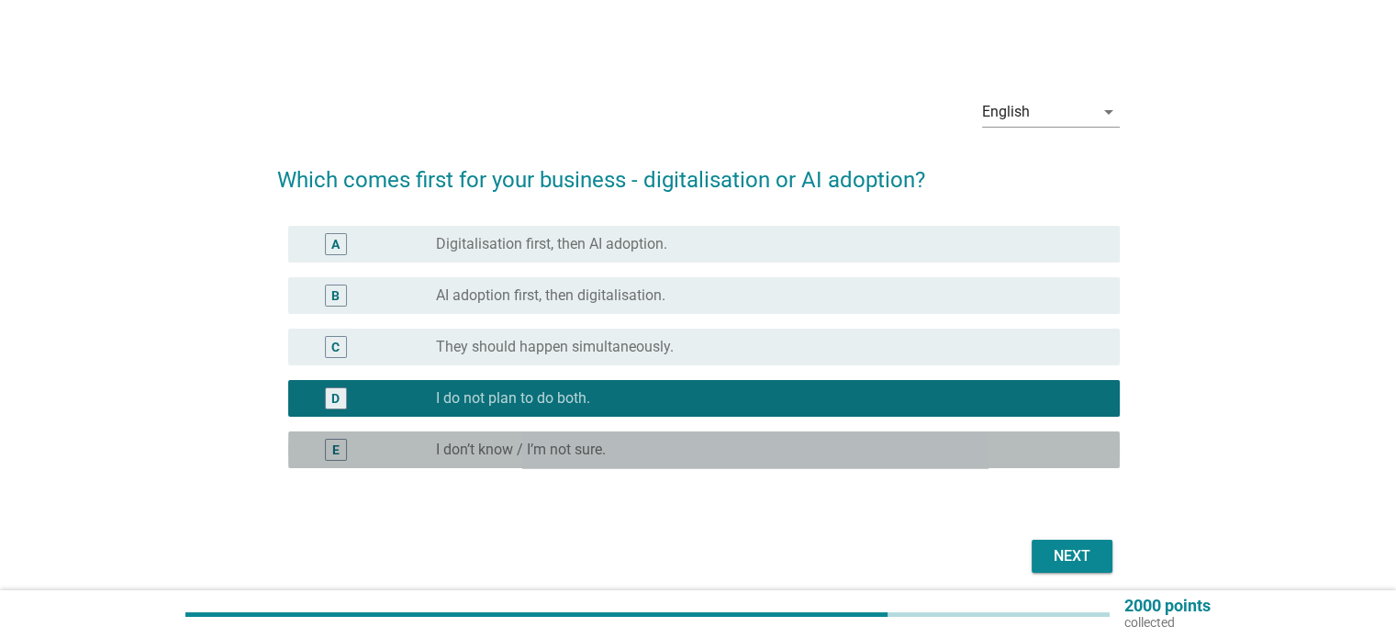
click at [929, 445] on div "radio_button_unchecked I don’t know / I’m not sure." at bounding box center [762, 449] width 653 height 18
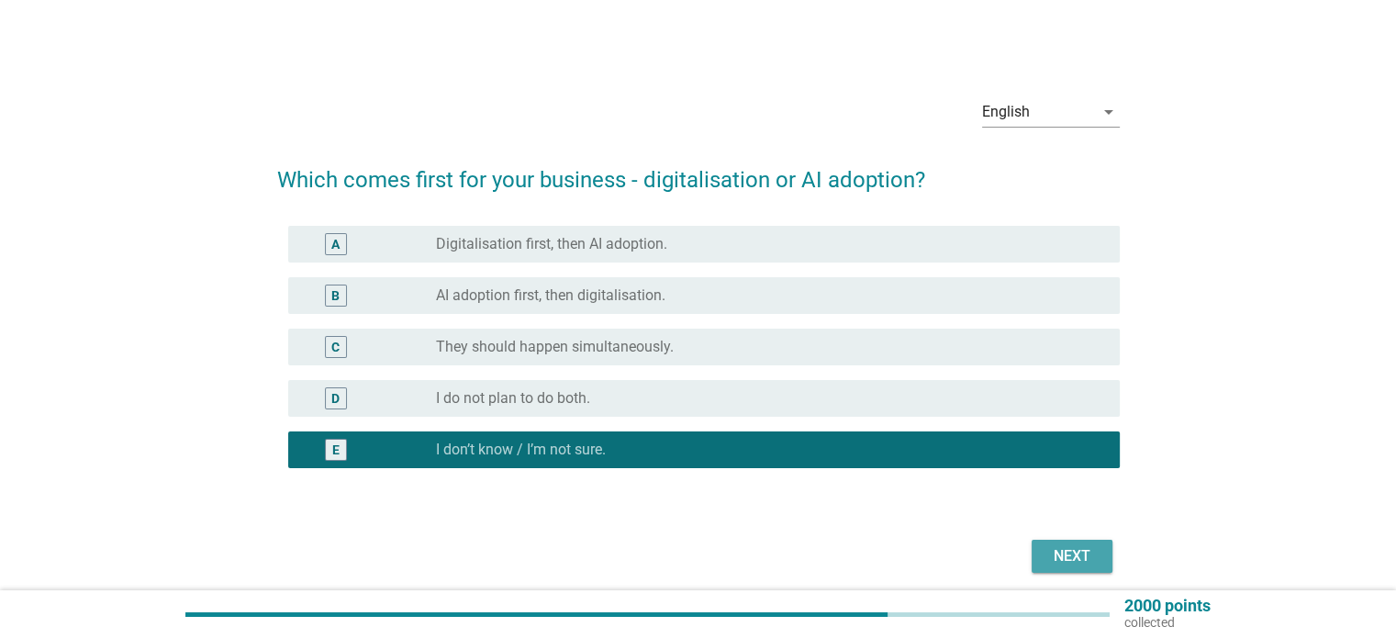
click at [1072, 553] on div "Next" at bounding box center [1071, 556] width 51 height 22
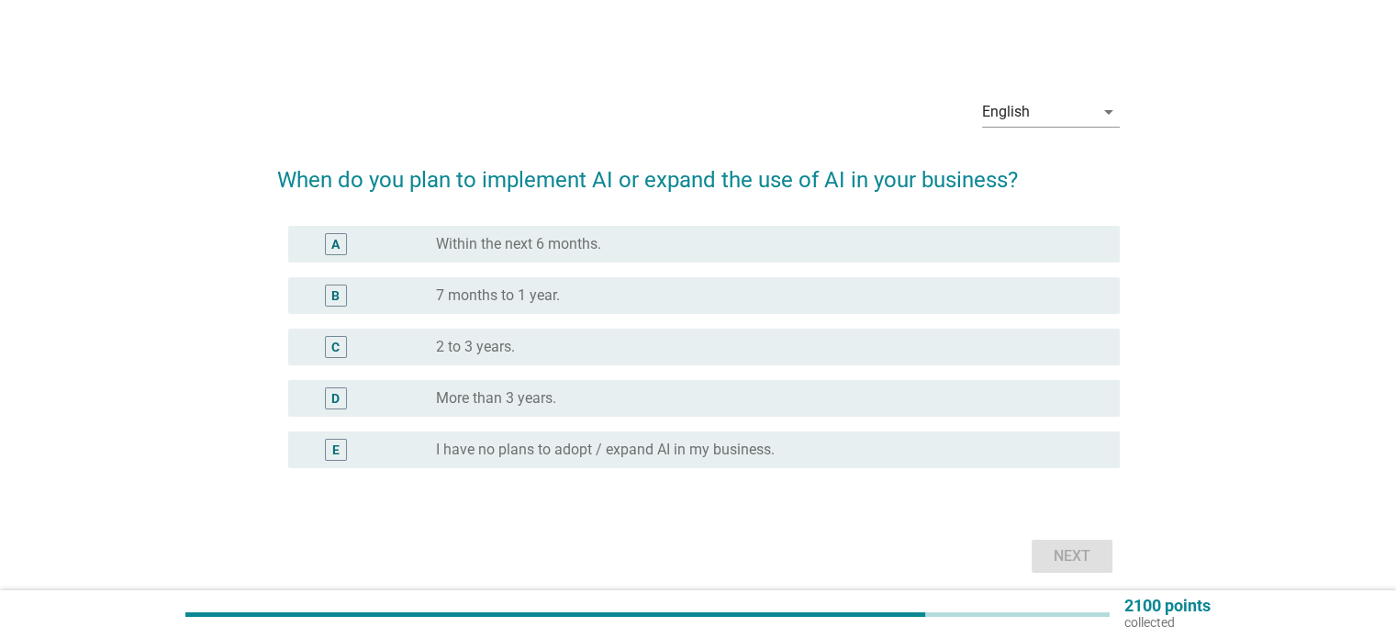
drag, startPoint x: 851, startPoint y: 451, endPoint x: 944, endPoint y: 498, distance: 105.1
click at [851, 452] on div "radio_button_unchecked I have no plans to adopt / expand AI in my business." at bounding box center [762, 449] width 653 height 18
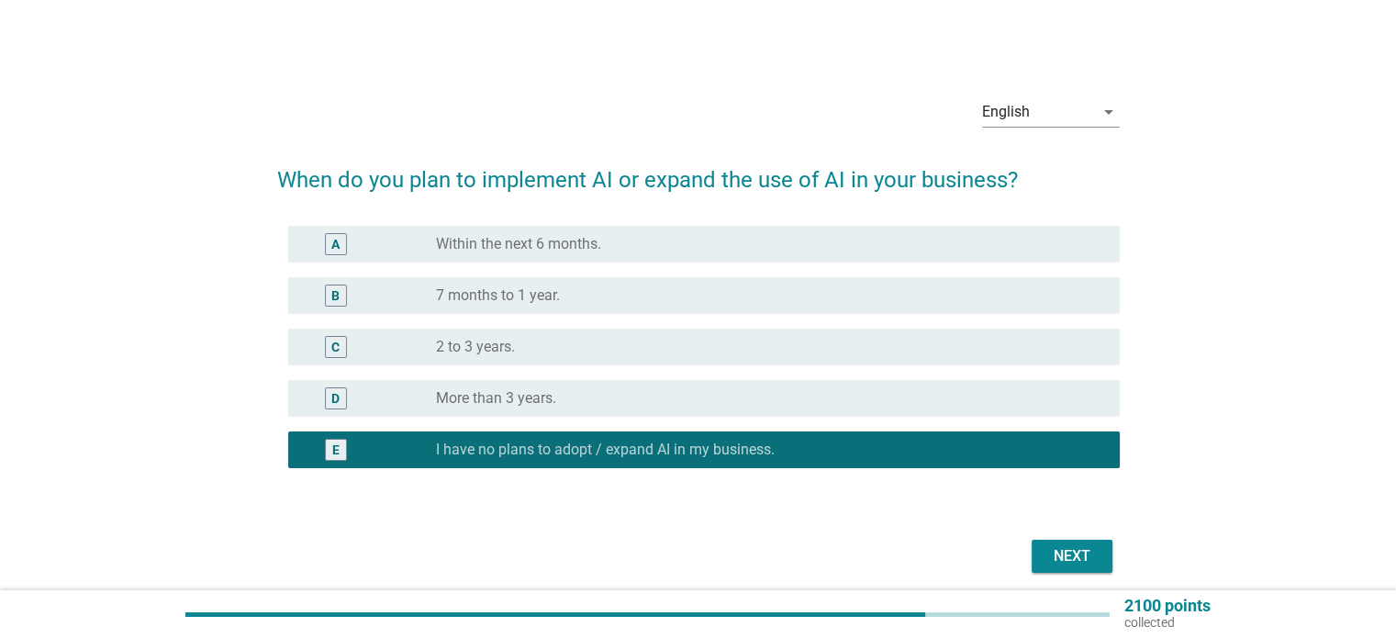
click at [1056, 559] on div "Next" at bounding box center [1071, 556] width 51 height 22
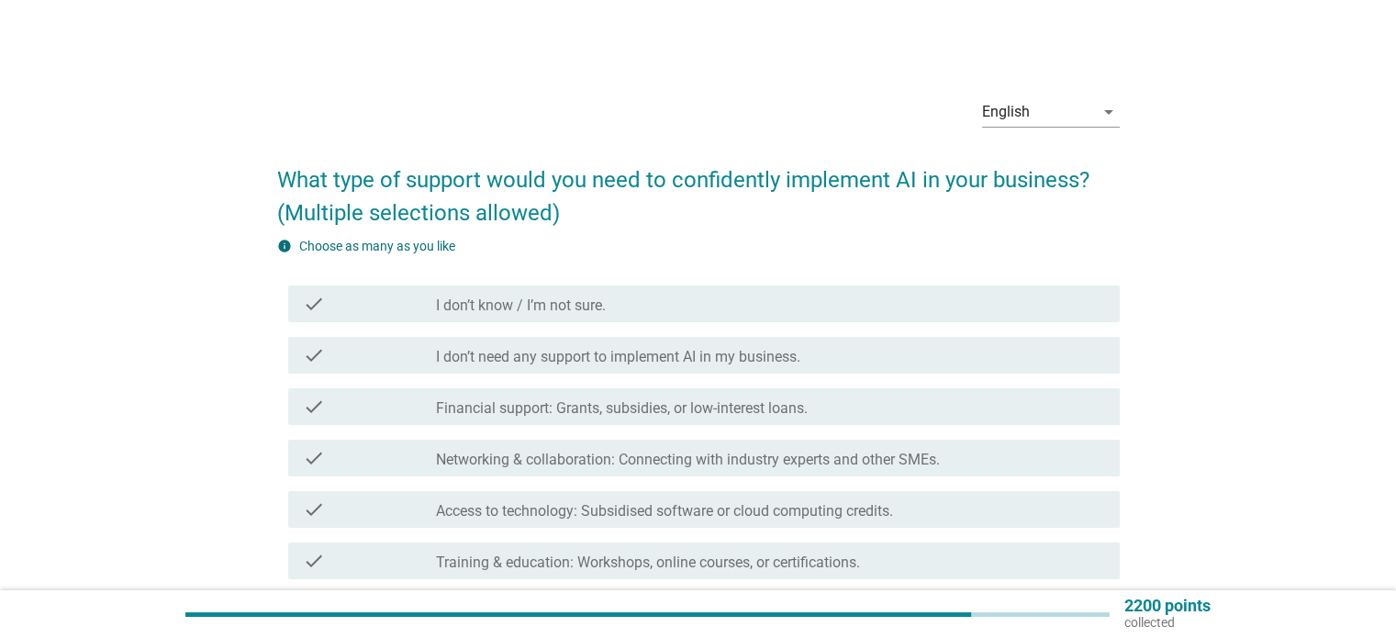
click at [833, 295] on div "check_box_outline_blank I don’t know / I’m not sure." at bounding box center [770, 304] width 668 height 22
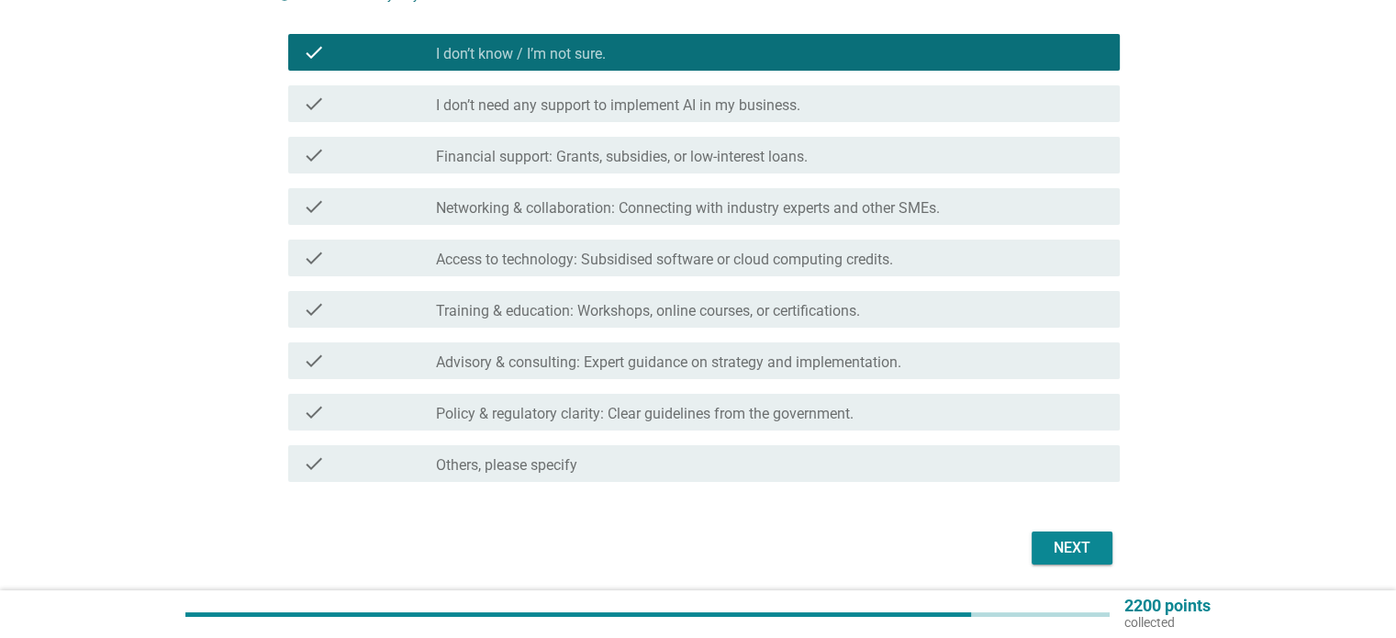
scroll to position [313, 0]
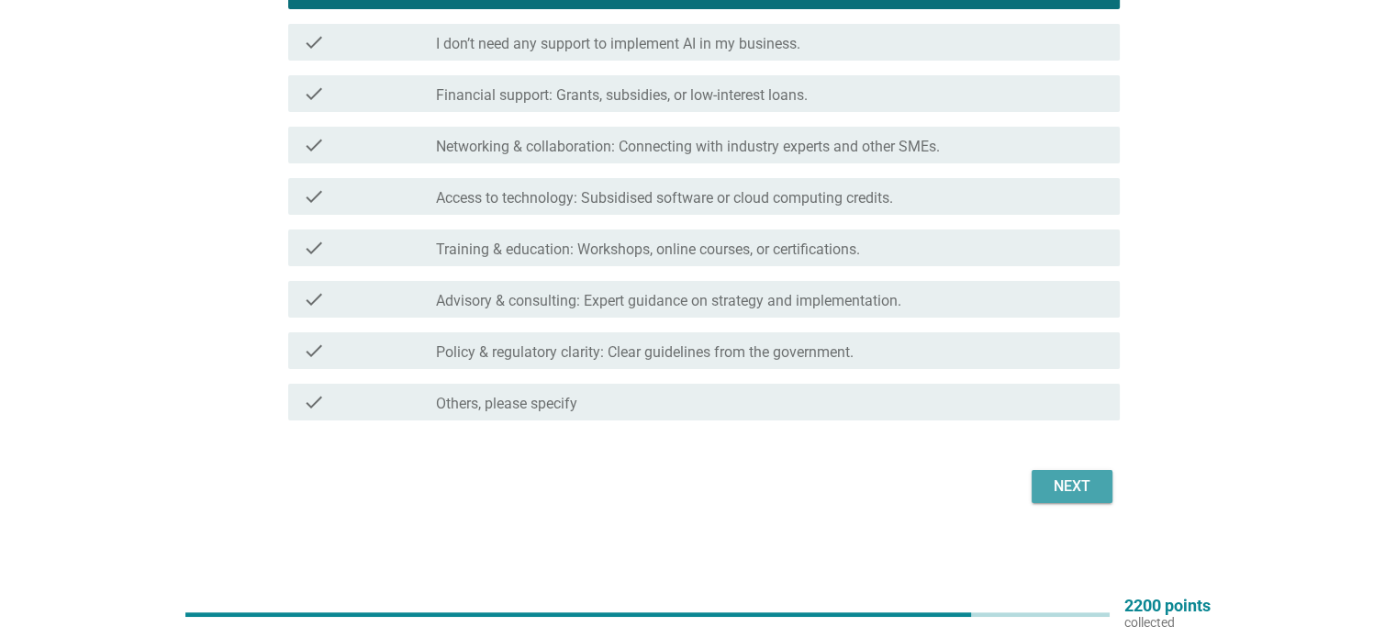
click at [1063, 472] on button "Next" at bounding box center [1071, 486] width 81 height 33
